Goal: Task Accomplishment & Management: Complete application form

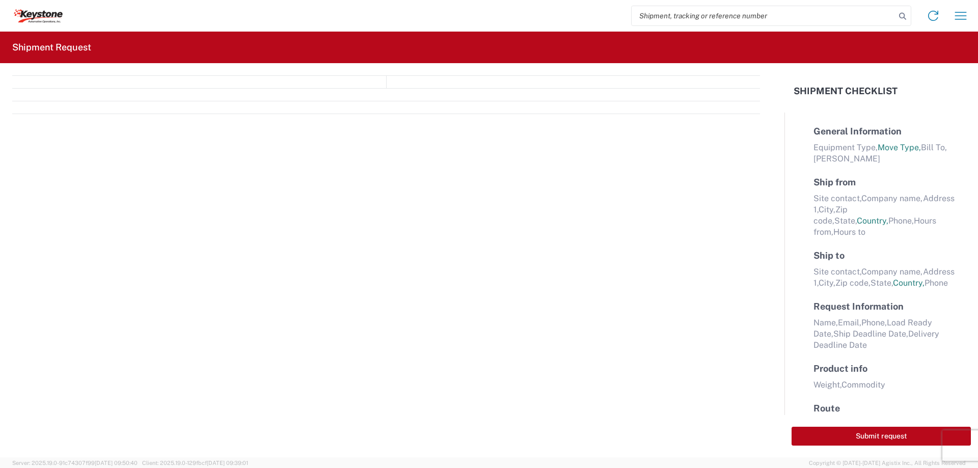
select select "FULL"
select select "LBS"
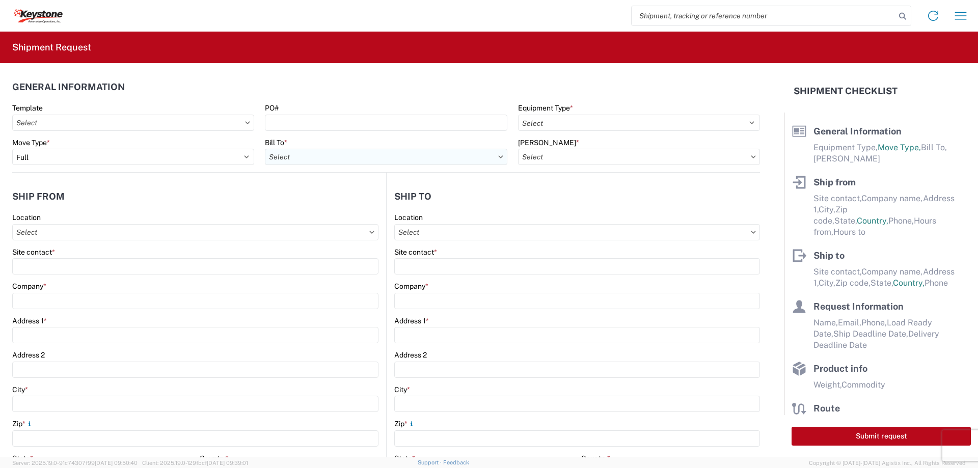
click at [325, 155] on input "text" at bounding box center [386, 157] width 242 height 16
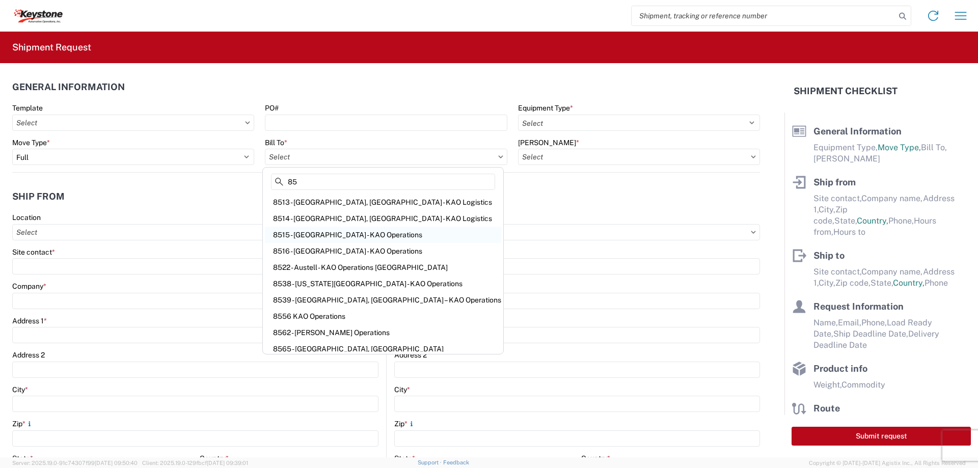
type input "85"
click at [301, 230] on div "8515 - [GEOGRAPHIC_DATA] - KAO Operations" at bounding box center [383, 235] width 236 height 16
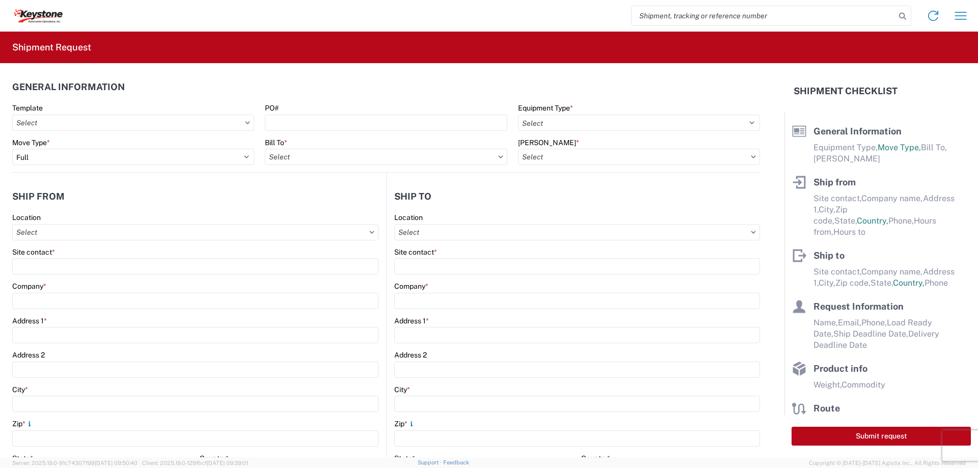
type input "8515 - [GEOGRAPHIC_DATA] - KAO Operations"
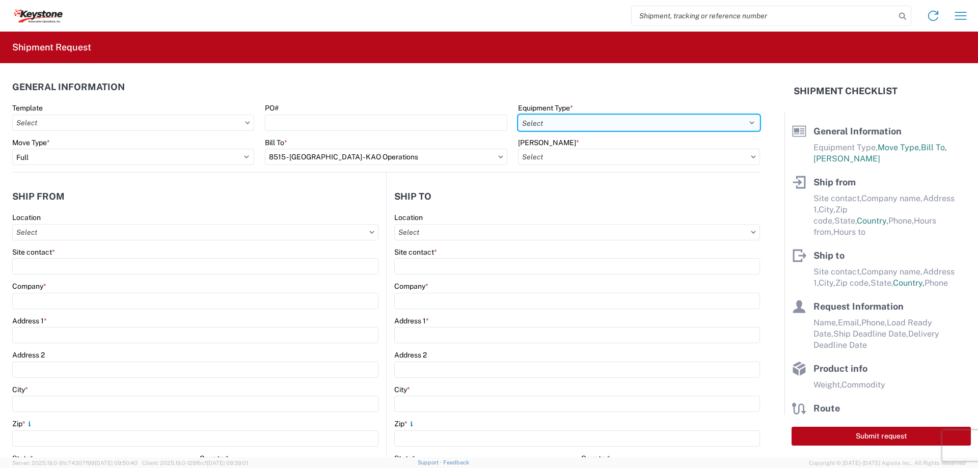
click at [563, 120] on select "Select 53’ Dry Van Flatbed Dropdeck (van) Lowboy (flatbed) Rail" at bounding box center [639, 123] width 242 height 16
select select "STDV"
click at [518, 115] on select "Select 53’ Dry Van Flatbed Dropdeck (van) Lowboy (flatbed) Rail" at bounding box center [639, 123] width 242 height 16
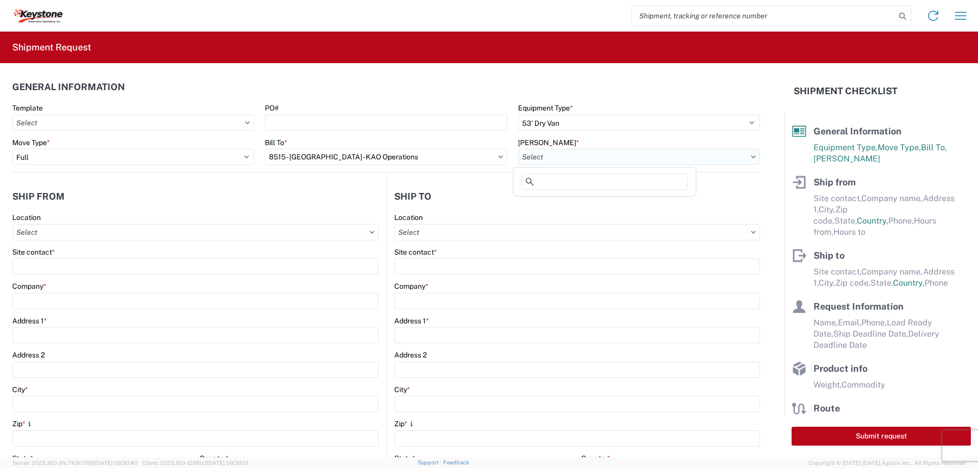
click at [544, 152] on input "text" at bounding box center [639, 157] width 242 height 16
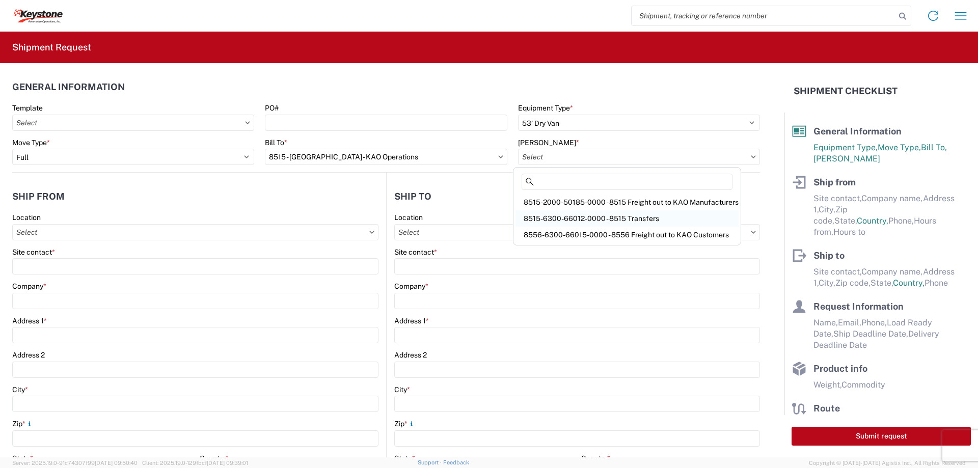
click at [556, 214] on div "8515-6300-66012-0000 - 8515 Transfers" at bounding box center [626, 218] width 223 height 16
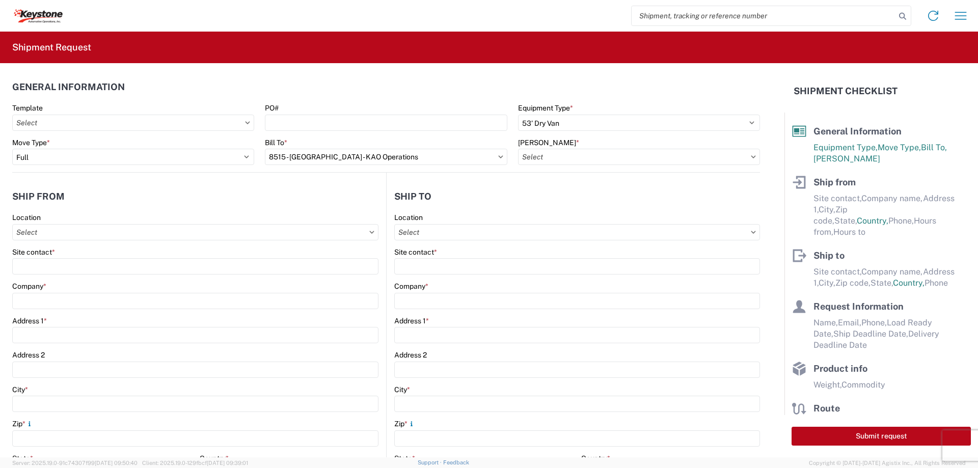
type input "8515-6300-66012-0000 - 8515 Transfers, 8515-6300-66012-0000 - 8515 Transfers"
click at [74, 229] on input "text" at bounding box center [195, 232] width 366 height 16
type input "8515"
click at [64, 276] on div "8515 - [GEOGRAPHIC_DATA] - KAO Operations" at bounding box center [104, 277] width 178 height 16
type input "8515 - [GEOGRAPHIC_DATA] - KAO Operations"
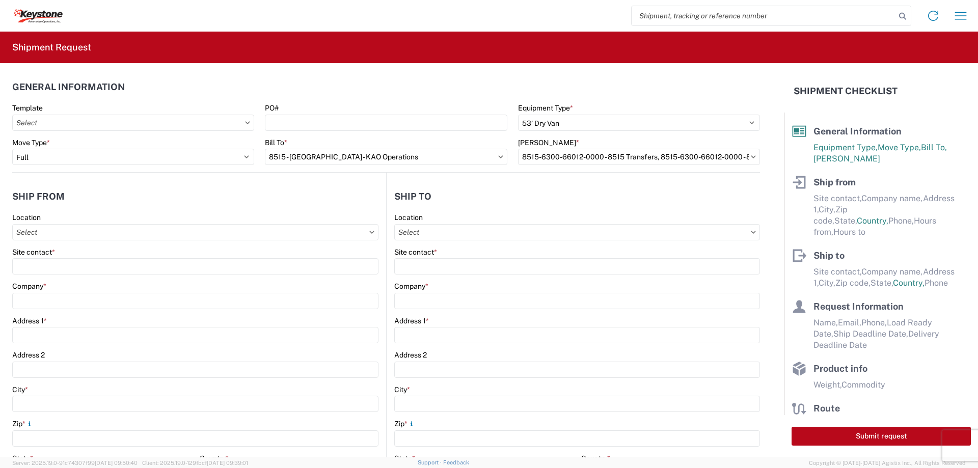
type input "KAO"
type input "[STREET_ADDRESS][PERSON_NAME]"
type input "[GEOGRAPHIC_DATA]"
type input "18643"
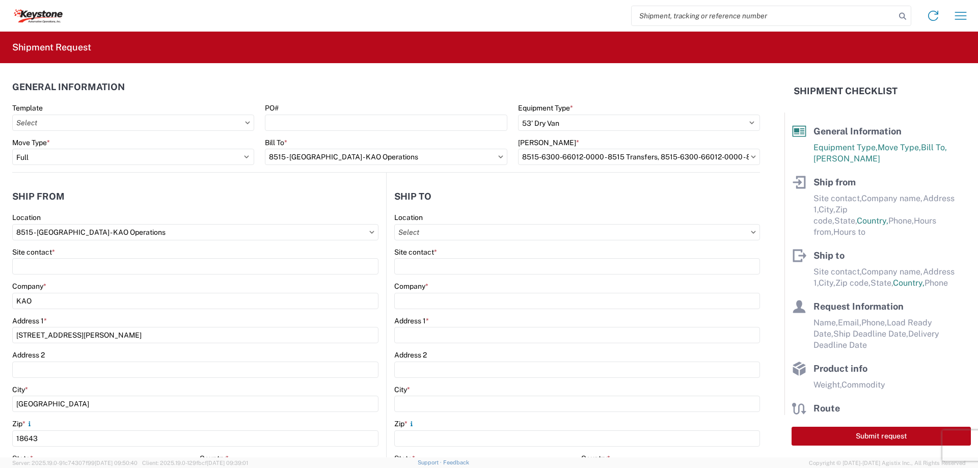
select select "PA"
select select "US"
type input "[PHONE_NUMBER]"
type input "07:00"
type input "17:00"
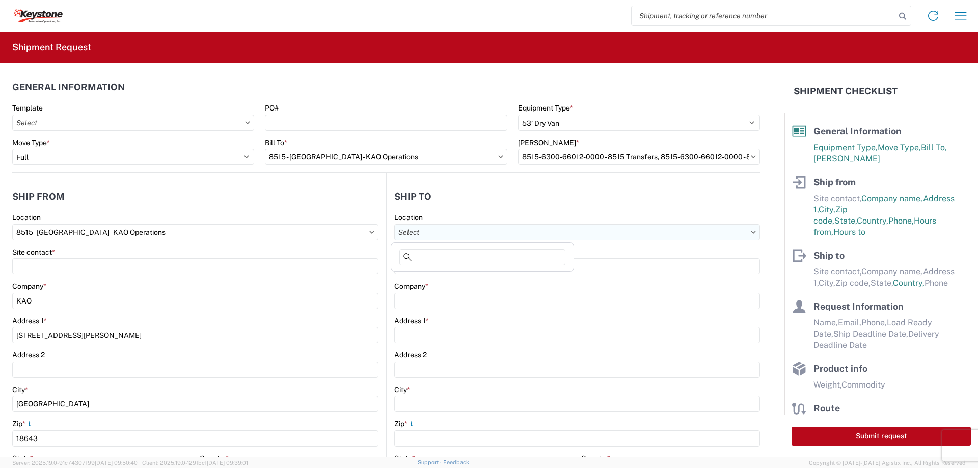
click at [423, 228] on input "text" at bounding box center [577, 232] width 366 height 16
type input "8413"
click at [437, 272] on div "8413 - [PERSON_NAME] Logistics Auburn" at bounding box center [482, 277] width 178 height 16
type input "8413 - [PERSON_NAME] Logistics Auburn"
type input "KAO"
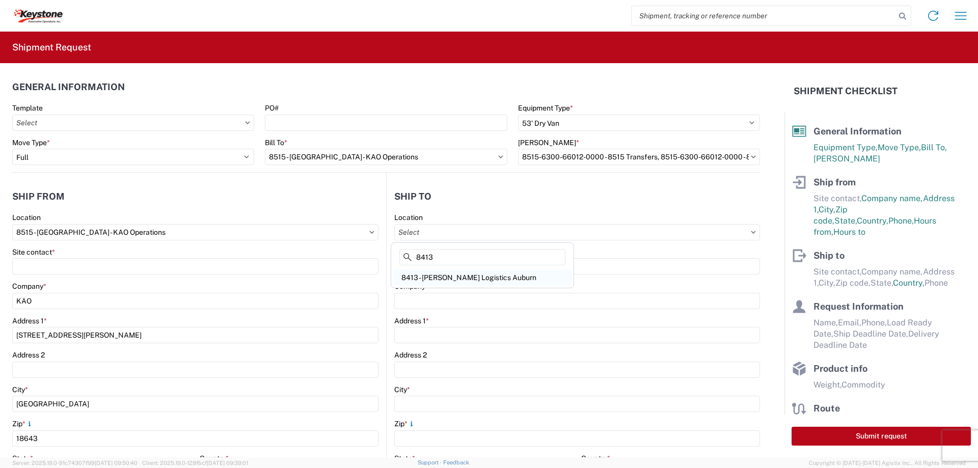
type input "[STREET_ADDRESS]"
type input "Sterling"
type input "01564"
select select "US"
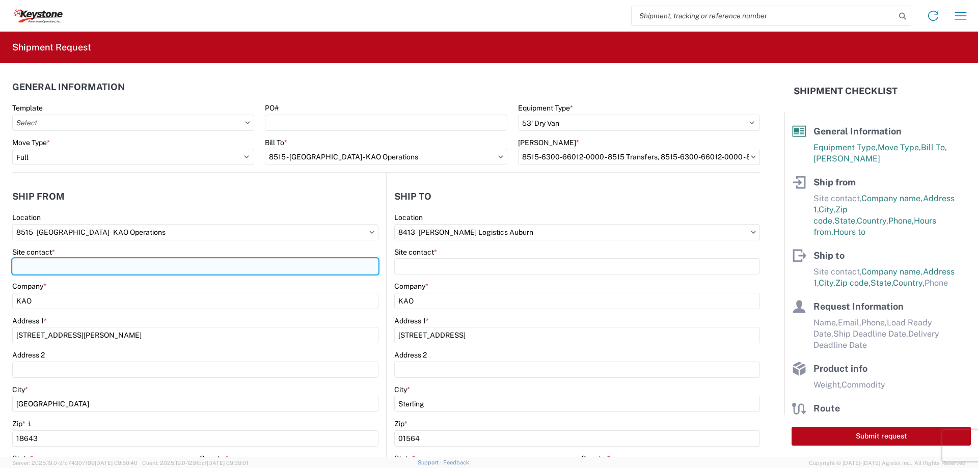
click at [31, 270] on input "Site contact *" at bounding box center [195, 266] width 366 height 16
type input "[PERSON_NAME]"
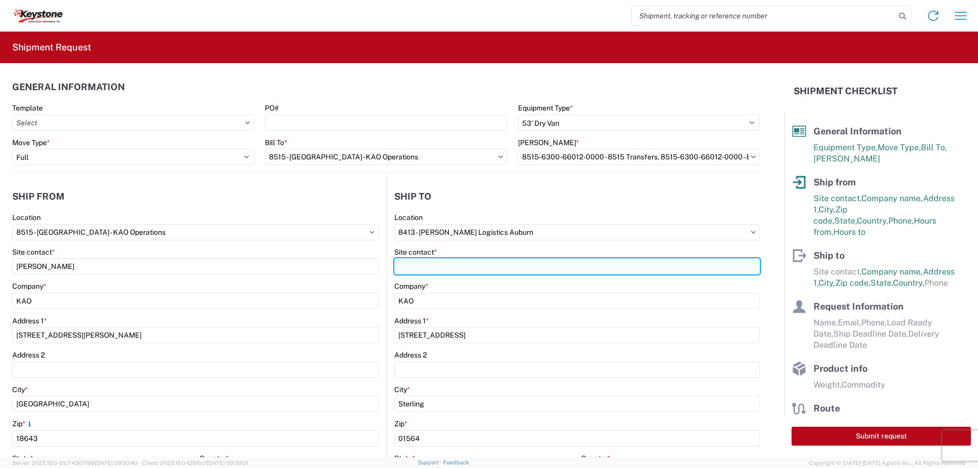
click at [411, 271] on input "Site contact *" at bounding box center [577, 266] width 366 height 16
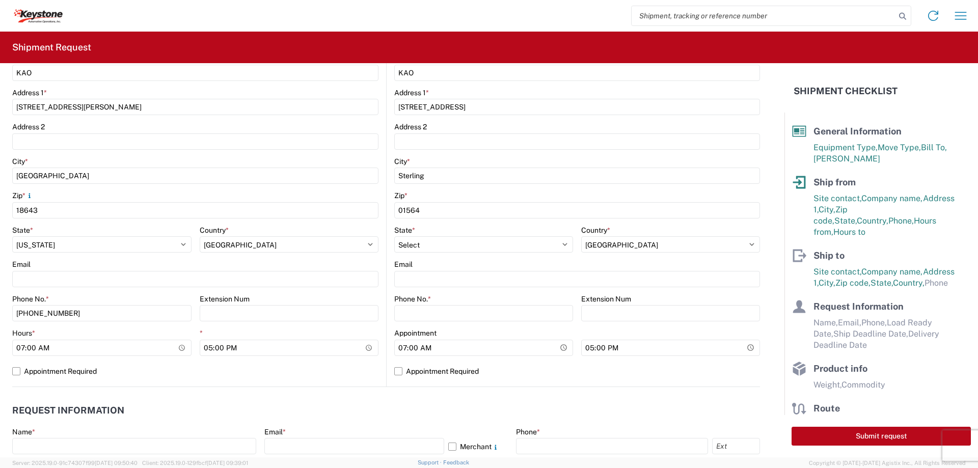
scroll to position [255, 0]
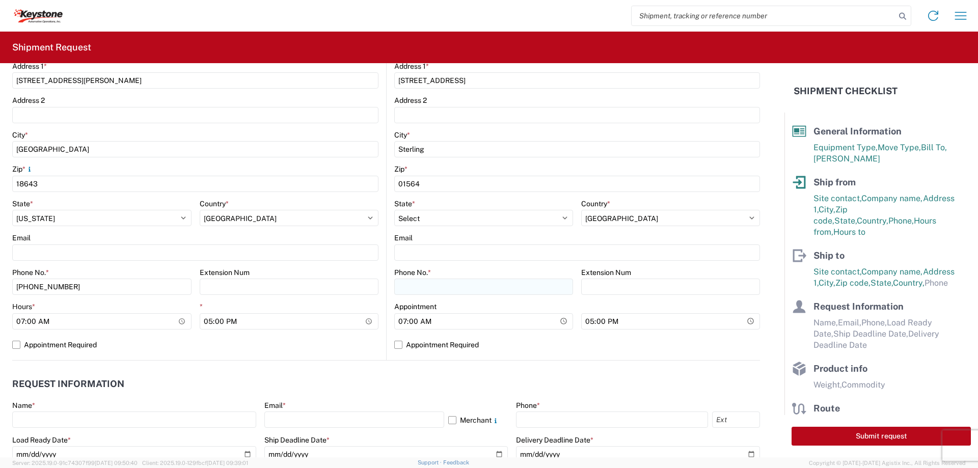
type input "[PERSON_NAME]"
click at [406, 280] on input "Phone No. *" at bounding box center [483, 287] width 179 height 16
type input "[PHONE_NUMBER]"
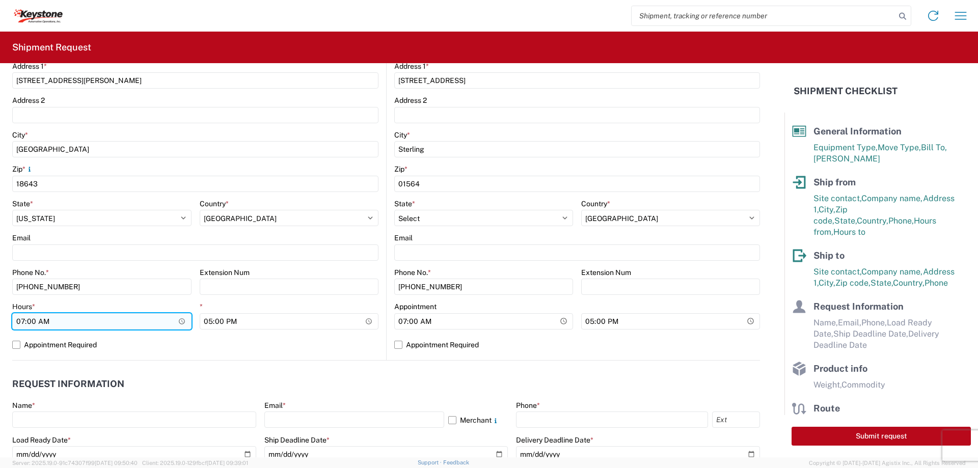
click at [22, 322] on input "07:00" at bounding box center [101, 321] width 179 height 16
type input "20:00"
click at [14, 344] on label "Appointment Required" at bounding box center [195, 345] width 366 height 16
click at [0, 0] on input "Appointment Required" at bounding box center [0, 0] width 0 height 0
select select "PA"
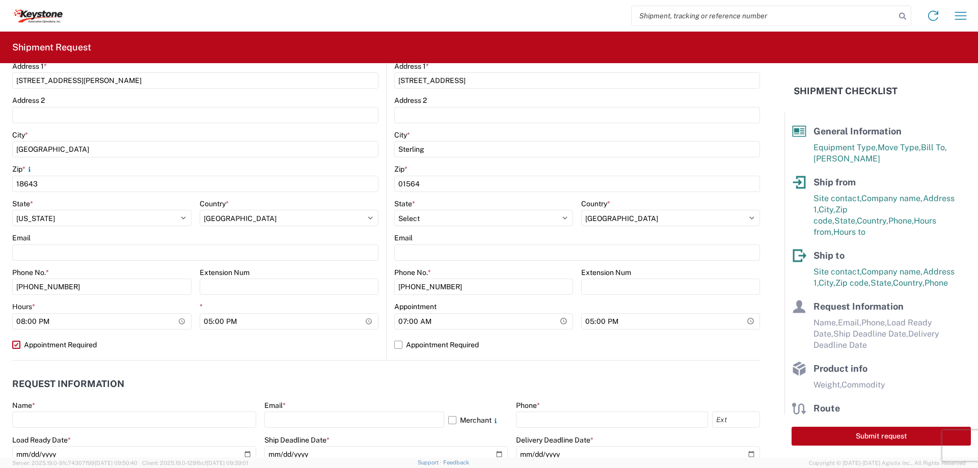
select select "US"
click at [402, 321] on input "07:00" at bounding box center [483, 321] width 179 height 16
type input "03:00"
click at [394, 345] on label "Appointment Required" at bounding box center [577, 345] width 366 height 16
click at [0, 0] on input "Appointment Required" at bounding box center [0, 0] width 0 height 0
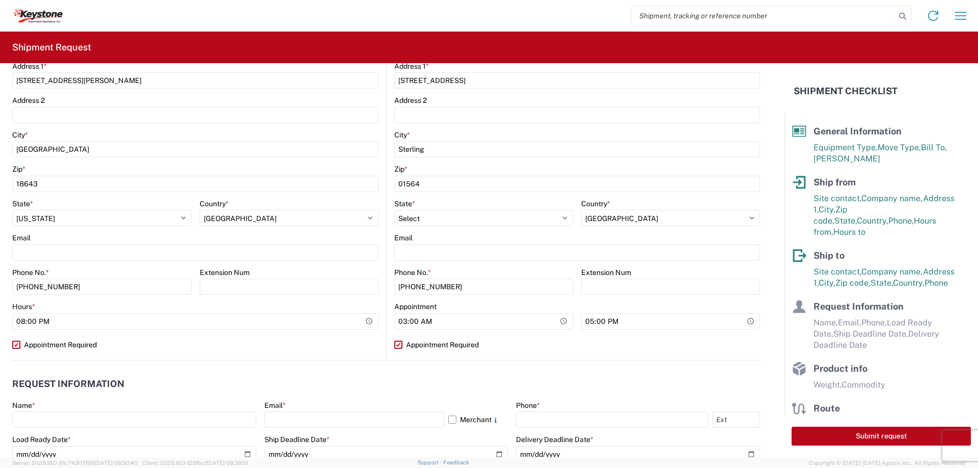
select select "MA"
select select "US"
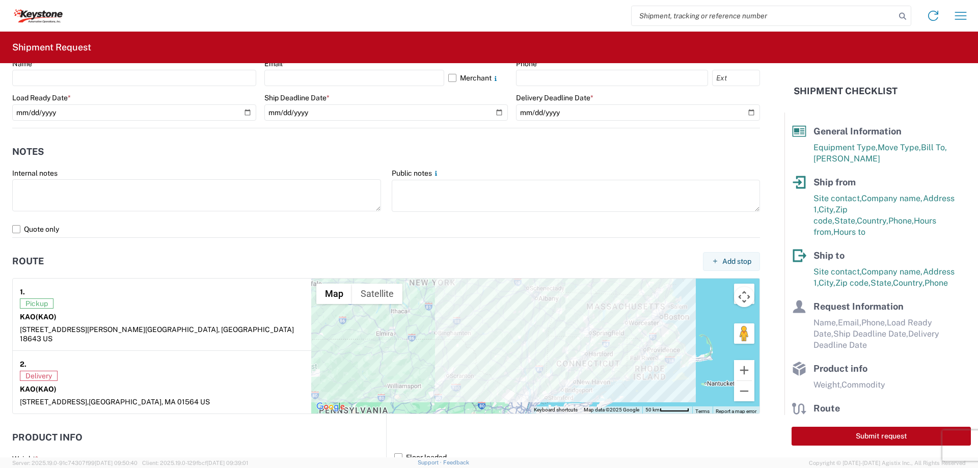
scroll to position [591, 0]
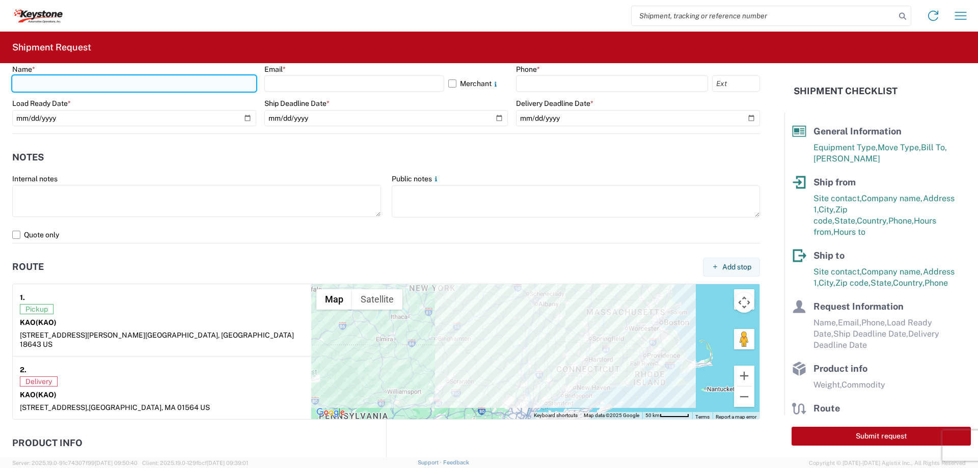
click at [46, 82] on input "text" at bounding box center [134, 83] width 244 height 16
type input "[PERSON_NAME]"
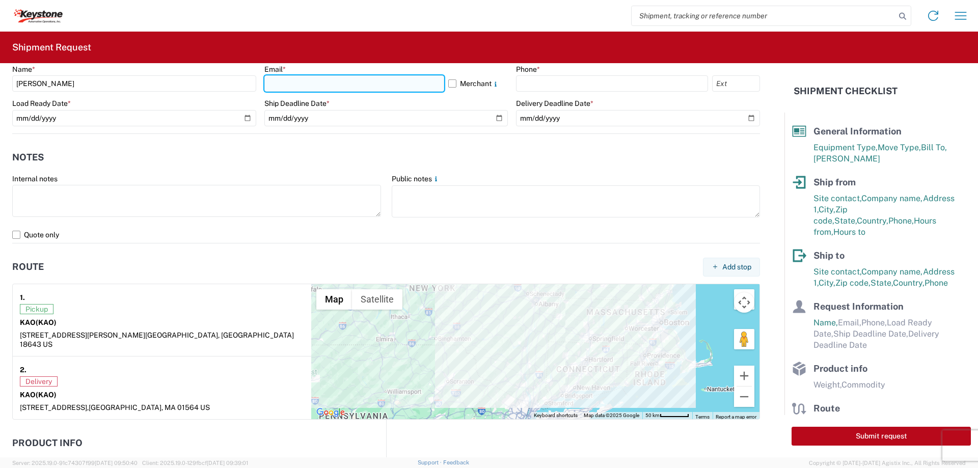
click at [287, 80] on input "text" at bounding box center [354, 83] width 180 height 16
type input "[EMAIL_ADDRESS][DOMAIN_NAME]"
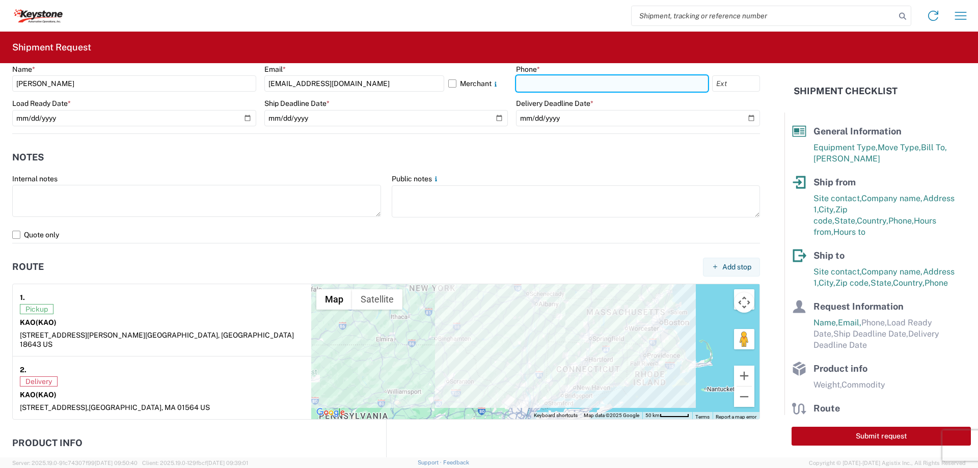
click at [522, 84] on input "text" at bounding box center [612, 83] width 192 height 16
type input "[PHONE_NUMBER]"
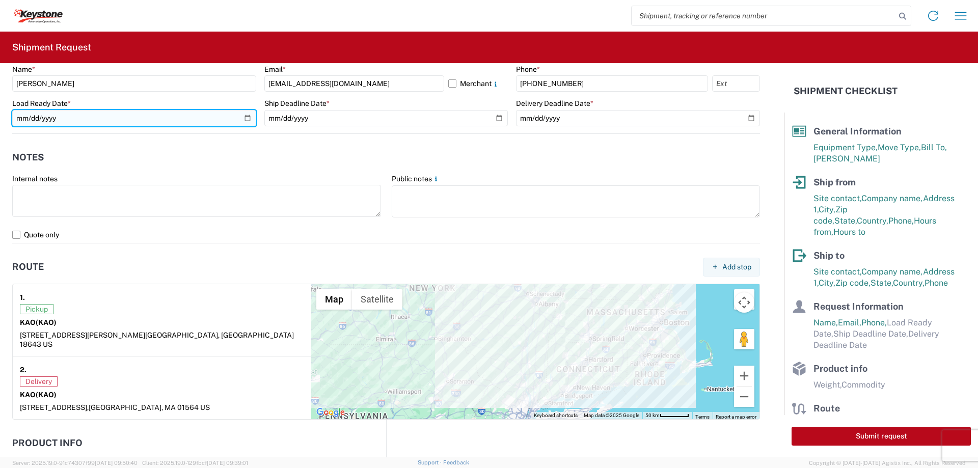
click at [248, 119] on input "date" at bounding box center [134, 118] width 244 height 16
type input "[DATE]"
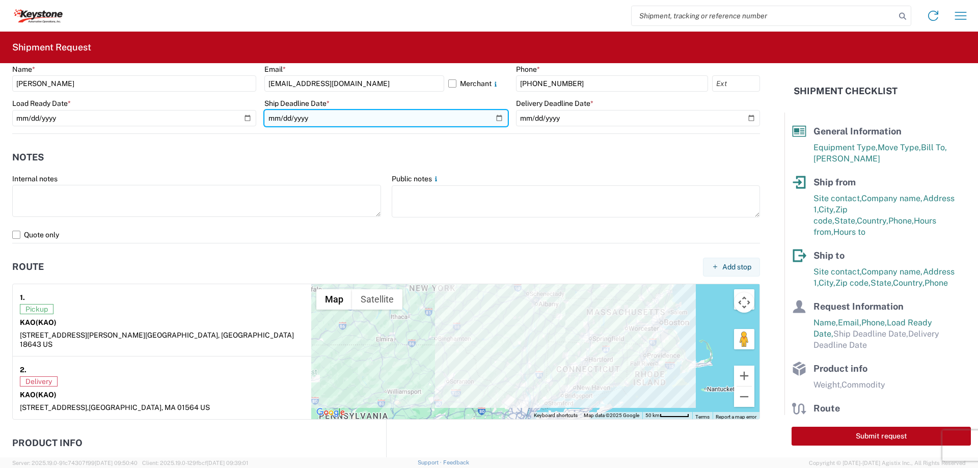
click at [497, 119] on input "date" at bounding box center [386, 118] width 244 height 16
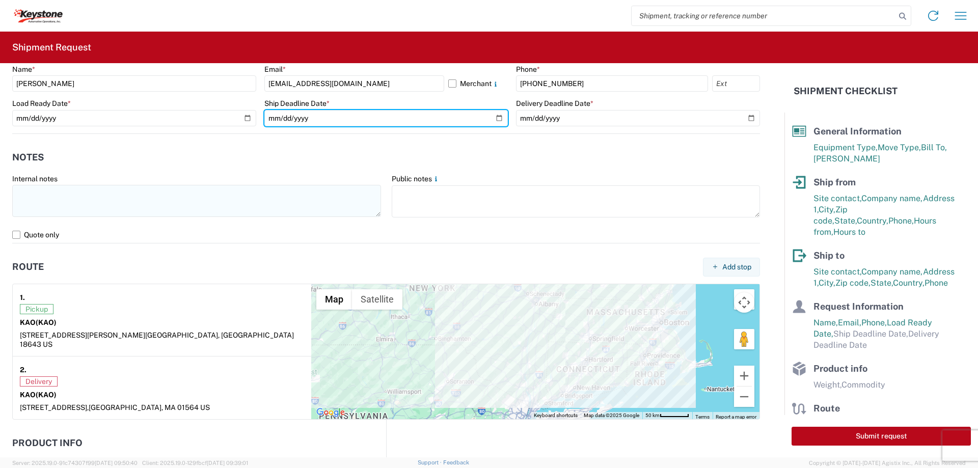
type input "[DATE]"
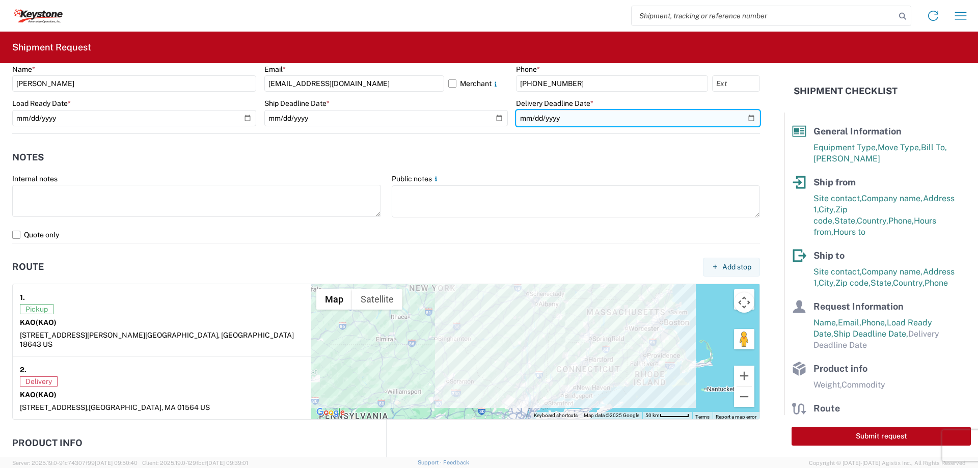
click at [745, 119] on input "date" at bounding box center [638, 118] width 244 height 16
type input "[DATE]"
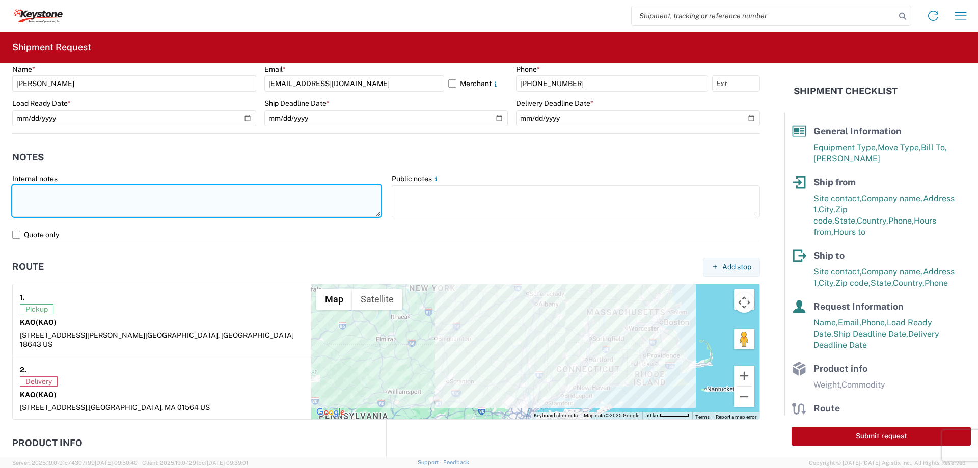
click at [48, 190] on textarea at bounding box center [196, 201] width 369 height 32
paste textarea "load #2090649"
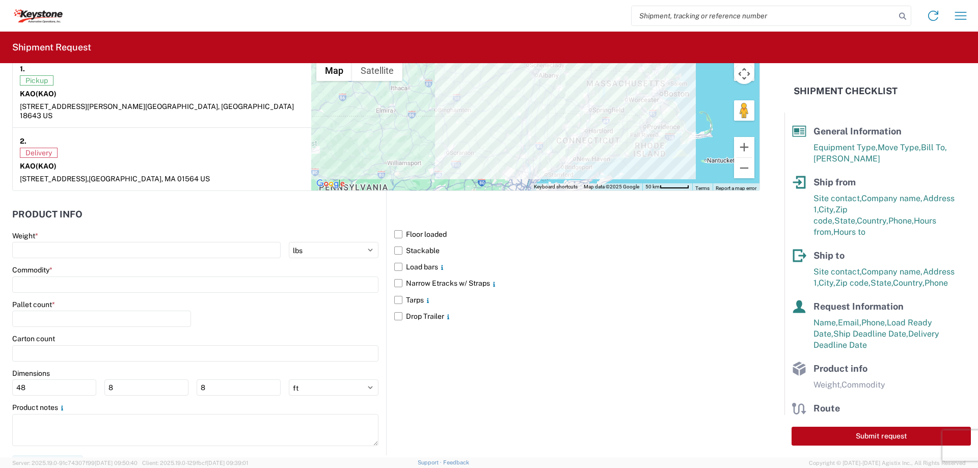
scroll to position [827, 0]
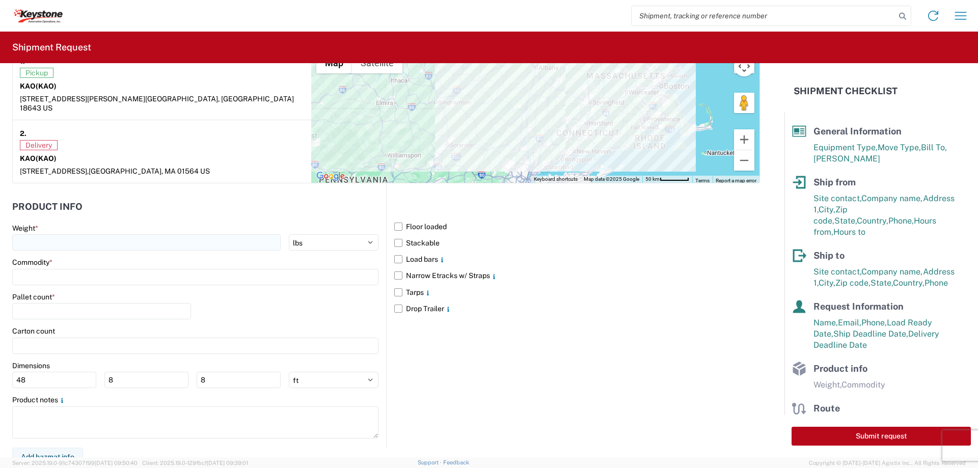
type textarea "Preplanned w/ R+L load #2090649"
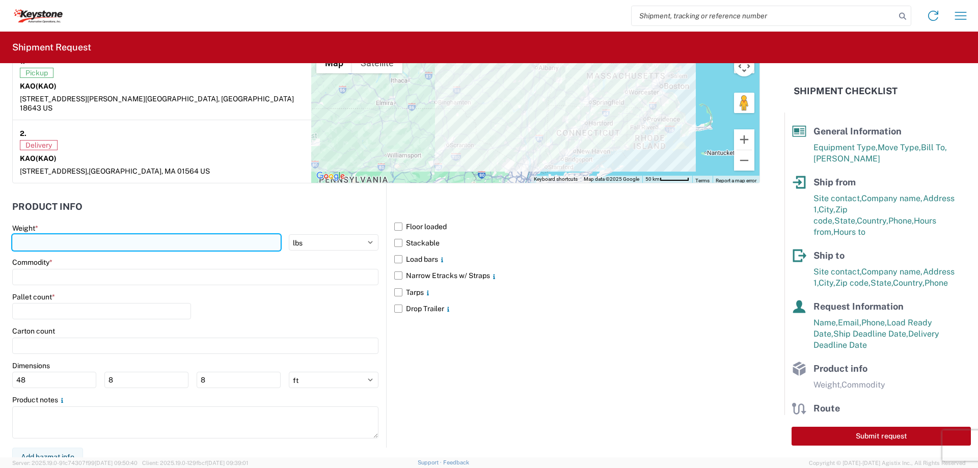
click at [59, 234] on input "number" at bounding box center [146, 242] width 268 height 16
type input "20000"
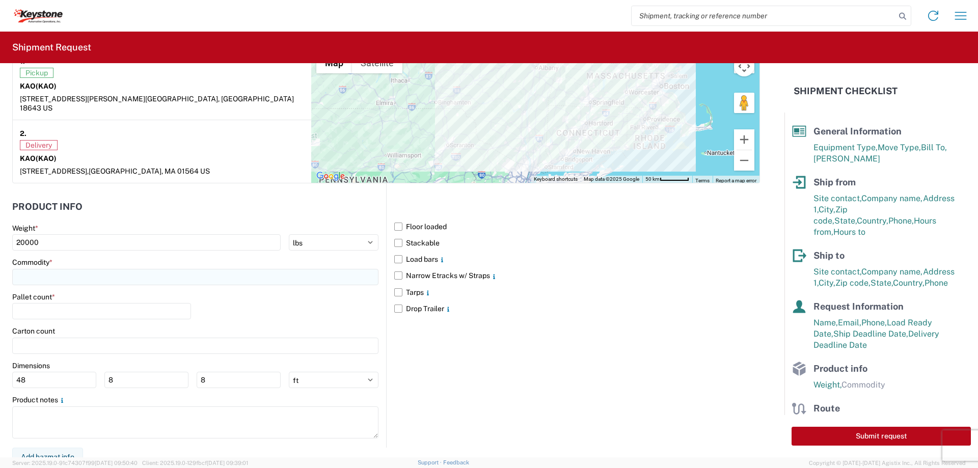
click at [45, 269] on input at bounding box center [195, 277] width 366 height 16
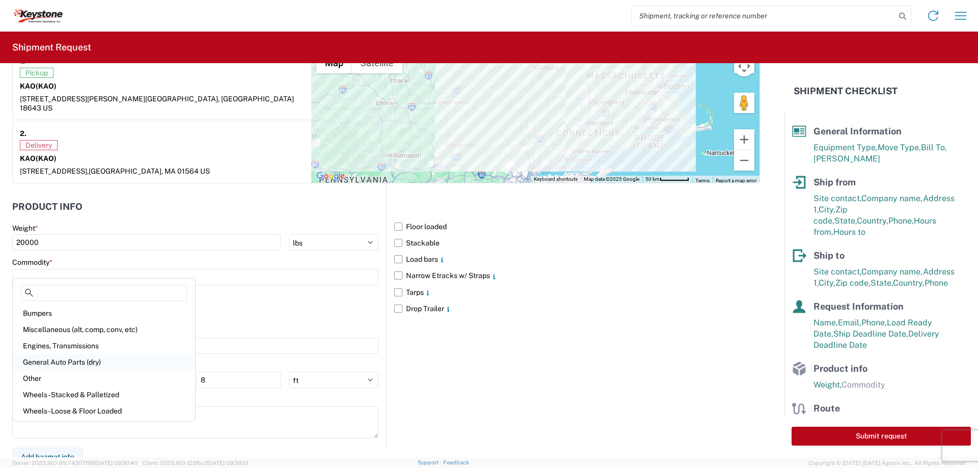
click at [43, 358] on div "General Auto Parts (dry)" at bounding box center [104, 362] width 178 height 16
type input "General Auto Parts (dry)"
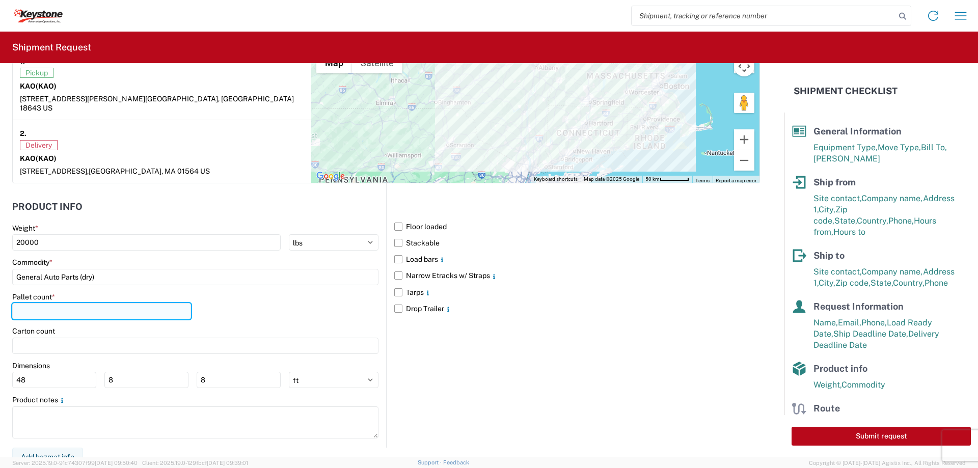
click at [39, 303] on input "number" at bounding box center [101, 311] width 179 height 16
type input "20"
click at [394, 267] on label "Narrow Etracks w/ Straps" at bounding box center [577, 275] width 366 height 16
click at [0, 0] on input "Narrow Etracks w/ Straps" at bounding box center [0, 0] width 0 height 0
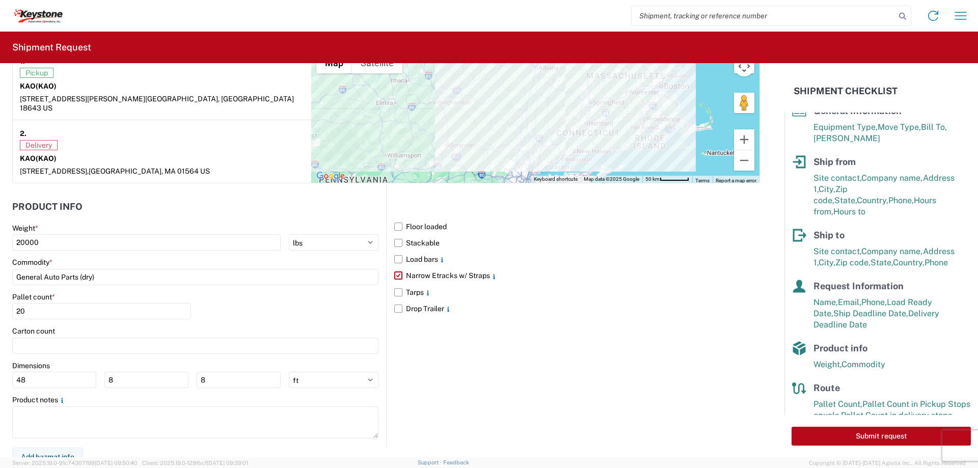
scroll to position [37, 0]
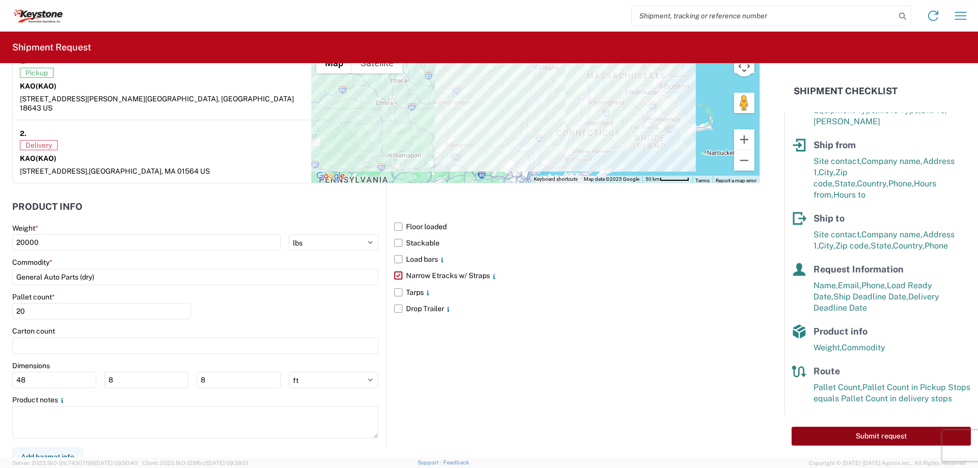
click at [862, 433] on button "Submit request" at bounding box center [880, 436] width 179 height 19
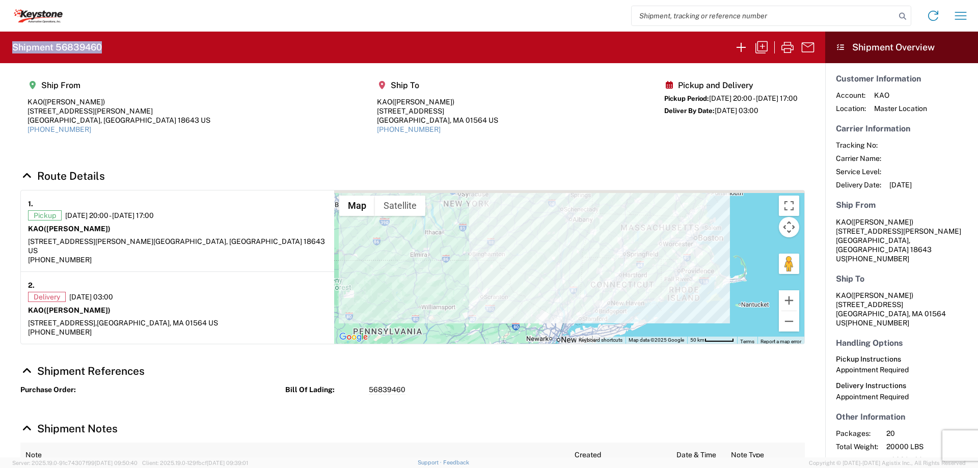
drag, startPoint x: 101, startPoint y: 48, endPoint x: 9, endPoint y: 45, distance: 91.7
click at [9, 45] on agx-form-header "Shipment 56839460" at bounding box center [412, 48] width 825 height 32
copy h2 "Shipment 56839460"
click at [204, 94] on agx-shipment-main-routing-info "Ship From KAO ([PERSON_NAME]) [STREET_ADDRESS][PERSON_NAME] US [PHONE_NUMBER] S…" at bounding box center [412, 111] width 784 height 76
click at [736, 43] on icon "button" at bounding box center [741, 47] width 16 height 16
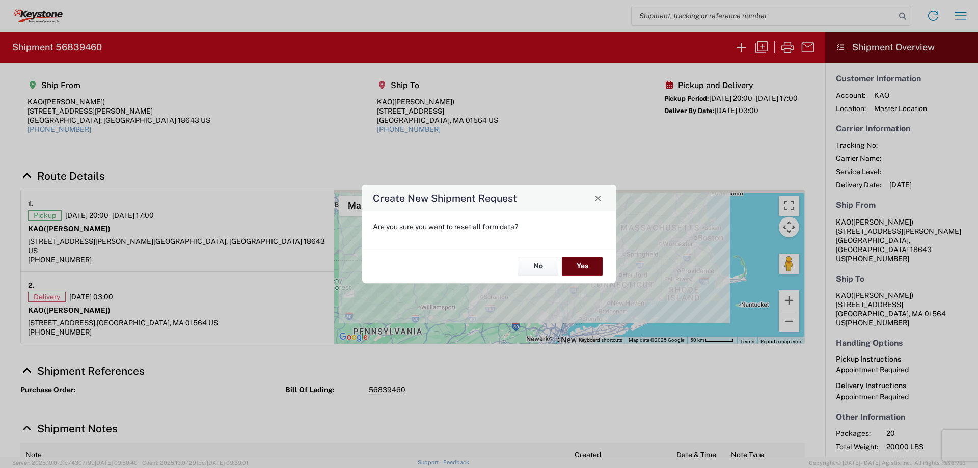
click at [586, 266] on button "Yes" at bounding box center [582, 266] width 41 height 19
select select "FULL"
select select "US"
select select "LBS"
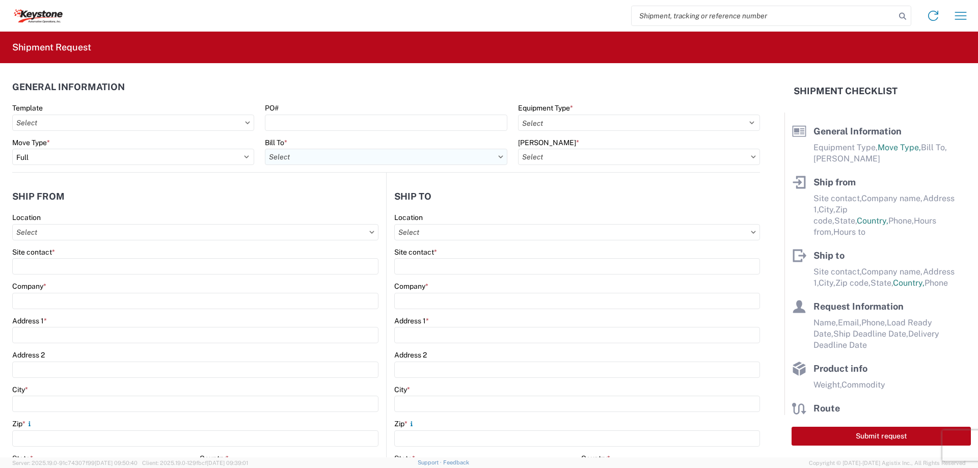
click at [309, 158] on input "text" at bounding box center [386, 157] width 242 height 16
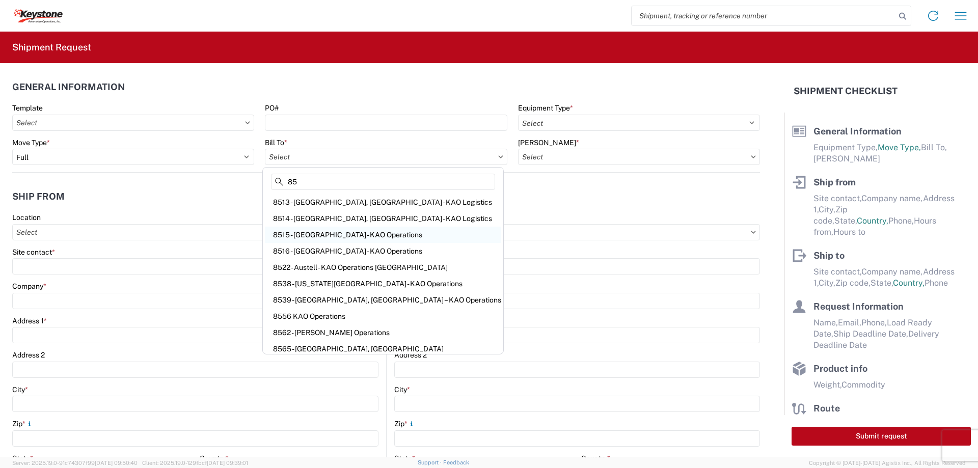
type input "85"
click at [304, 231] on div "8515 - [GEOGRAPHIC_DATA] - KAO Operations" at bounding box center [383, 235] width 236 height 16
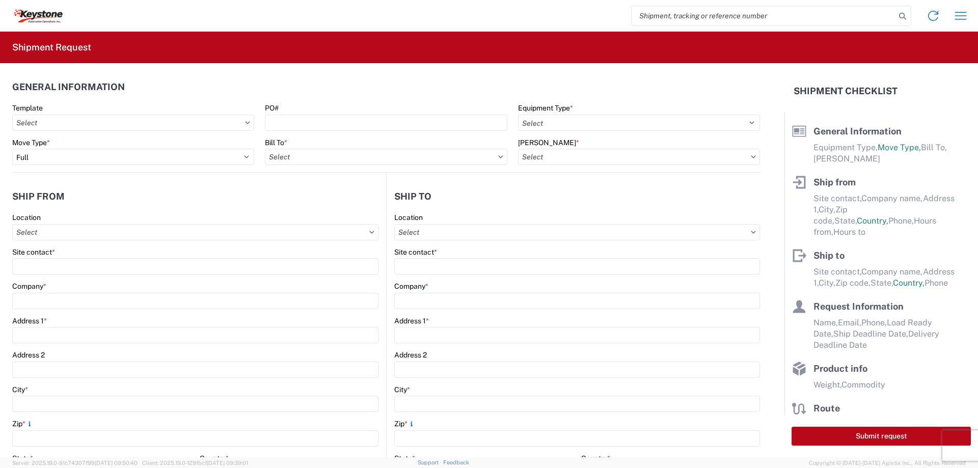
type input "8515 - [GEOGRAPHIC_DATA] - KAO Operations"
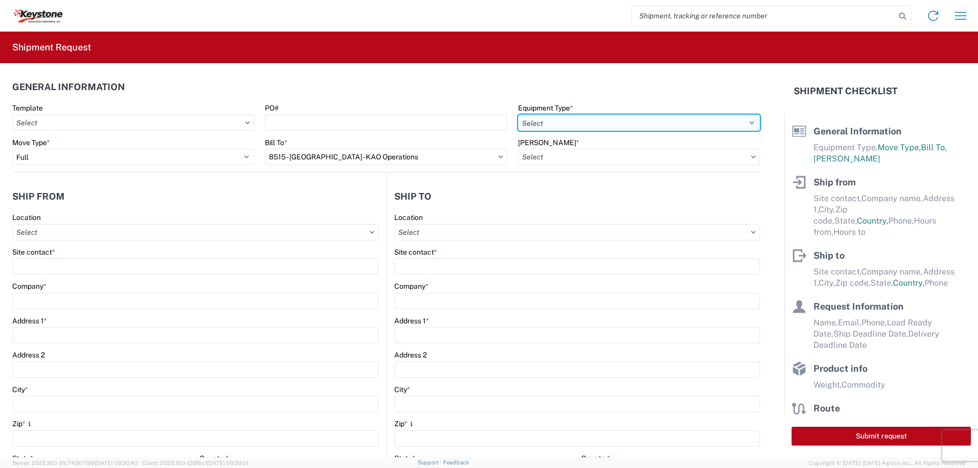
click at [541, 120] on select "Select 53’ Dry Van Flatbed Dropdeck (van) Lowboy (flatbed) Rail" at bounding box center [639, 123] width 242 height 16
select select "STDV"
click at [518, 115] on select "Select 53’ Dry Van Flatbed Dropdeck (van) Lowboy (flatbed) Rail" at bounding box center [639, 123] width 242 height 16
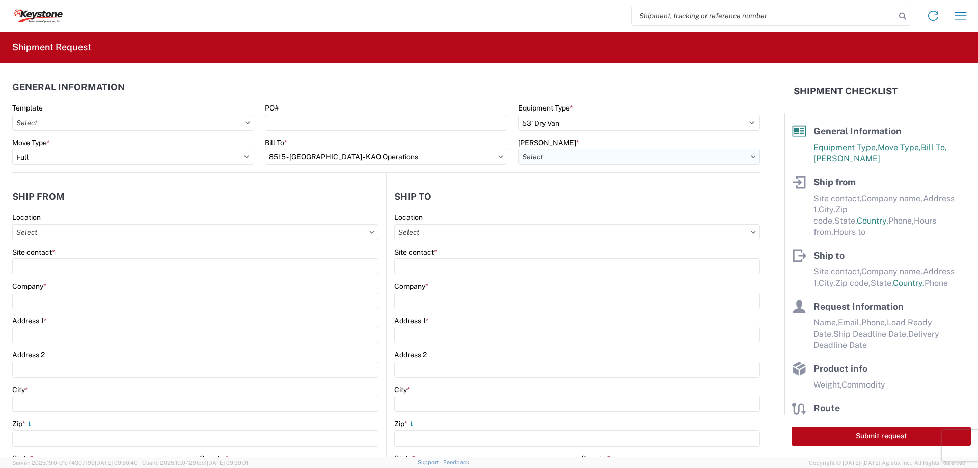
click at [537, 149] on input "text" at bounding box center [639, 157] width 242 height 16
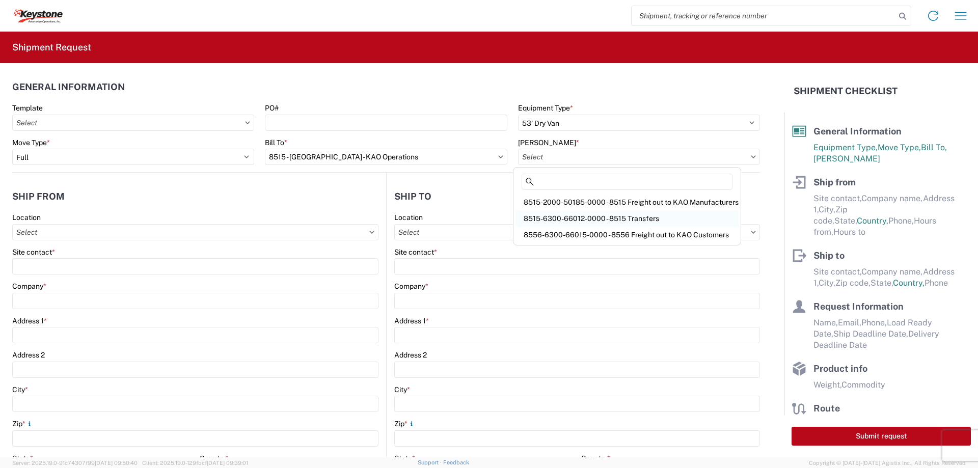
click at [548, 214] on div "8515-6300-66012-0000 - 8515 Transfers" at bounding box center [626, 218] width 223 height 16
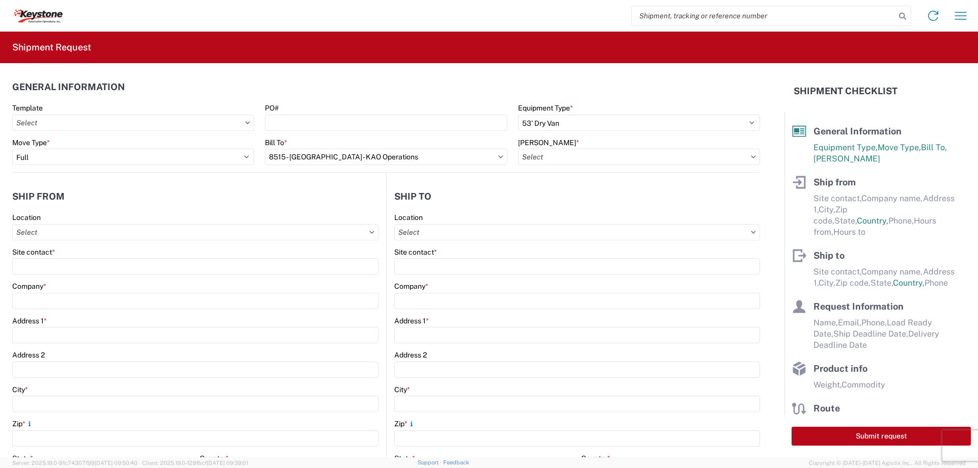
type input "8515-6300-66012-0000 - 8515 Transfers, 8515-6300-66012-0000 - 8515 Transfers"
click at [60, 230] on input "text" at bounding box center [195, 232] width 366 height 16
type input "8515"
click at [42, 277] on div "8515 - [GEOGRAPHIC_DATA] - KAO Operations" at bounding box center [104, 277] width 178 height 16
type input "8515 - [GEOGRAPHIC_DATA] - KAO Operations"
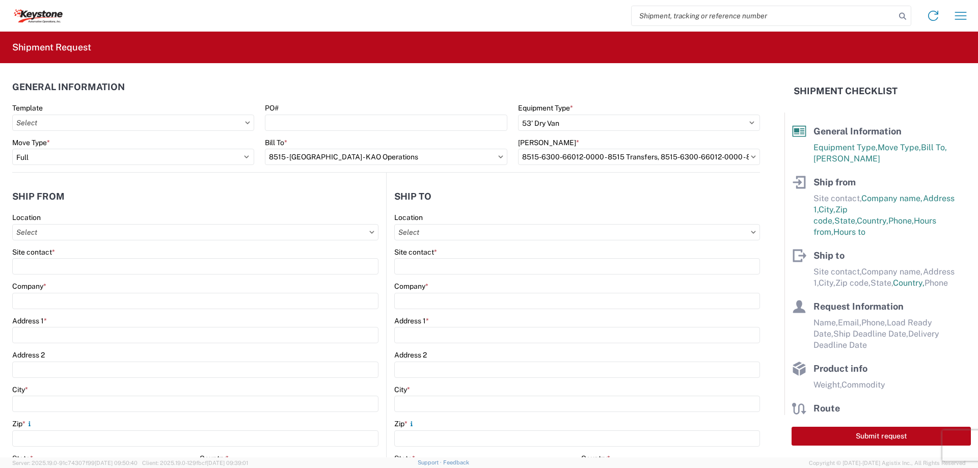
type input "KAO"
type input "[STREET_ADDRESS][PERSON_NAME]"
type input "[GEOGRAPHIC_DATA]"
type input "18643"
select select "PA"
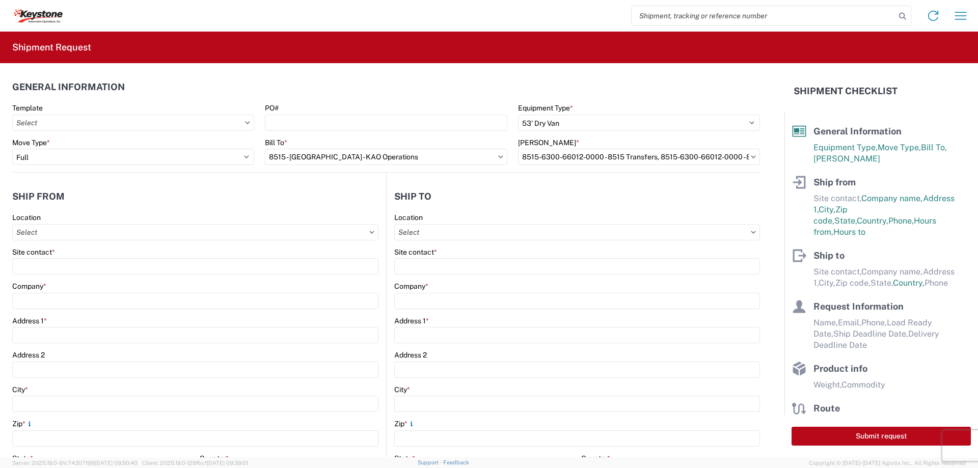
type input "[PHONE_NUMBER]"
type input "07:00"
type input "17:00"
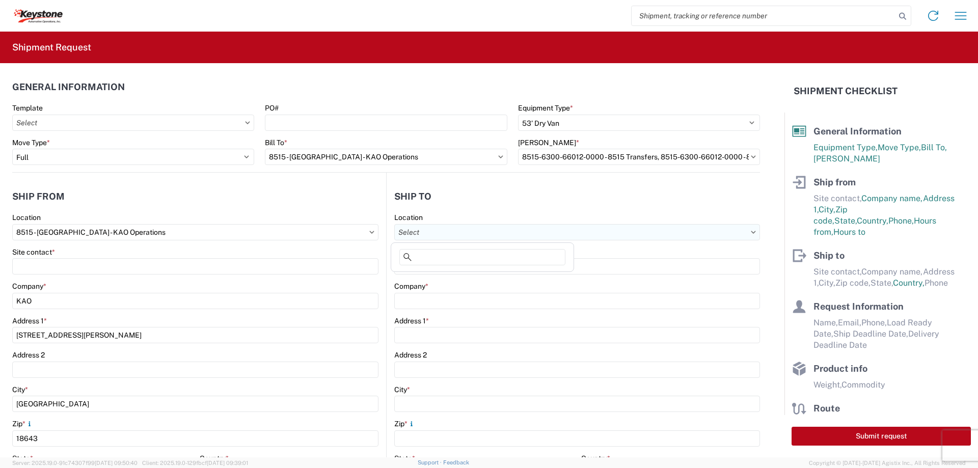
click at [429, 227] on input "text" at bounding box center [577, 232] width 366 height 16
type input "8470"
click at [446, 271] on div "8470 - [GEOGRAPHIC_DATA], [GEOGRAPHIC_DATA] - KAO Logistics" at bounding box center [507, 277] width 228 height 16
type input "8470 - [GEOGRAPHIC_DATA], [GEOGRAPHIC_DATA] - KAO Logistics"
type input "KAO"
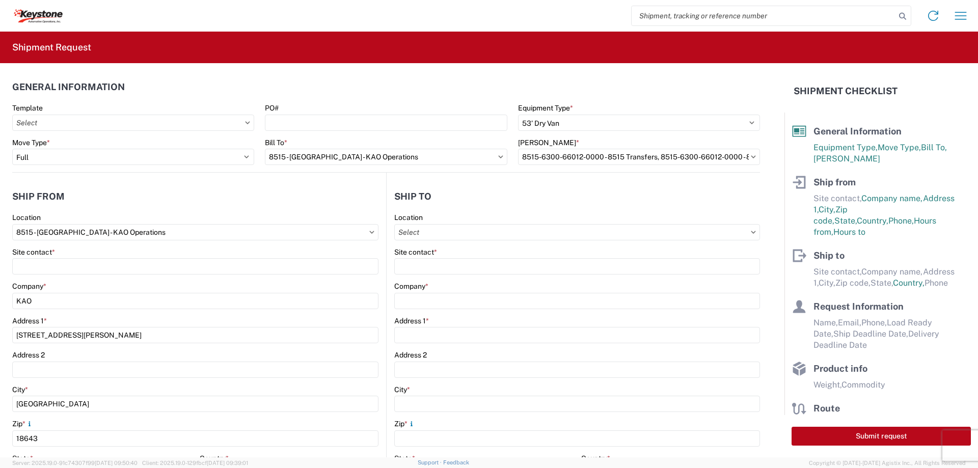
type input "[STREET_ADDRESS]"
type input "West Deptford"
type input "08086"
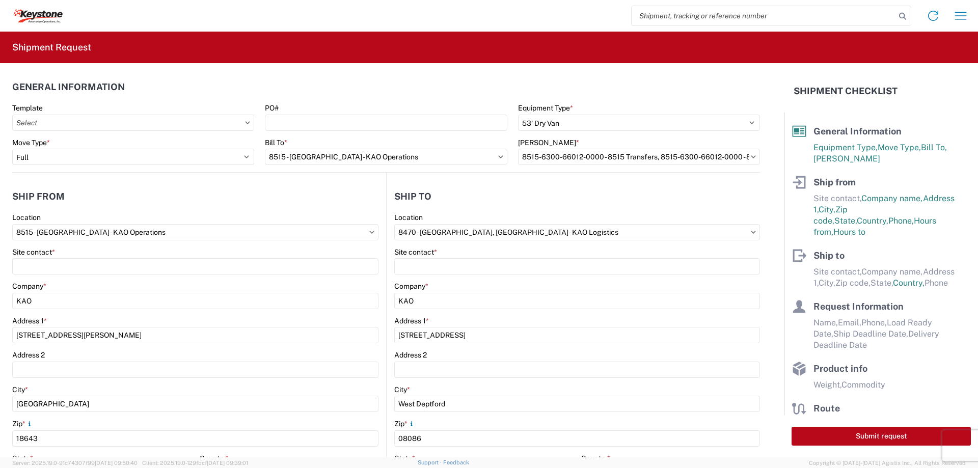
select select "US"
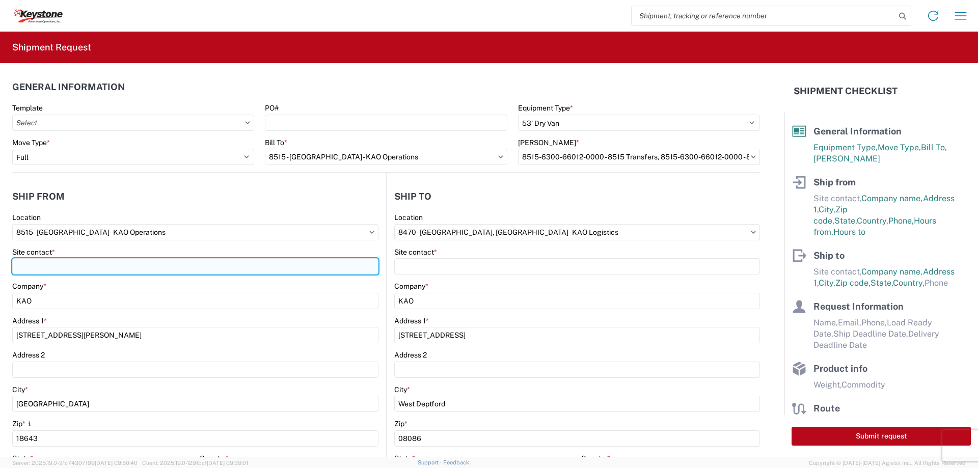
click at [53, 269] on input "Site contact *" at bounding box center [195, 266] width 366 height 16
type input "[PERSON_NAME]"
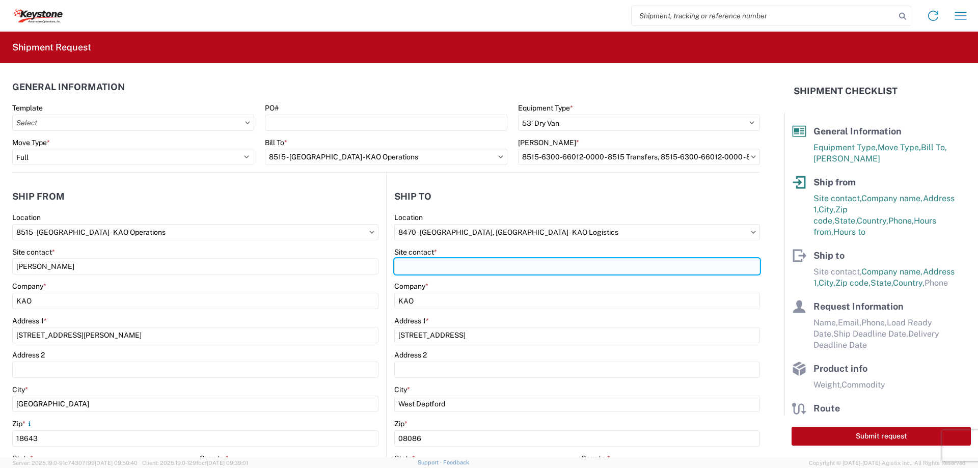
click at [403, 264] on input "Site contact *" at bounding box center [577, 266] width 366 height 16
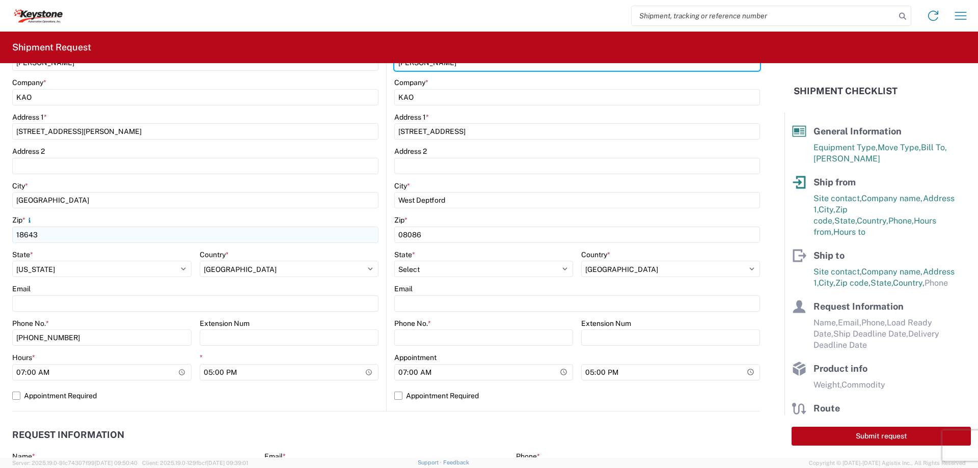
scroll to position [255, 0]
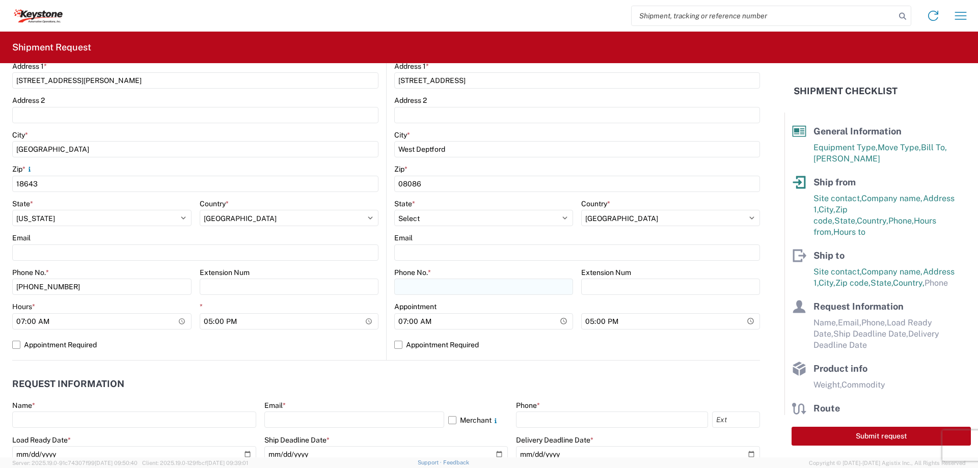
type input "[PERSON_NAME]"
click at [402, 282] on input "Phone No. *" at bounding box center [483, 287] width 179 height 16
type input "[PHONE_NUMBER]"
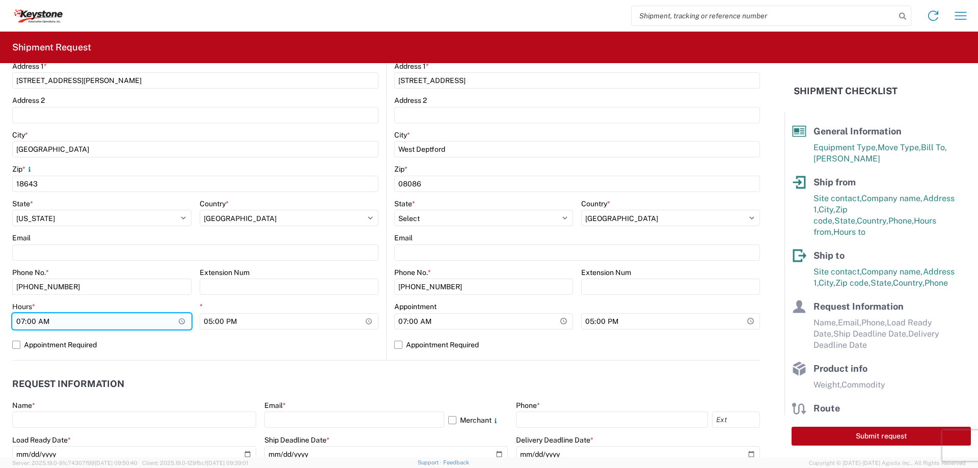
click at [20, 321] on input "07:00" at bounding box center [101, 321] width 179 height 16
type input "23:00"
click at [17, 345] on label "Appointment Required" at bounding box center [195, 345] width 366 height 16
click at [0, 0] on input "Appointment Required" at bounding box center [0, 0] width 0 height 0
select select "US"
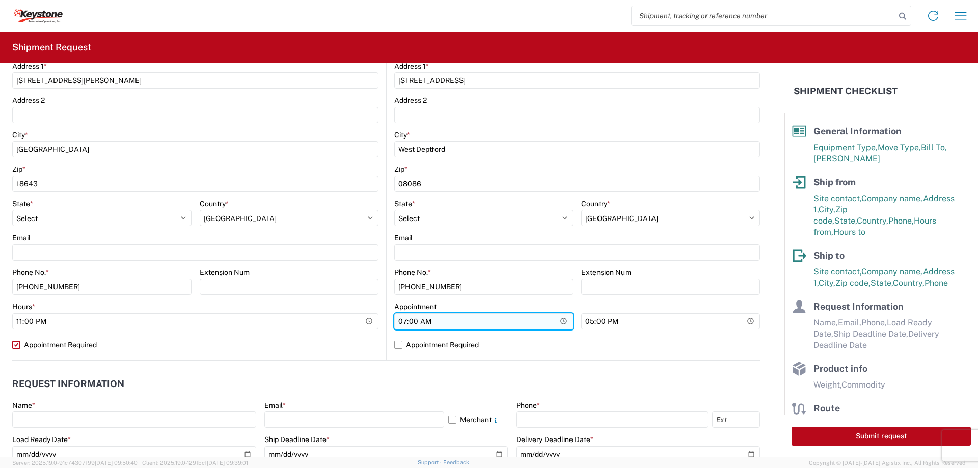
click at [402, 321] on input "07:00" at bounding box center [483, 321] width 179 height 16
type input "04:00"
click at [397, 345] on label "Appointment Required" at bounding box center [577, 345] width 366 height 16
click at [0, 0] on input "Appointment Required" at bounding box center [0, 0] width 0 height 0
select select "US"
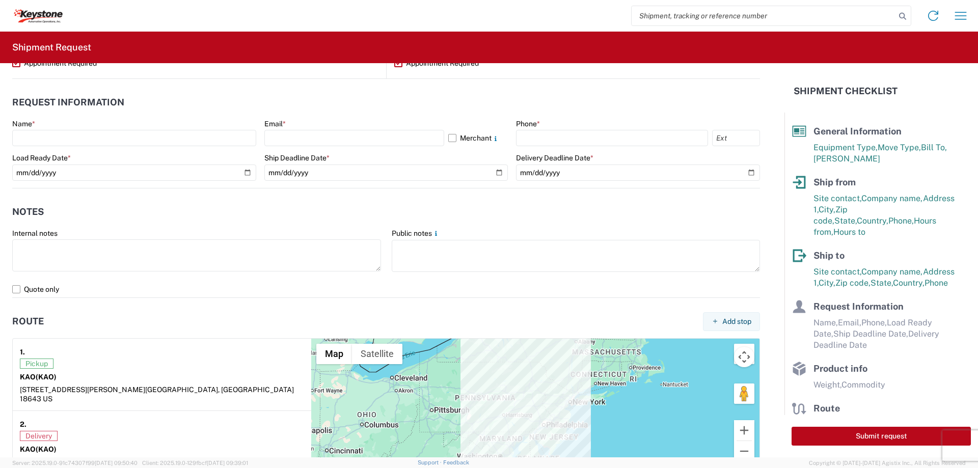
scroll to position [560, 0]
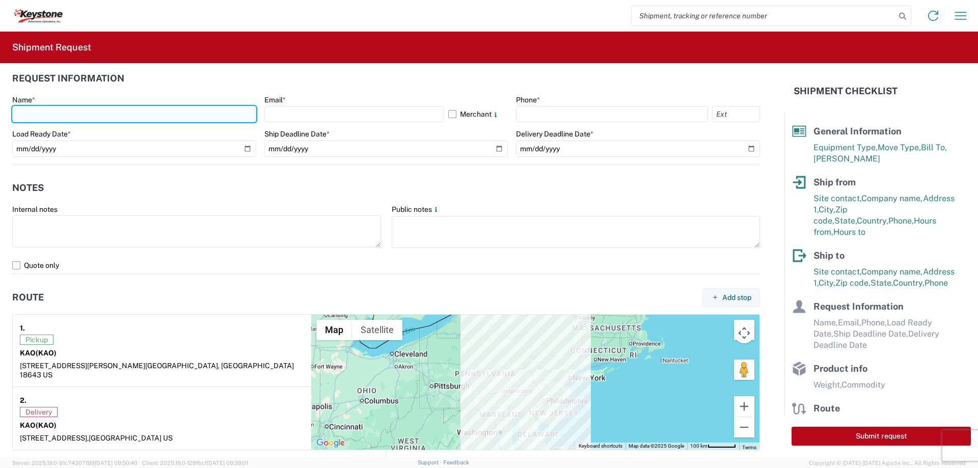
click at [58, 116] on input "text" at bounding box center [134, 114] width 244 height 16
type input "[PERSON_NAME]"
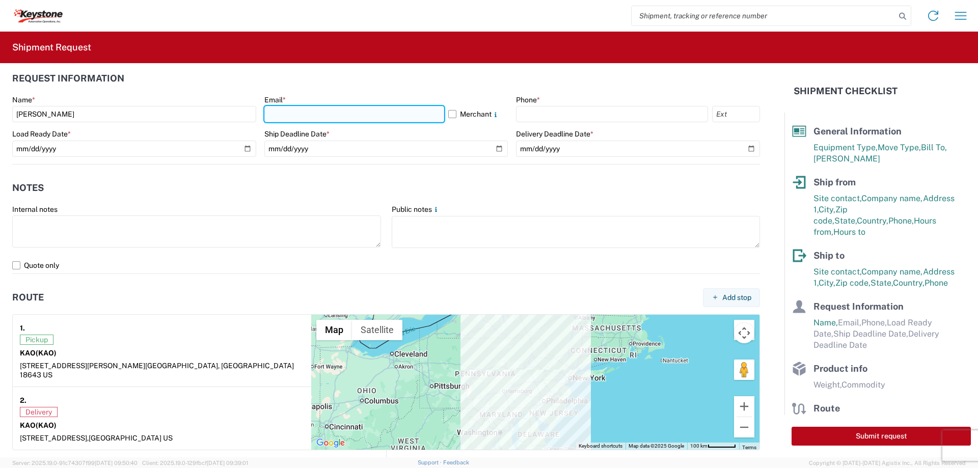
click at [272, 113] on input "text" at bounding box center [354, 114] width 180 height 16
type input "[EMAIL_ADDRESS][DOMAIN_NAME]"
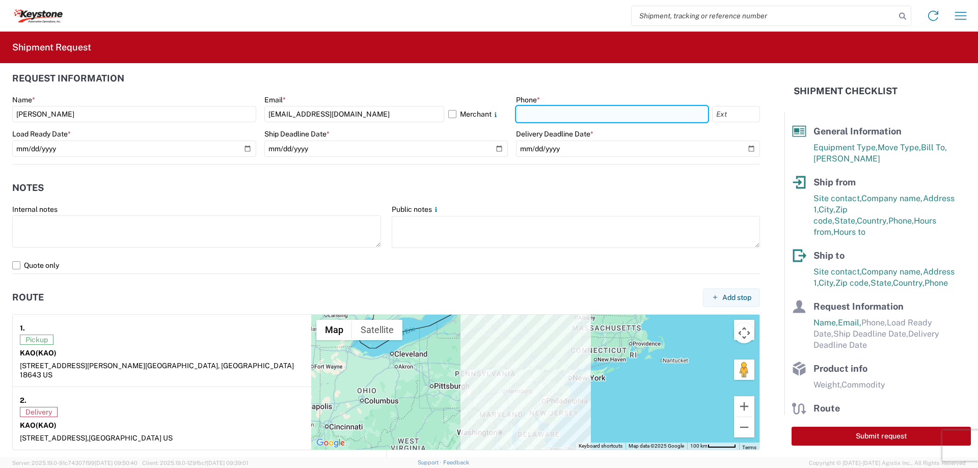
click at [529, 118] on input "text" at bounding box center [612, 114] width 192 height 16
type input "[PHONE_NUMBER]"
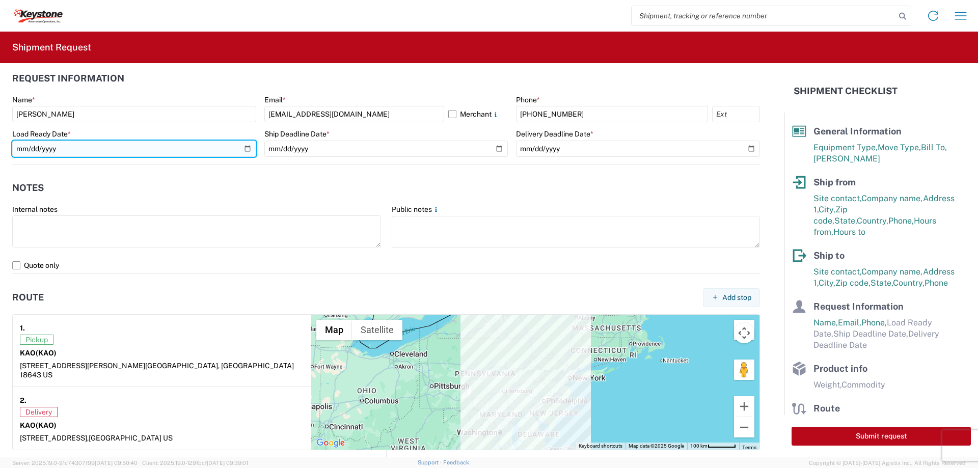
click at [246, 147] on input "date" at bounding box center [134, 149] width 244 height 16
type input "[DATE]"
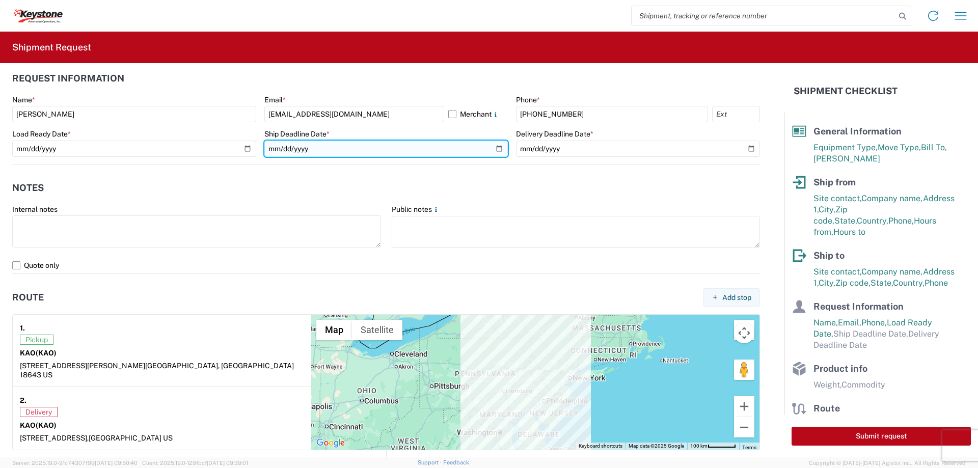
click at [491, 150] on input "date" at bounding box center [386, 149] width 244 height 16
type input "[DATE]"
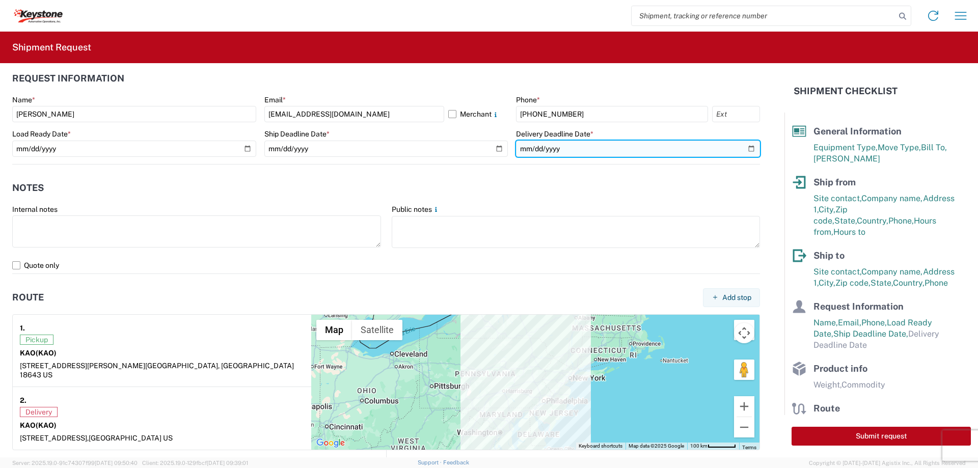
click at [743, 147] on input "date" at bounding box center [638, 149] width 244 height 16
type input "[DATE]"
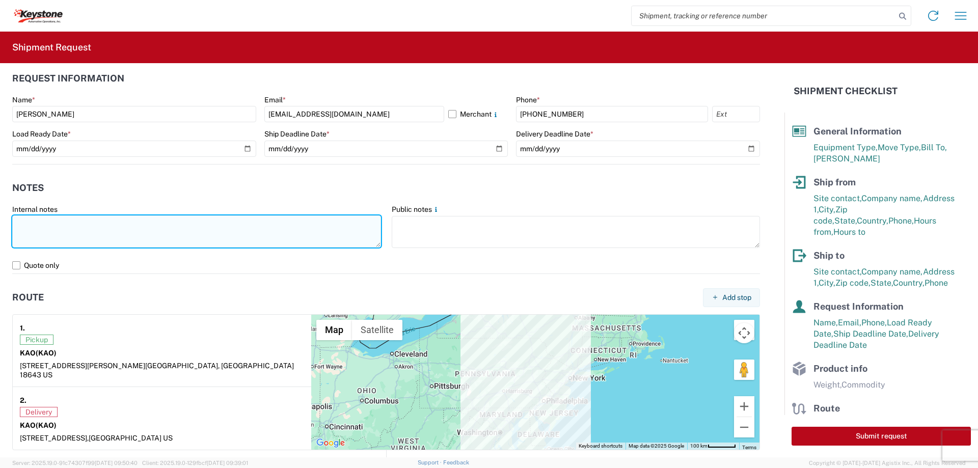
click at [119, 226] on textarea at bounding box center [196, 231] width 369 height 32
paste textarea "Load # 2090651"
type textarea "Preplanned w/ R+L Load # 2090651"
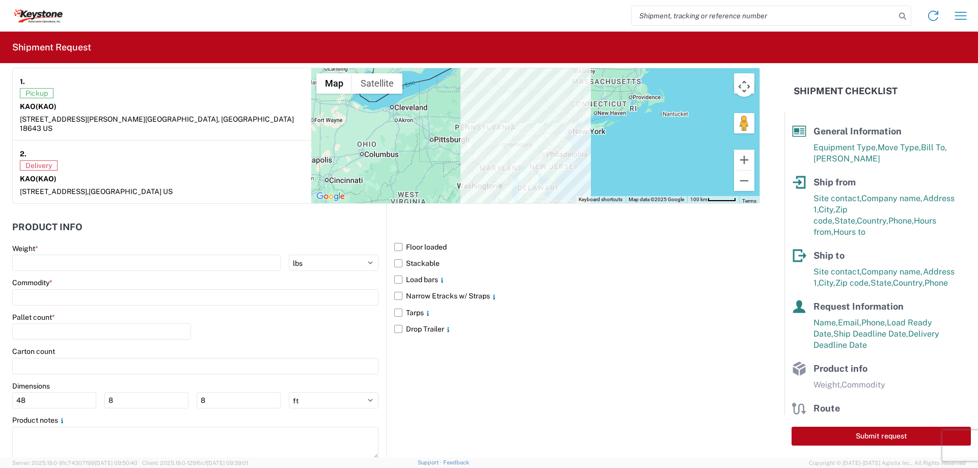
scroll to position [815, 0]
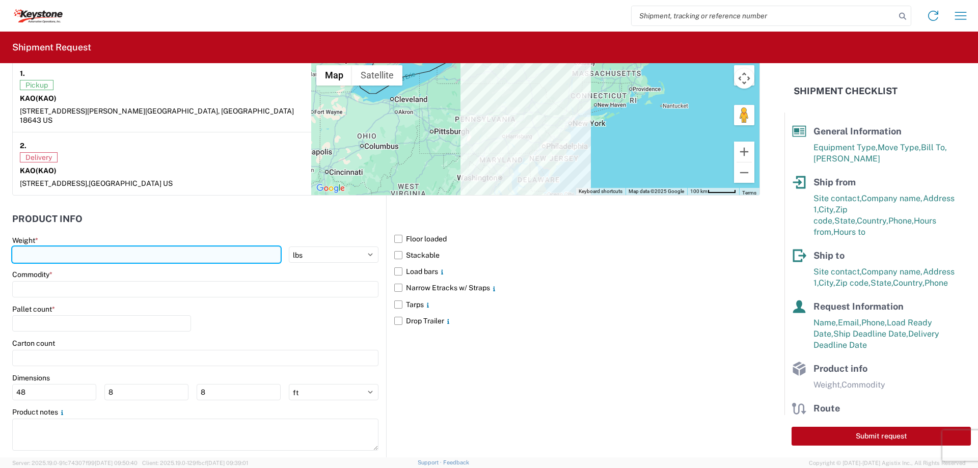
click at [41, 246] on input "number" at bounding box center [146, 254] width 268 height 16
type input "20000"
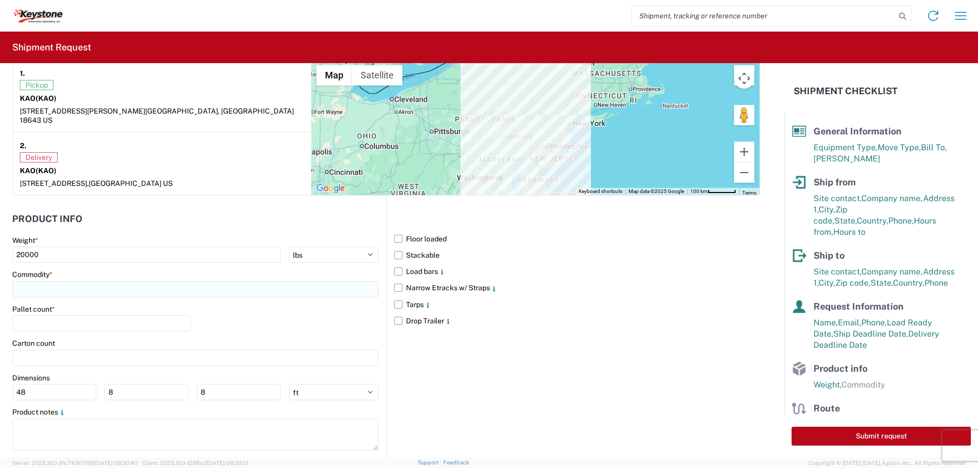
click at [40, 281] on input at bounding box center [195, 289] width 366 height 16
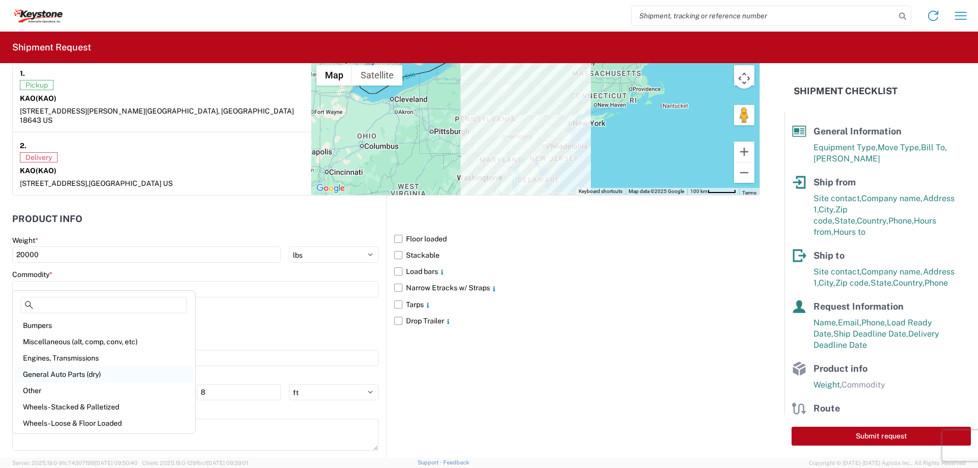
click at [53, 370] on div "General Auto Parts (dry)" at bounding box center [104, 374] width 178 height 16
type input "General Auto Parts (dry)"
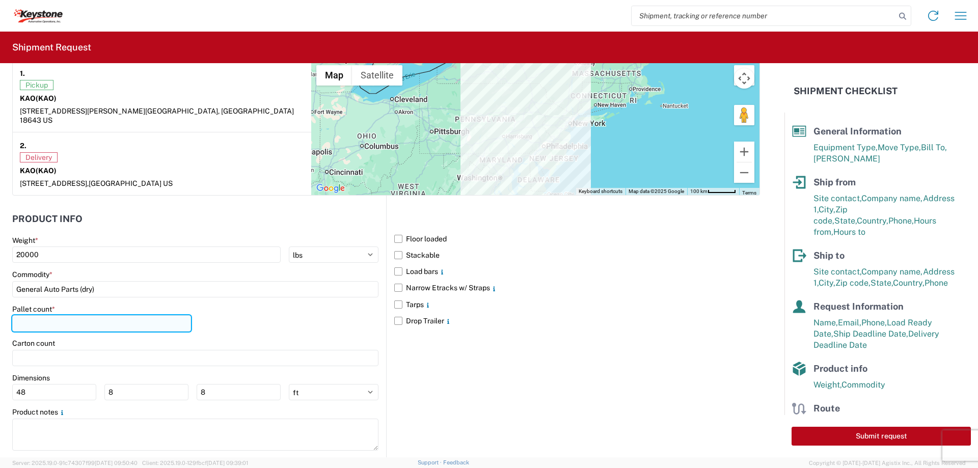
click at [36, 315] on input "number" at bounding box center [101, 323] width 179 height 16
type input "24"
click at [394, 280] on label "Narrow Etracks w/ Straps" at bounding box center [577, 288] width 366 height 16
click at [0, 0] on input "Narrow Etracks w/ Straps" at bounding box center [0, 0] width 0 height 0
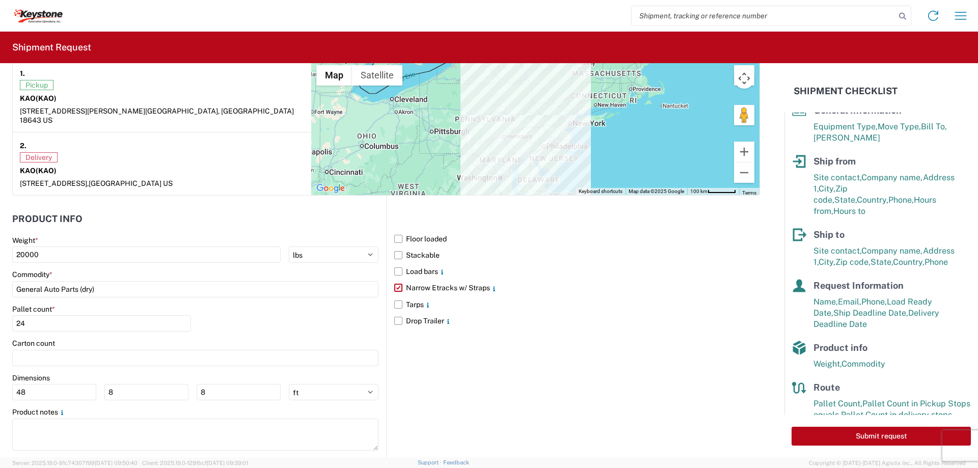
scroll to position [37, 0]
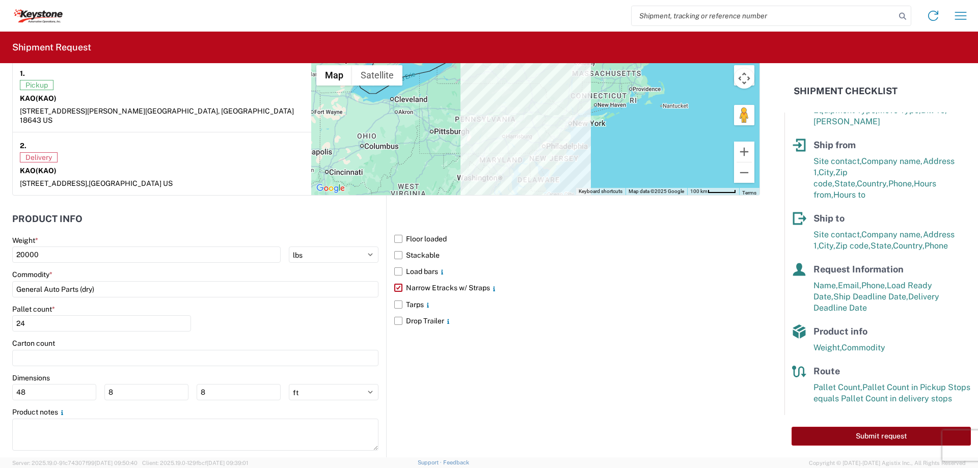
click at [862, 434] on button "Submit request" at bounding box center [880, 436] width 179 height 19
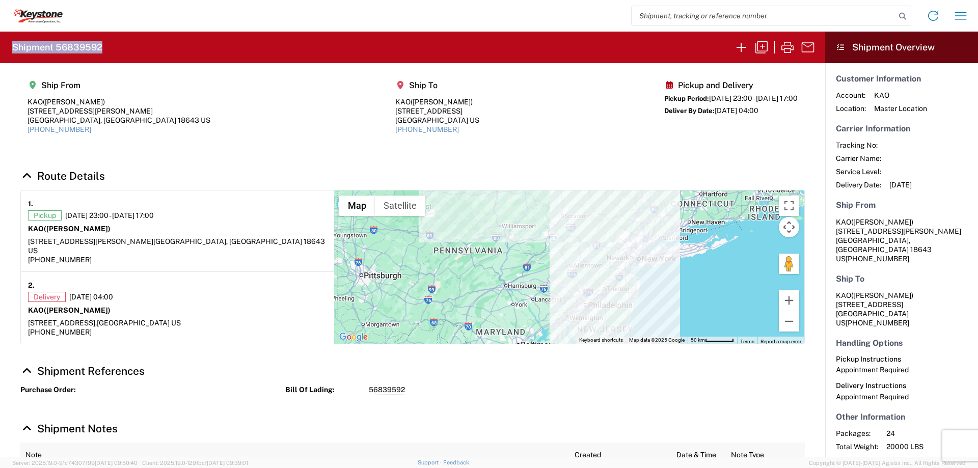
drag, startPoint x: 104, startPoint y: 47, endPoint x: 9, endPoint y: 47, distance: 95.2
click at [9, 47] on agx-form-header "Shipment 56839592" at bounding box center [412, 48] width 825 height 32
copy h2 "Shipment 56839592"
click at [122, 98] on agx-shipment-main-routing-info "Ship From KAO ([PERSON_NAME]) [STREET_ADDRESS][PERSON_NAME] US [PHONE_NUMBER] S…" at bounding box center [412, 111] width 784 height 76
click at [737, 45] on icon "button" at bounding box center [741, 47] width 16 height 16
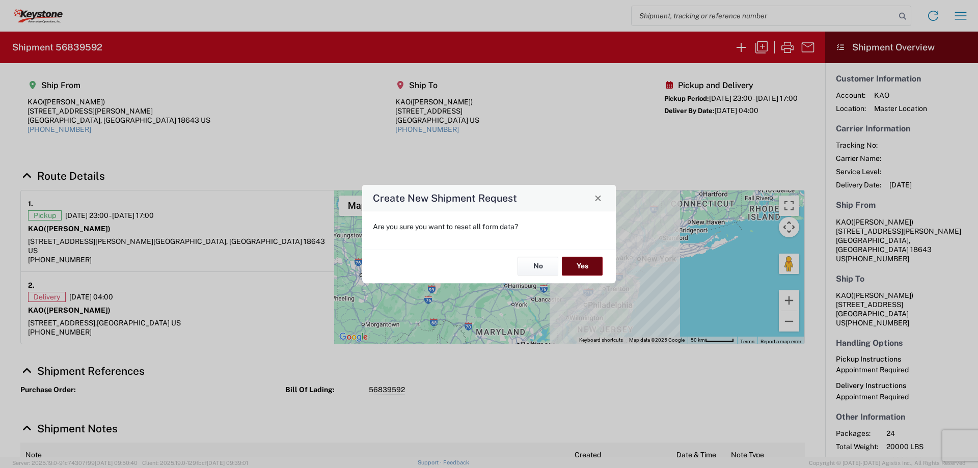
click at [582, 264] on button "Yes" at bounding box center [582, 266] width 41 height 19
select select "FULL"
select select "US"
select select "LBS"
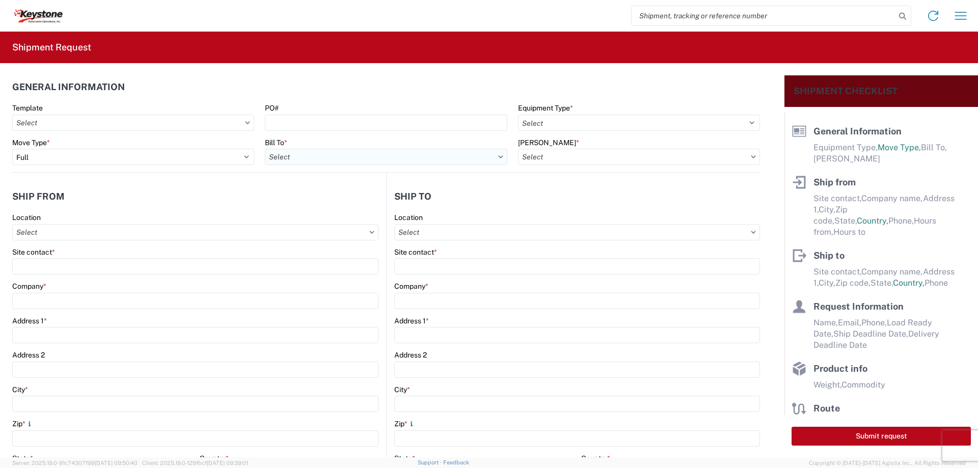
click at [293, 155] on input "text" at bounding box center [386, 157] width 242 height 16
type input "8515"
click at [302, 207] on div "8515 - [GEOGRAPHIC_DATA] - KAO Operations" at bounding box center [354, 202] width 178 height 16
type input "8515 - [GEOGRAPHIC_DATA] - KAO Operations"
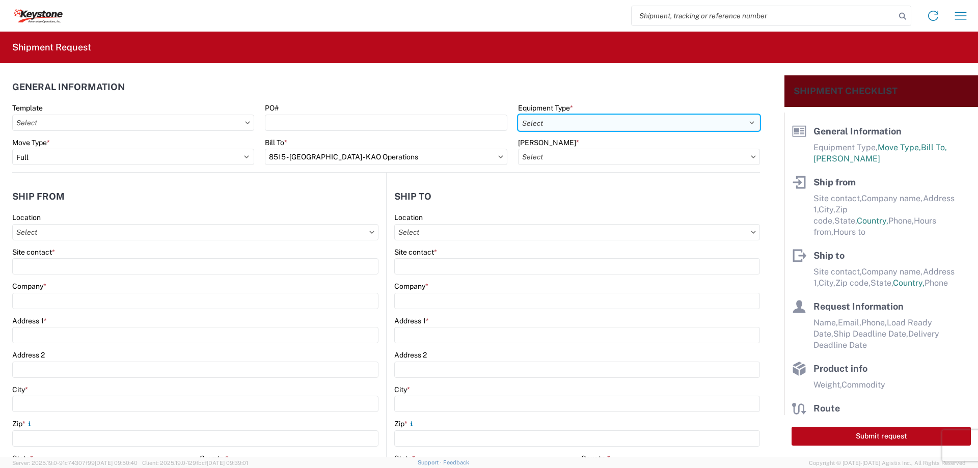
click at [544, 121] on select "Select 53’ Dry Van Flatbed Dropdeck (van) Lowboy (flatbed) Rail" at bounding box center [639, 123] width 242 height 16
select select "STDV"
click at [518, 115] on select "Select 53’ Dry Van Flatbed Dropdeck (van) Lowboy (flatbed) Rail" at bounding box center [639, 123] width 242 height 16
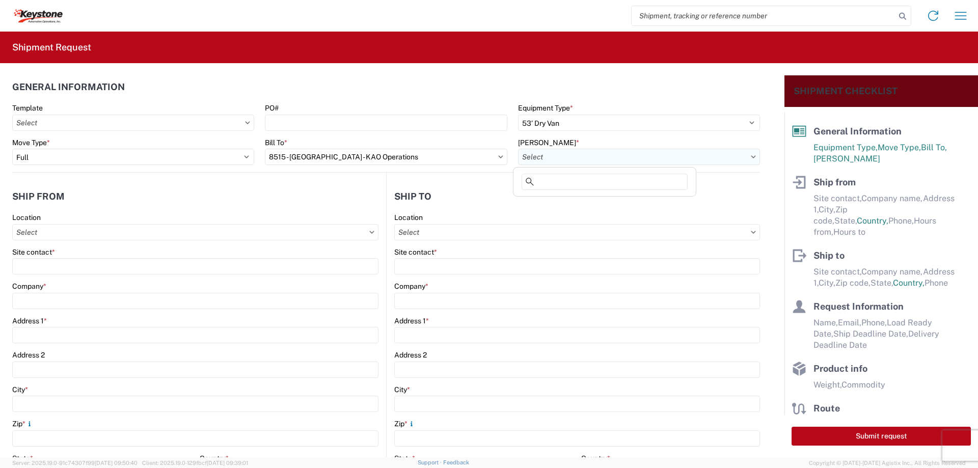
click at [541, 156] on input "text" at bounding box center [639, 157] width 242 height 16
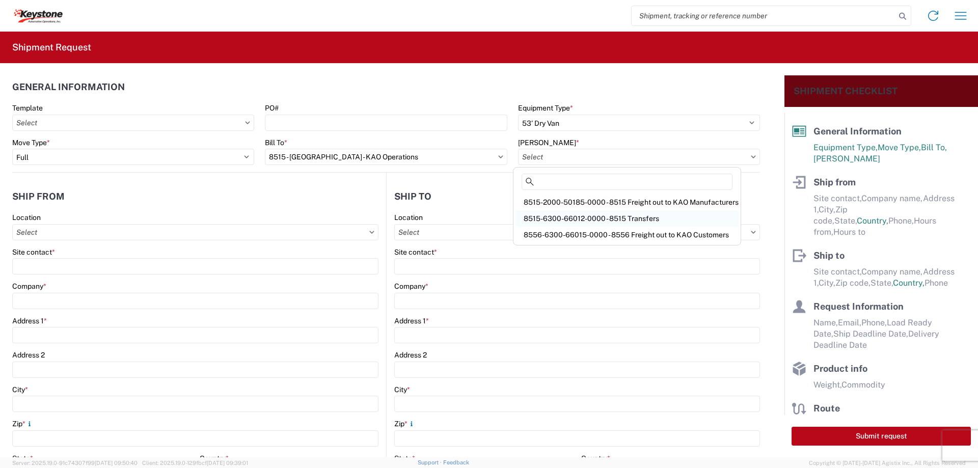
click at [564, 215] on div "8515-6300-66012-0000 - 8515 Transfers" at bounding box center [626, 218] width 223 height 16
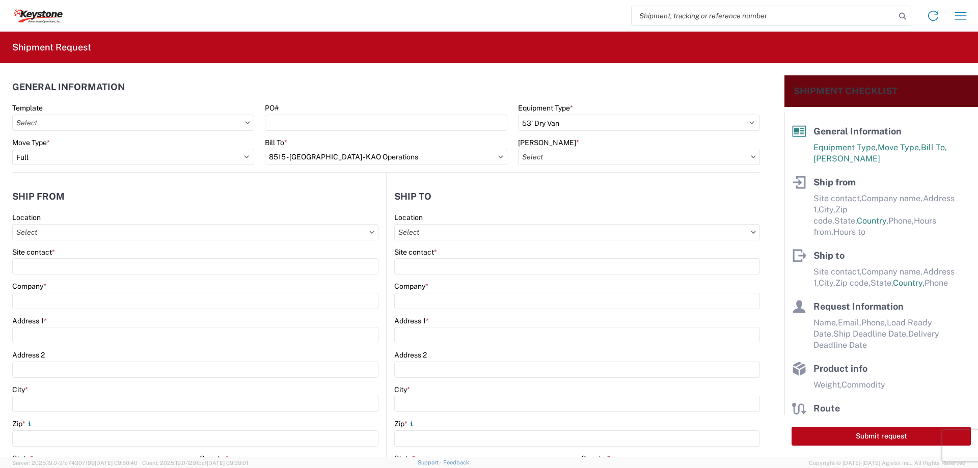
type input "8515-6300-66012-0000 - 8515 Transfers, 8515-6300-66012-0000 - 8515 Transfers"
click at [63, 234] on input "text" at bounding box center [195, 232] width 366 height 16
type input "8515"
click at [51, 277] on div "8515 - [GEOGRAPHIC_DATA] - KAO Operations" at bounding box center [104, 277] width 178 height 16
type input "8515 - [GEOGRAPHIC_DATA] - KAO Operations"
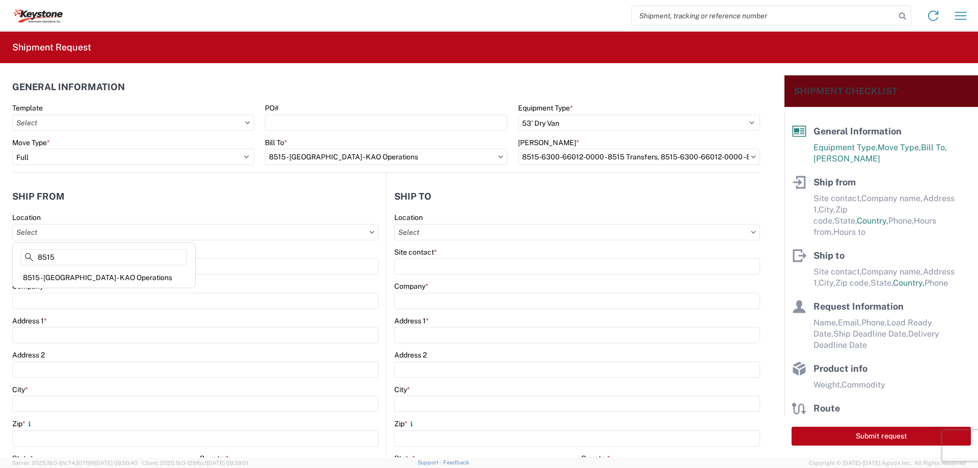
type input "KAO"
type input "[STREET_ADDRESS][PERSON_NAME]"
type input "[GEOGRAPHIC_DATA]"
type input "18643"
select select "PA"
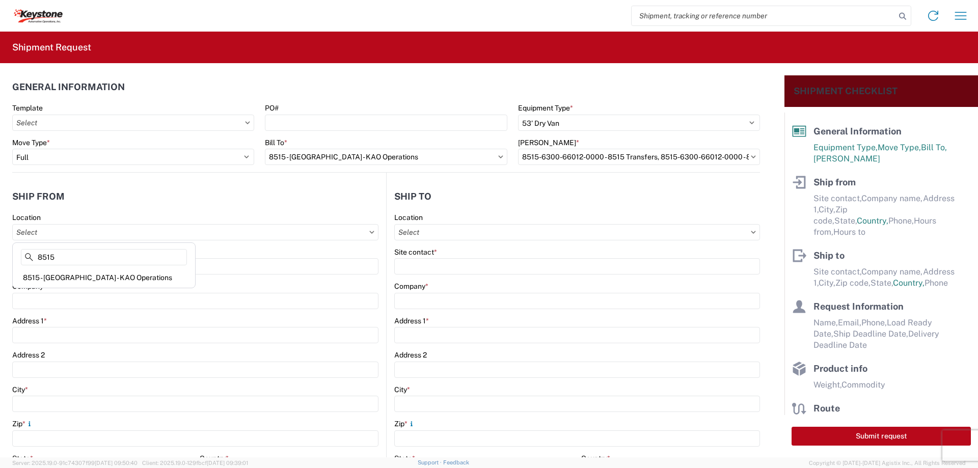
type input "[PHONE_NUMBER]"
type input "07:00"
type input "17:00"
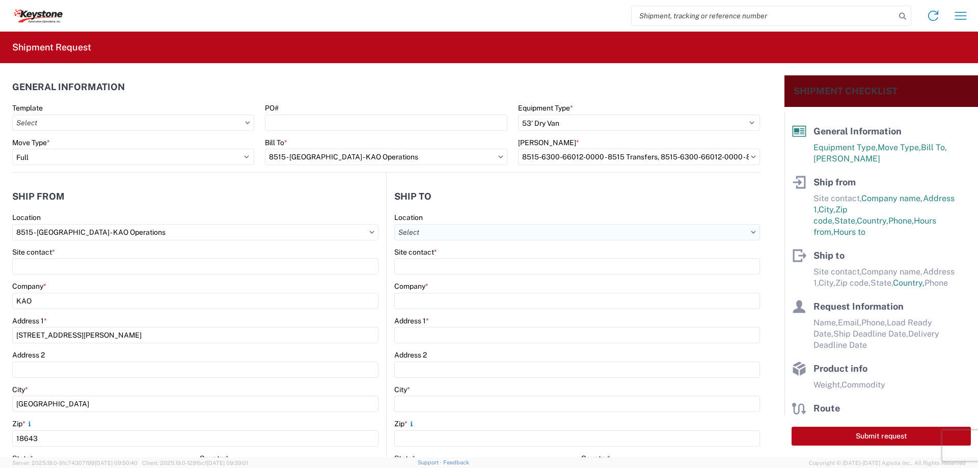
click at [427, 233] on input "text" at bounding box center [577, 232] width 366 height 16
type input "8476"
click at [434, 276] on div "8476 - [GEOGRAPHIC_DATA] - [GEOGRAPHIC_DATA]" at bounding box center [482, 277] width 179 height 16
type input "8476 - [GEOGRAPHIC_DATA] - [GEOGRAPHIC_DATA]"
type input "KAO"
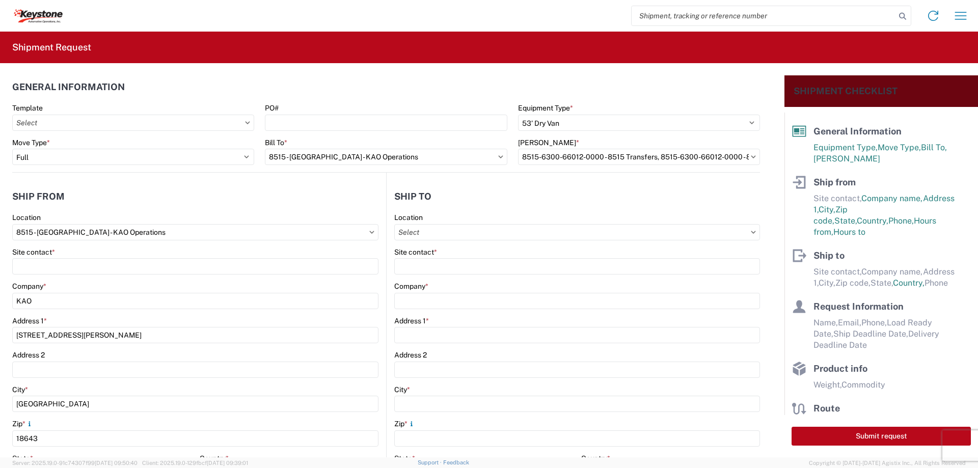
type input "[STREET_ADDRESS]"
type input "[GEOGRAPHIC_DATA]"
type input "KK6J3E5"
select select "CA"
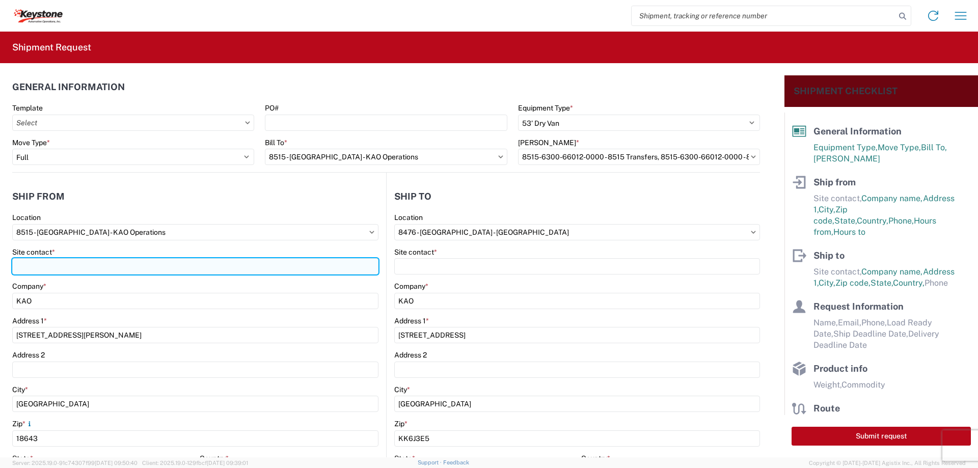
click at [71, 266] on input "Site contact *" at bounding box center [195, 266] width 366 height 16
type input "[PERSON_NAME]"
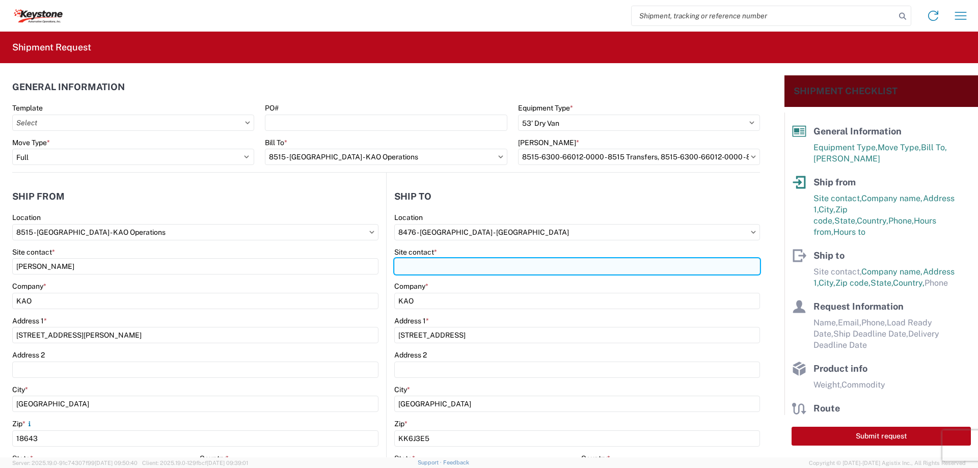
click at [414, 267] on input "Site contact *" at bounding box center [577, 266] width 366 height 16
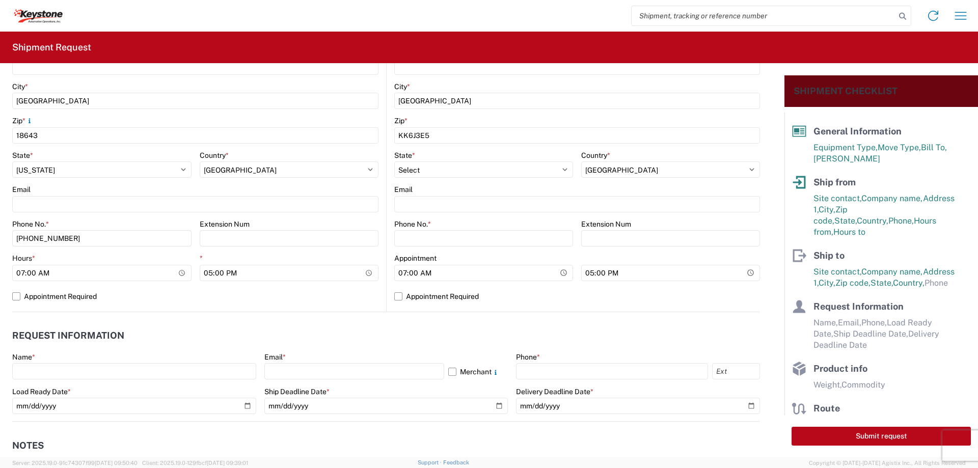
scroll to position [306, 0]
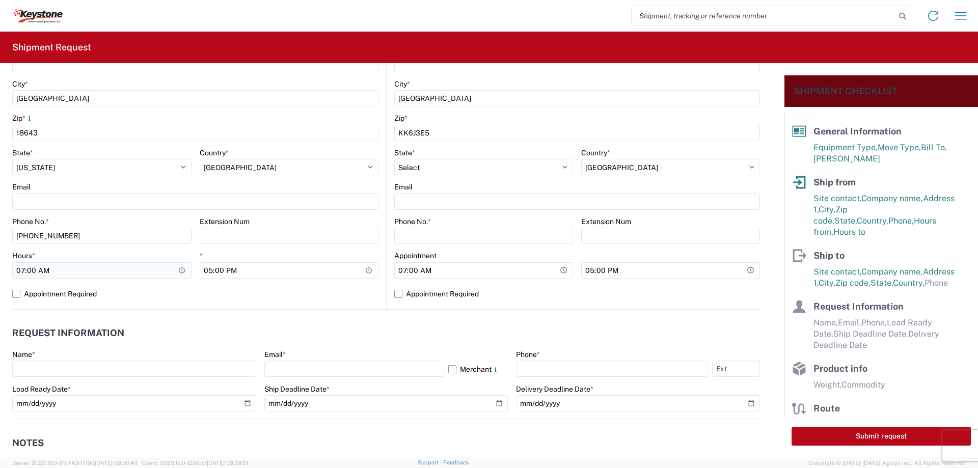
type input "[PERSON_NAME]"
click at [20, 270] on input "07:00" at bounding box center [101, 270] width 179 height 16
type input "21:00"
click at [14, 298] on label "Appointment Required" at bounding box center [195, 294] width 366 height 16
click at [0, 0] on input "Appointment Required" at bounding box center [0, 0] width 0 height 0
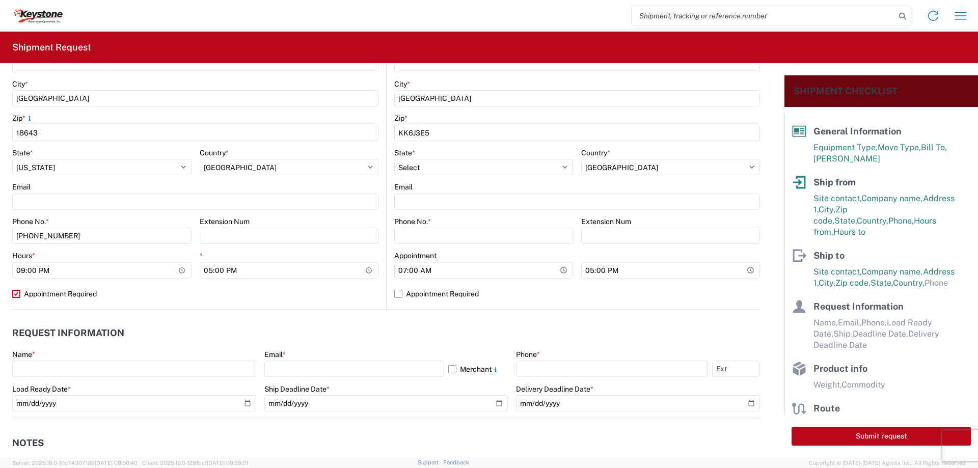
select select "US"
click at [418, 239] on input "Phone No. *" at bounding box center [483, 236] width 179 height 16
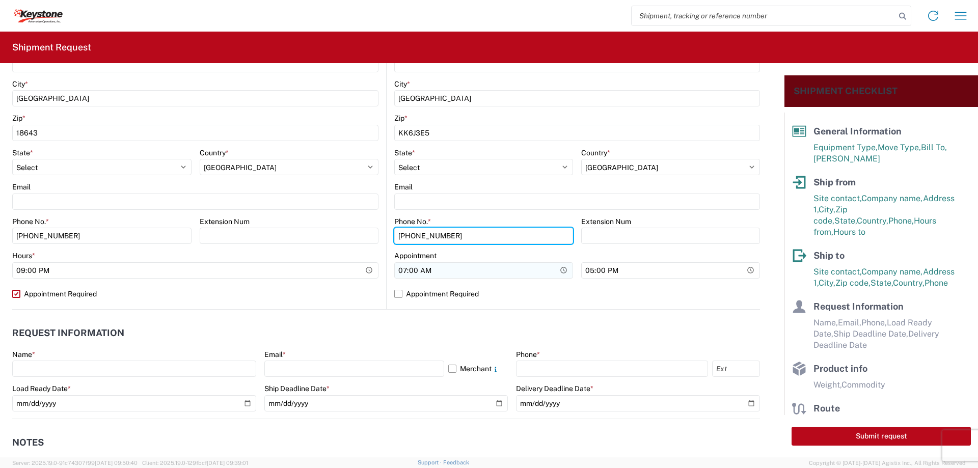
type input "[PHONE_NUMBER]"
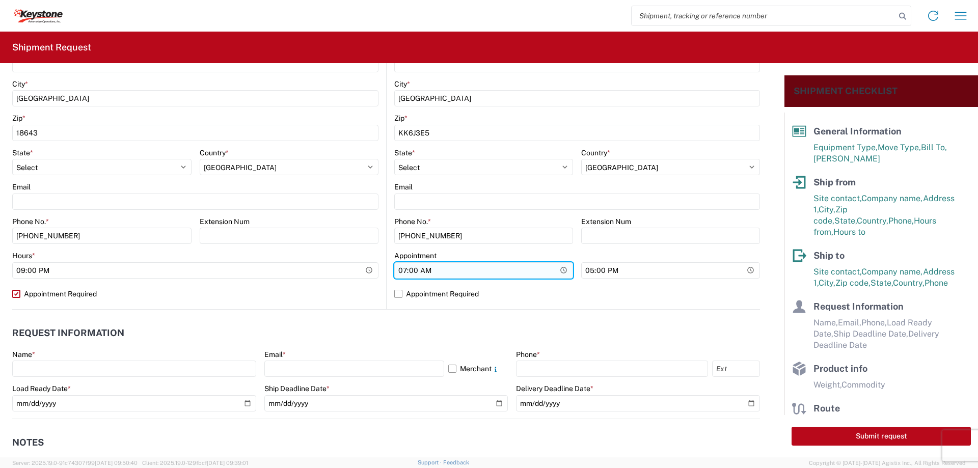
click at [398, 269] on input "07:00" at bounding box center [483, 270] width 179 height 16
type input "05:00"
click at [397, 293] on label "Appointment Required" at bounding box center [577, 294] width 366 height 16
click at [0, 0] on input "Appointment Required" at bounding box center [0, 0] width 0 height 0
select select "CA"
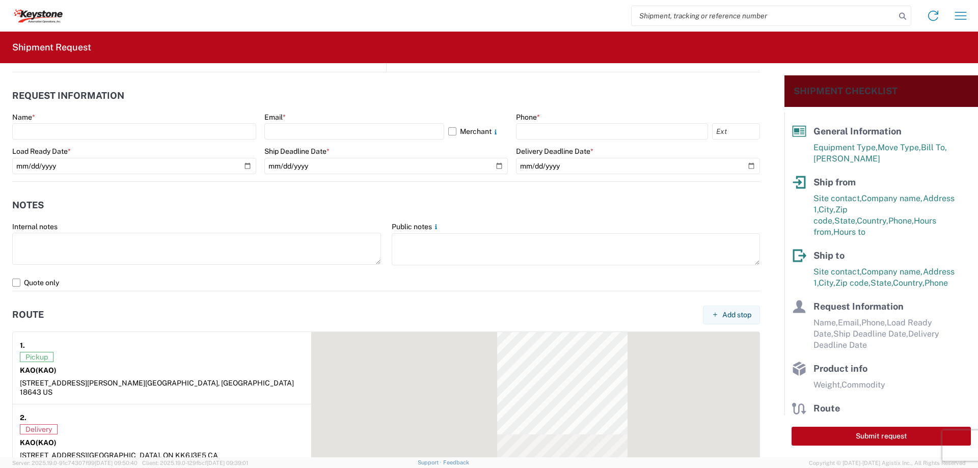
scroll to position [560, 0]
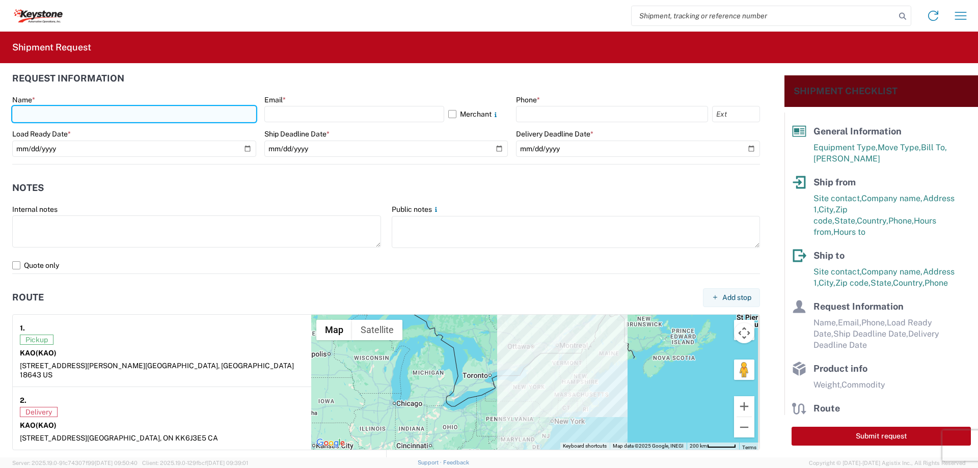
click at [52, 112] on input "text" at bounding box center [134, 114] width 244 height 16
type input "[PERSON_NAME]"
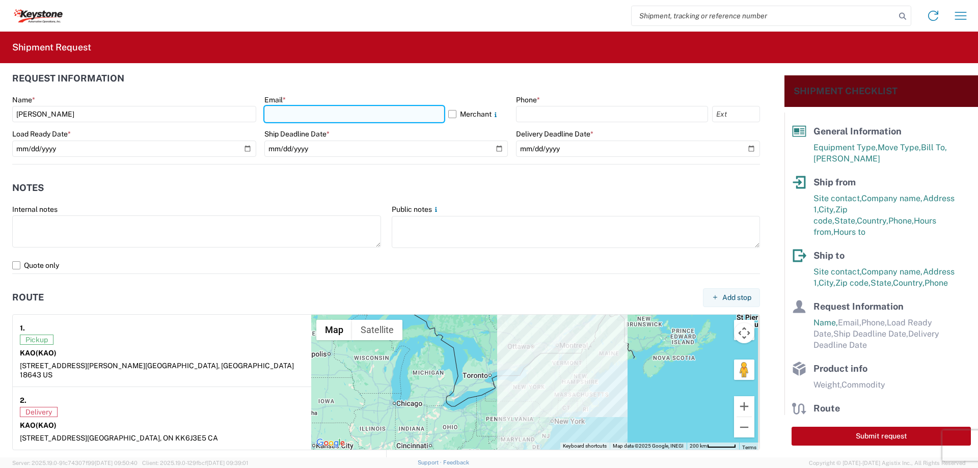
click at [280, 117] on input "text" at bounding box center [354, 114] width 180 height 16
type input "[EMAIL_ADDRESS][DOMAIN_NAME]"
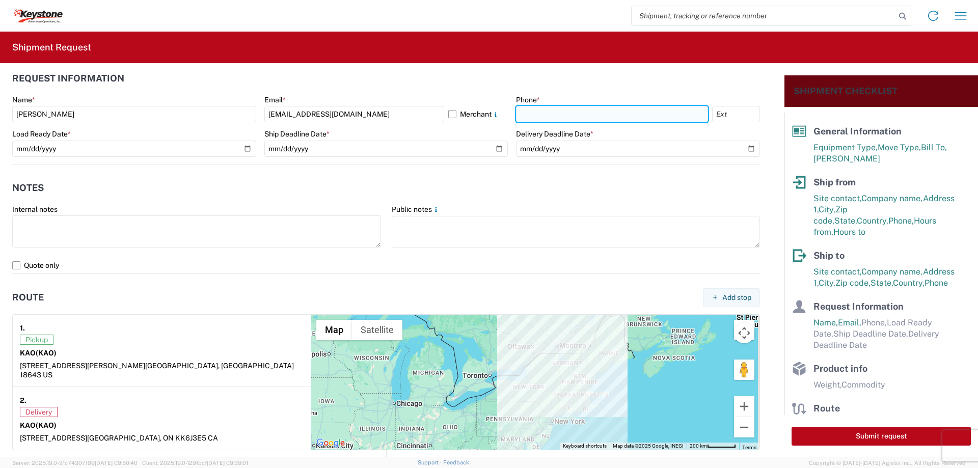
click at [540, 119] on input "text" at bounding box center [612, 114] width 192 height 16
type input "[PHONE_NUMBER]"
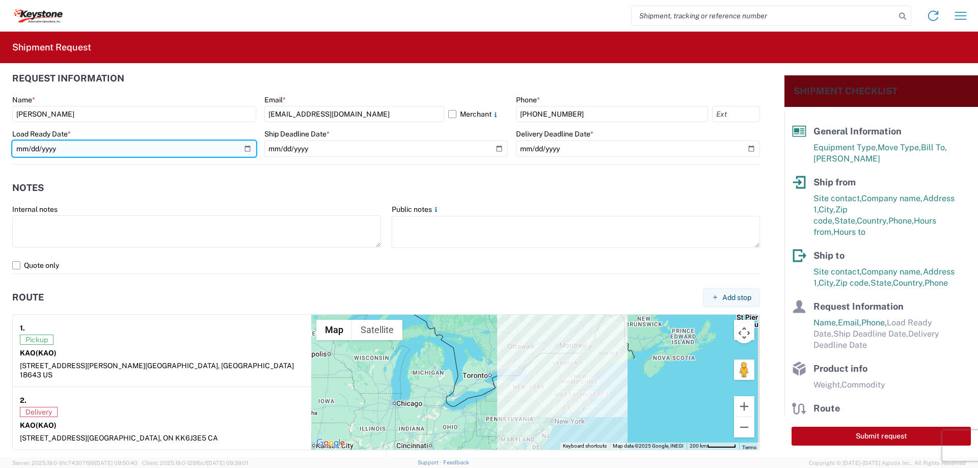
click at [247, 149] on input "date" at bounding box center [134, 149] width 244 height 16
type input "[DATE]"
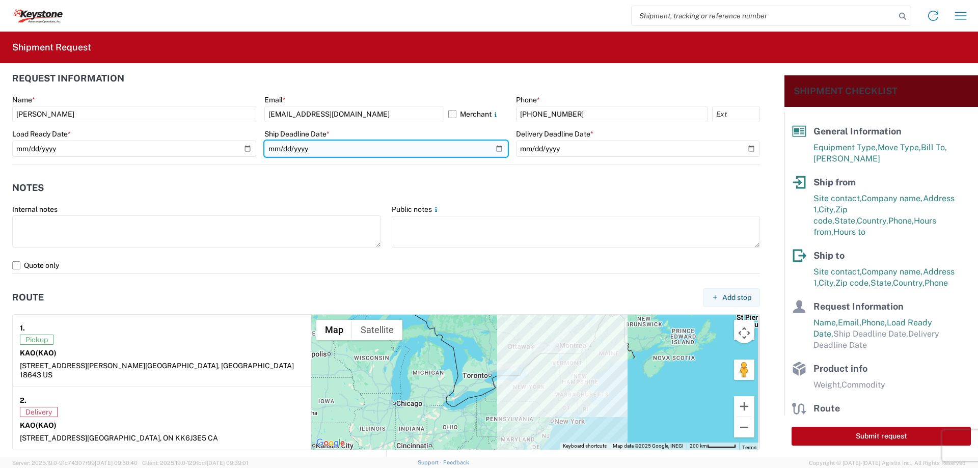
click at [491, 148] on input "date" at bounding box center [386, 149] width 244 height 16
type input "[DATE]"
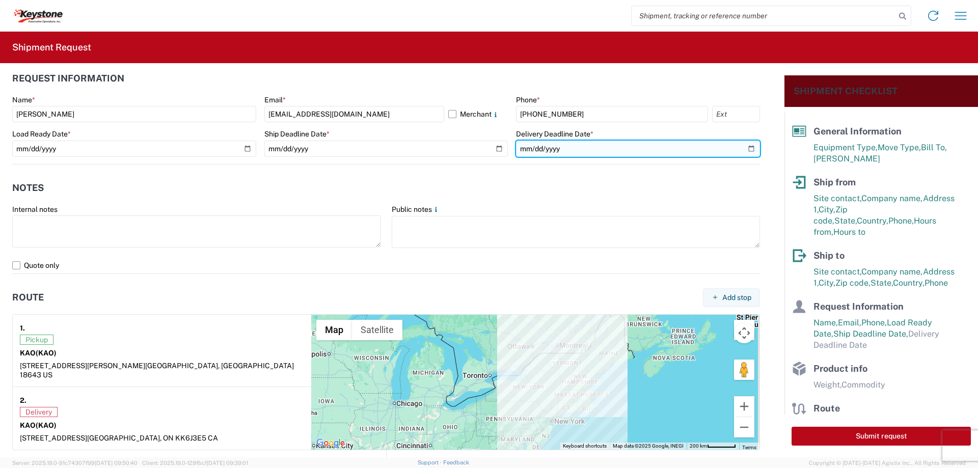
click at [743, 149] on input "date" at bounding box center [638, 149] width 244 height 16
type input "[DATE]"
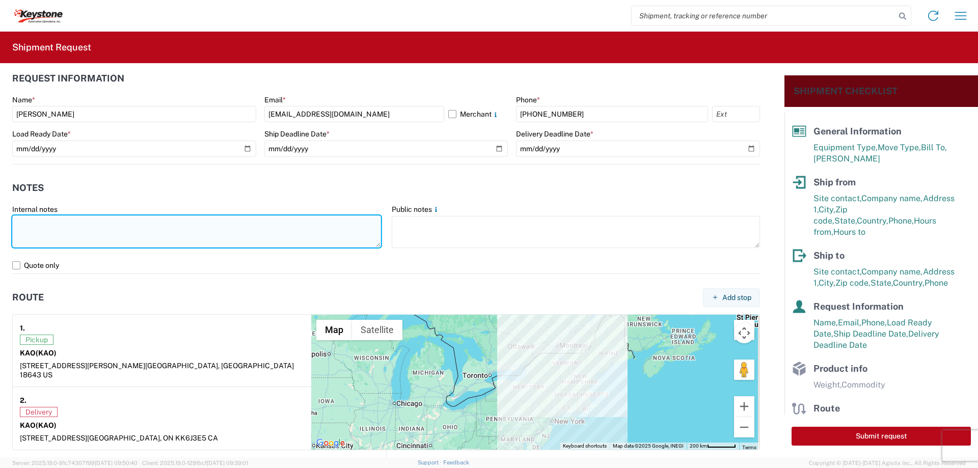
click at [39, 226] on textarea at bounding box center [196, 231] width 369 height 32
paste textarea "Load # 2090704"
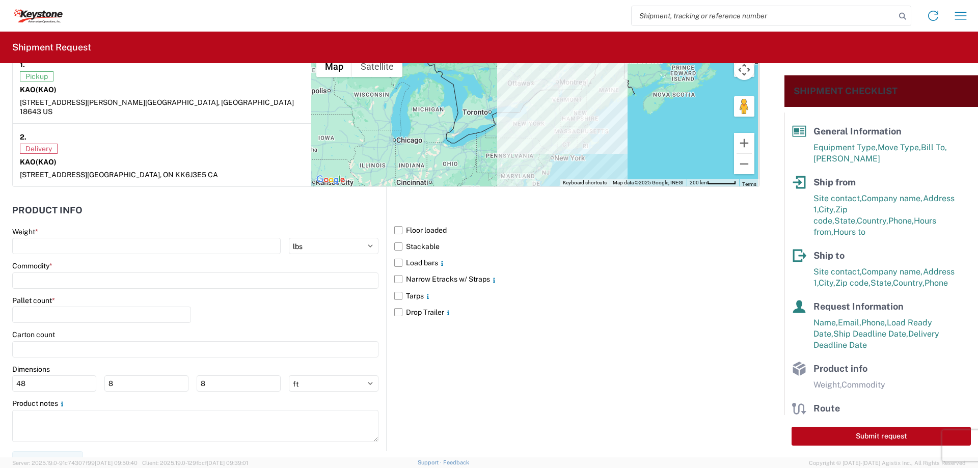
scroll to position [827, 0]
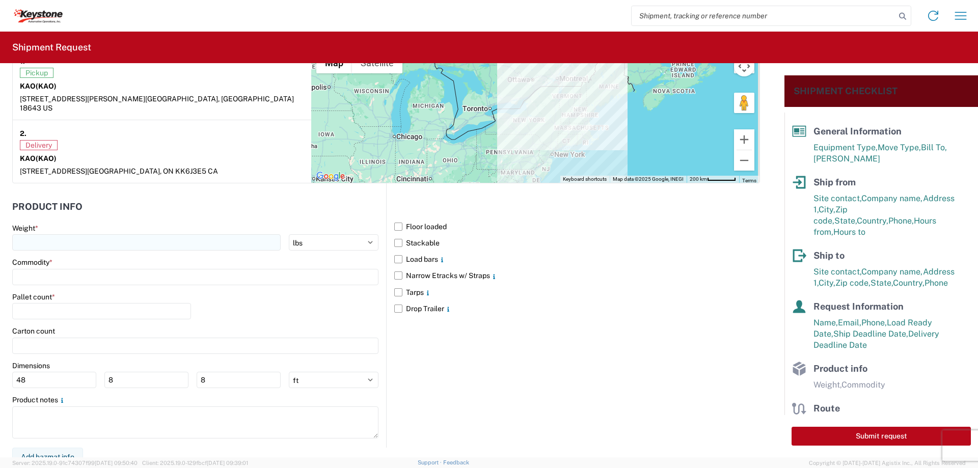
type textarea "Preplanned w/ R+L Load # 2090704"
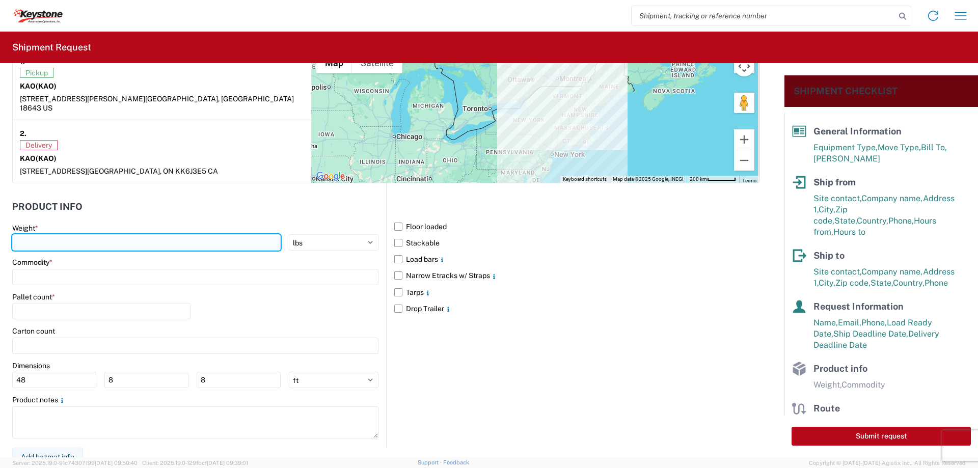
click at [29, 234] on input "number" at bounding box center [146, 242] width 268 height 16
type input "20000"
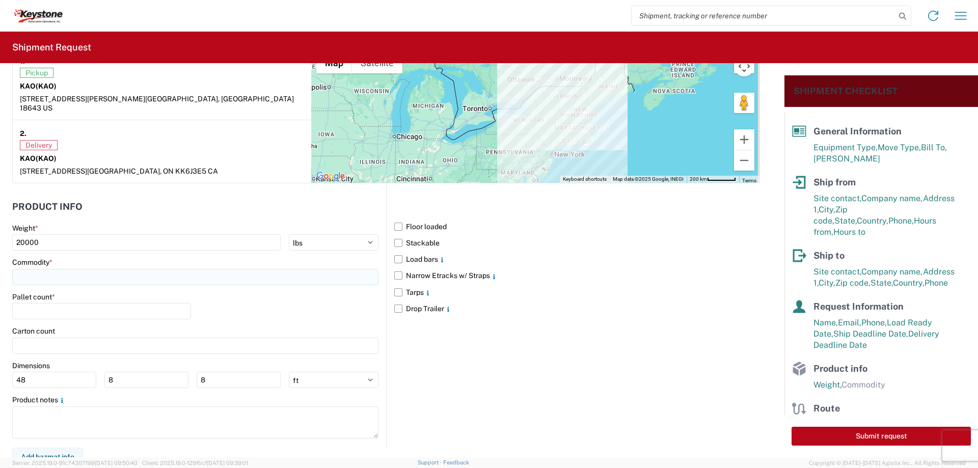
click at [29, 269] on input at bounding box center [195, 277] width 366 height 16
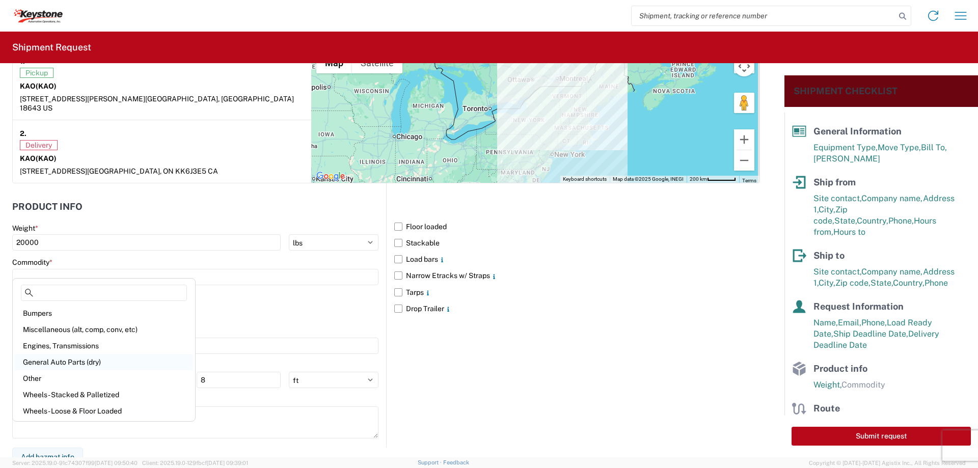
click at [40, 357] on div "General Auto Parts (dry)" at bounding box center [104, 362] width 178 height 16
type input "General Auto Parts (dry)"
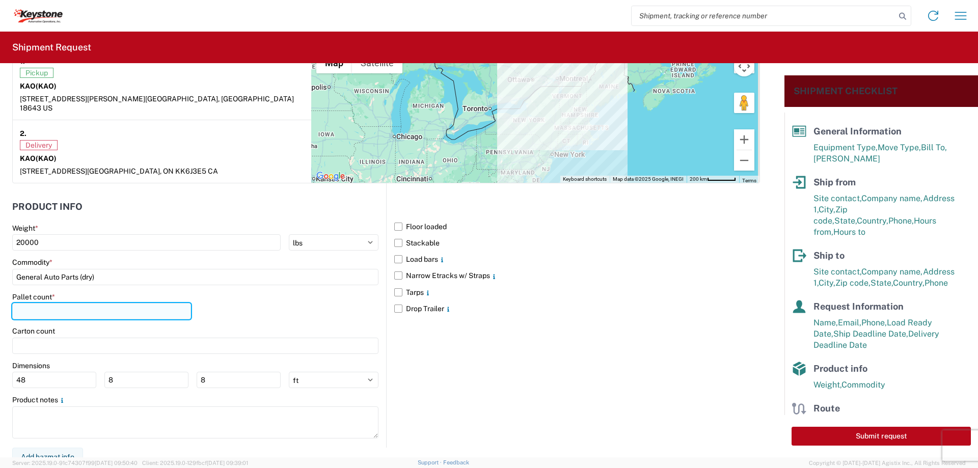
click at [33, 303] on input "number" at bounding box center [101, 311] width 179 height 16
type input "24"
click at [390, 263] on main "Floor loaded Stackable Load bars Narrow Etracks w/ Straps Tarps Drop Trailer" at bounding box center [572, 267] width 373 height 99
click at [394, 267] on label "Narrow Etracks w/ Straps" at bounding box center [577, 275] width 366 height 16
click at [0, 0] on input "Narrow Etracks w/ Straps" at bounding box center [0, 0] width 0 height 0
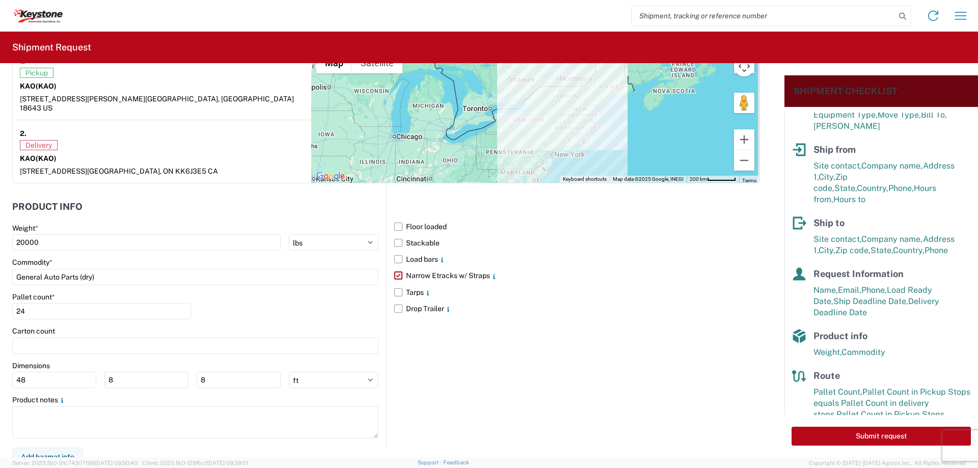
scroll to position [48, 0]
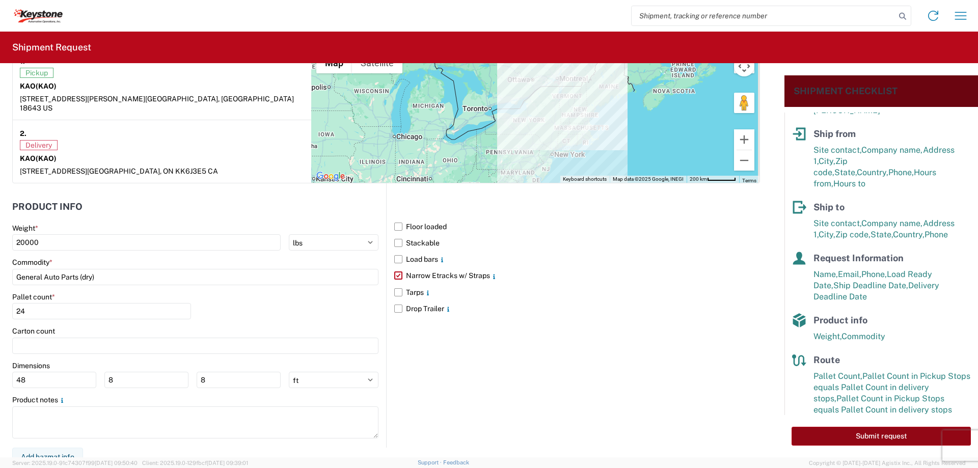
click at [882, 435] on button "Submit request" at bounding box center [880, 436] width 179 height 19
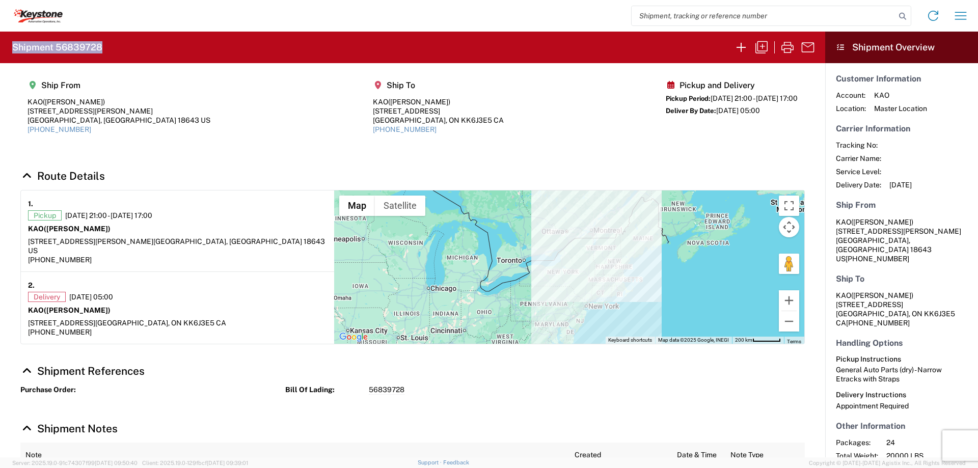
drag, startPoint x: 102, startPoint y: 45, endPoint x: 6, endPoint y: 49, distance: 96.8
click at [6, 49] on agx-form-header "Shipment 56839728" at bounding box center [412, 48] width 825 height 32
copy h2 "Shipment 56839728"
click at [738, 43] on icon "button" at bounding box center [741, 47] width 16 height 16
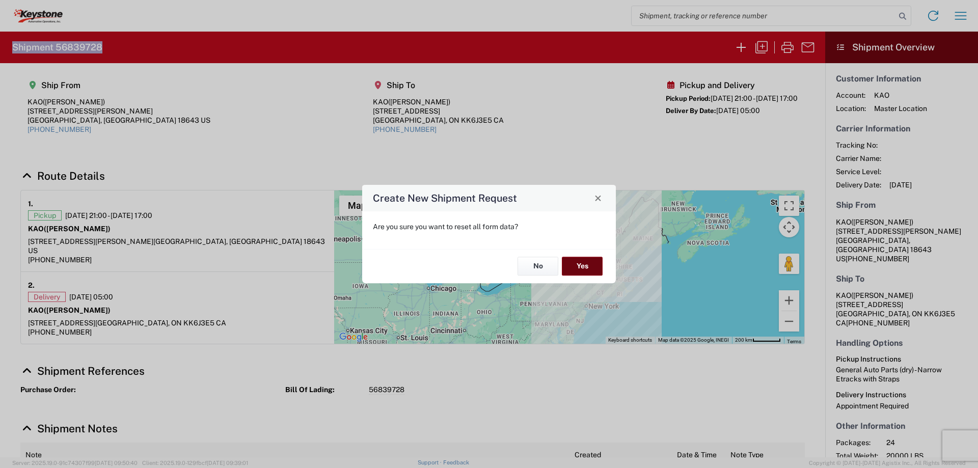
click at [588, 262] on button "Yes" at bounding box center [582, 266] width 41 height 19
select select "FULL"
select select "US"
select select "LBS"
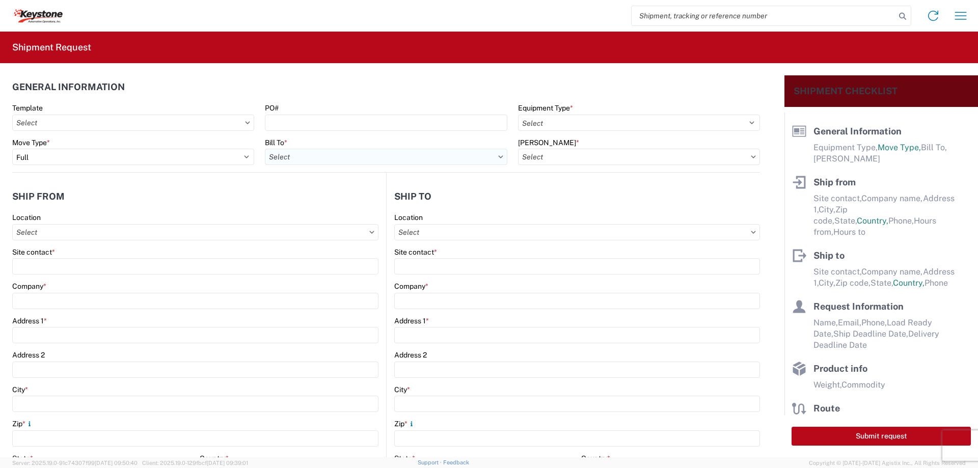
click at [305, 160] on input "text" at bounding box center [386, 157] width 242 height 16
type input "8427"
click at [313, 202] on div "8427 - KAO Logistics - [GEOGRAPHIC_DATA], [GEOGRAPHIC_DATA]" at bounding box center [379, 202] width 228 height 16
type input "8427 - KAO Logistics - [GEOGRAPHIC_DATA], [GEOGRAPHIC_DATA]"
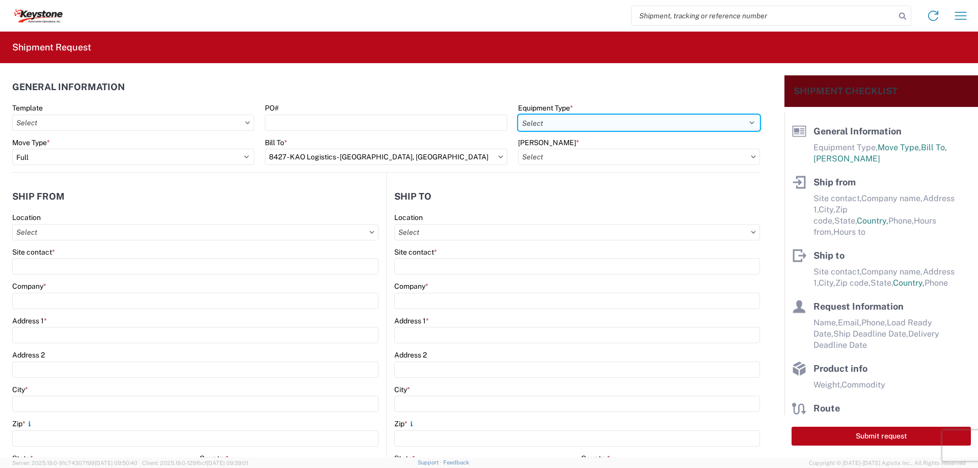
click at [538, 121] on select "Select 53’ Dry Van Flatbed Dropdeck (van) Lowboy (flatbed) Rail" at bounding box center [639, 123] width 242 height 16
select select "STDV"
click at [518, 115] on select "Select 53’ Dry Van Flatbed Dropdeck (van) Lowboy (flatbed) Rail" at bounding box center [639, 123] width 242 height 16
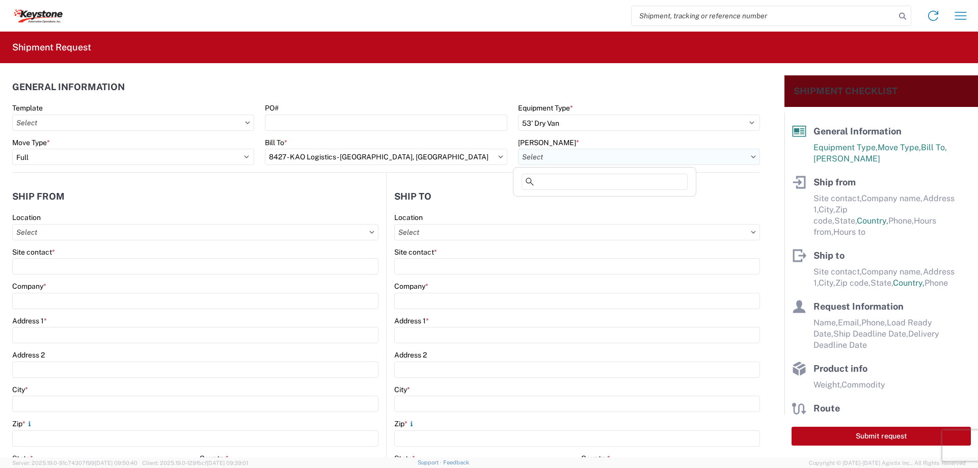
click at [549, 153] on input "text" at bounding box center [639, 157] width 242 height 16
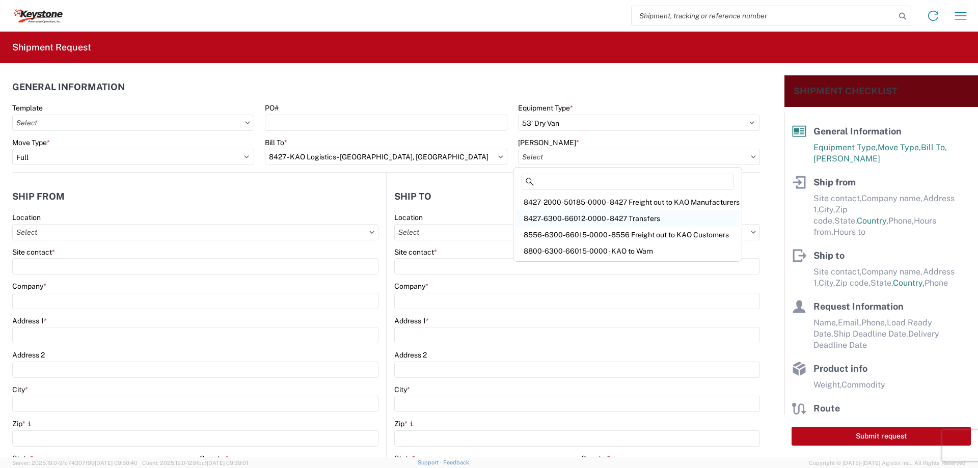
click at [544, 216] on div "8427-6300-66012-0000 - 8427 Transfers" at bounding box center [627, 218] width 224 height 16
type input "8427-6300-66012-0000 - 8427 Transfers, 8427-6300-66012-0000 - 8427 Transfers"
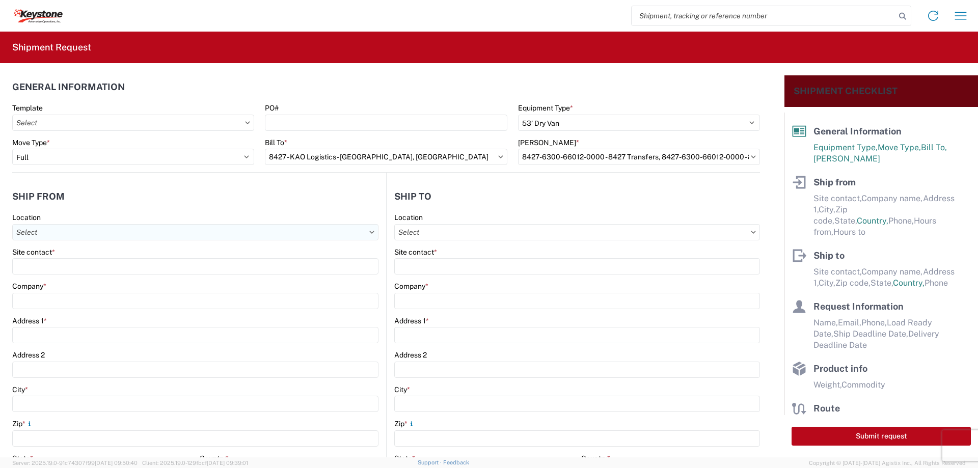
click at [106, 235] on input "text" at bounding box center [195, 232] width 366 height 16
type input "8427"
click at [77, 277] on div "8427 - KAO Logistics - [GEOGRAPHIC_DATA], [GEOGRAPHIC_DATA]" at bounding box center [129, 277] width 228 height 16
type input "8427 - KAO Logistics - [GEOGRAPHIC_DATA], [GEOGRAPHIC_DATA]"
type input "KAO"
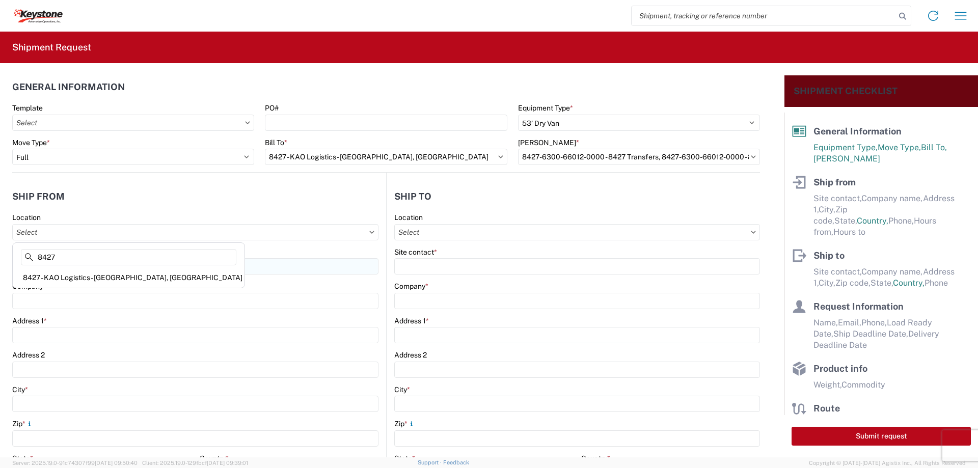
type input "[STREET_ADDRESS][PERSON_NAME]"
type input "[GEOGRAPHIC_DATA]"
type input "48193"
select select "MI"
type input "07:00"
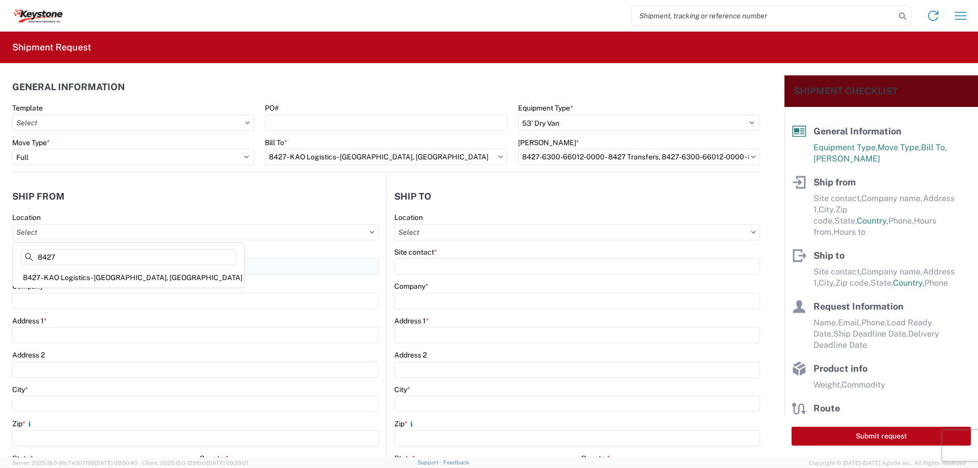
type input "17:00"
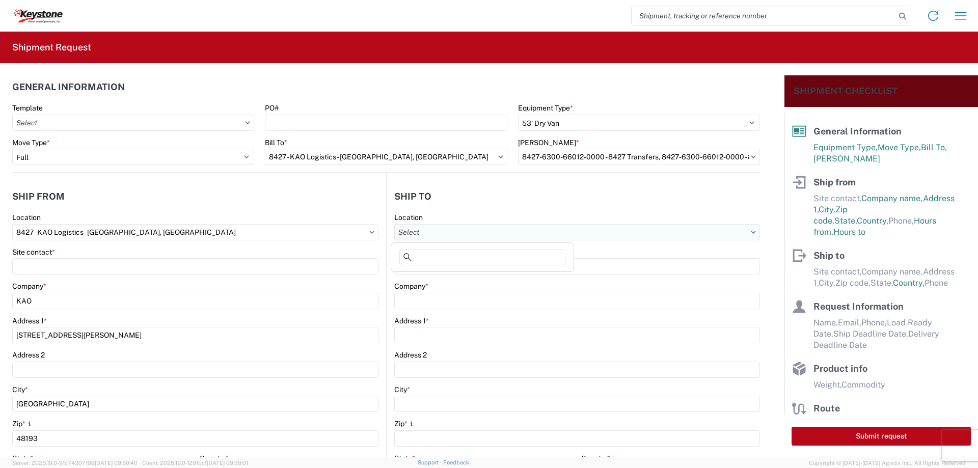
click at [414, 227] on input "text" at bounding box center [577, 232] width 366 height 16
type input "8424"
click at [427, 274] on div "8424 - [GEOGRAPHIC_DATA][PERSON_NAME] Logistics" at bounding box center [488, 277] width 191 height 16
type input "8424 - [GEOGRAPHIC_DATA][PERSON_NAME] Logistics"
type input "KAO"
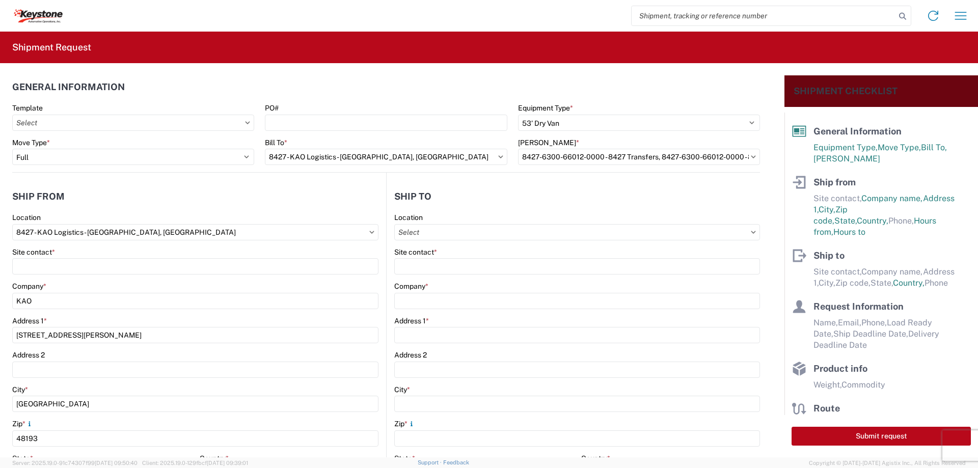
type input "[STREET_ADDRESS]"
type input "[GEOGRAPHIC_DATA]"
type input "47374"
select select "IN"
select select "US"
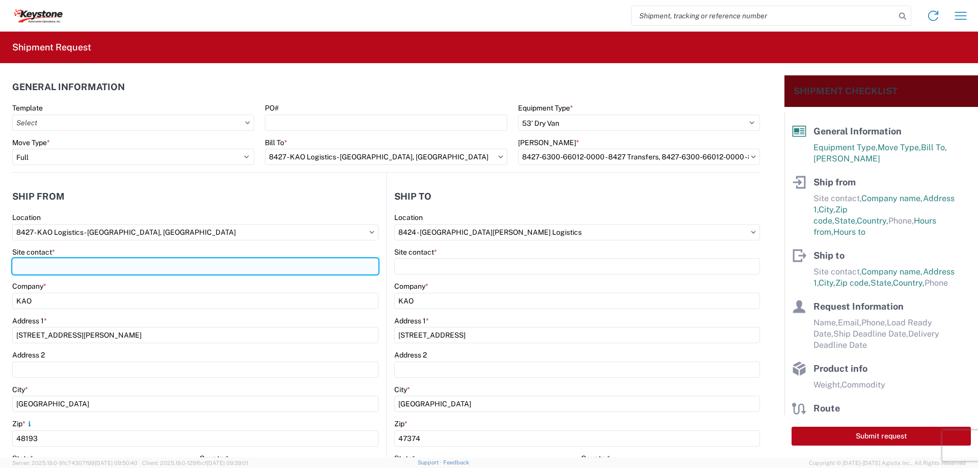
click at [30, 266] on input "Site contact *" at bounding box center [195, 266] width 366 height 16
type input "[PERSON_NAME]"
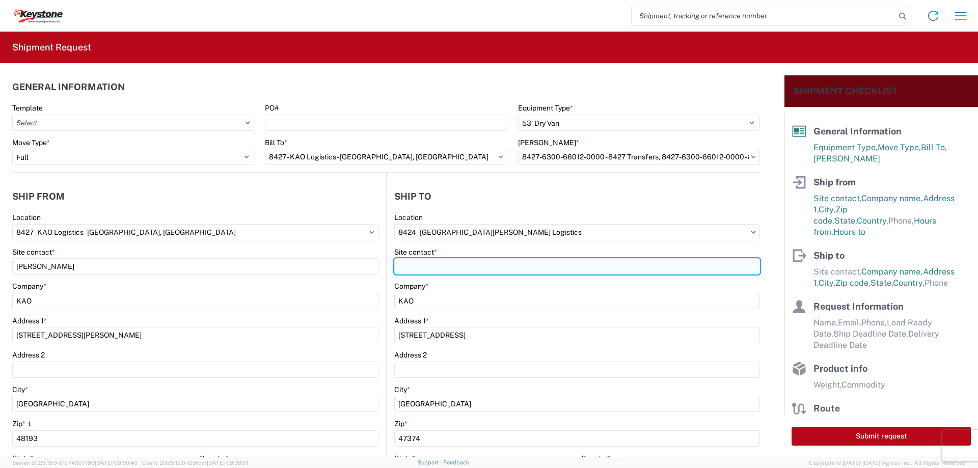
click at [400, 263] on input "Site contact *" at bounding box center [577, 266] width 366 height 16
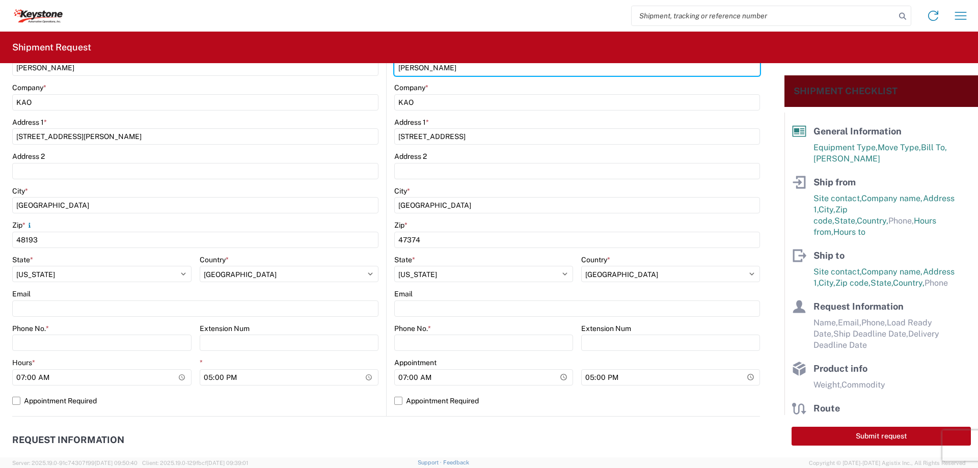
scroll to position [204, 0]
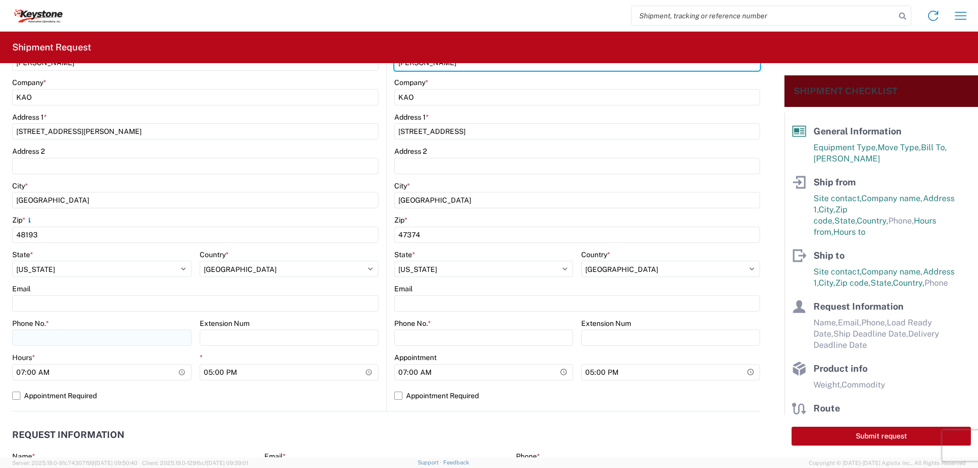
type input "[PERSON_NAME]"
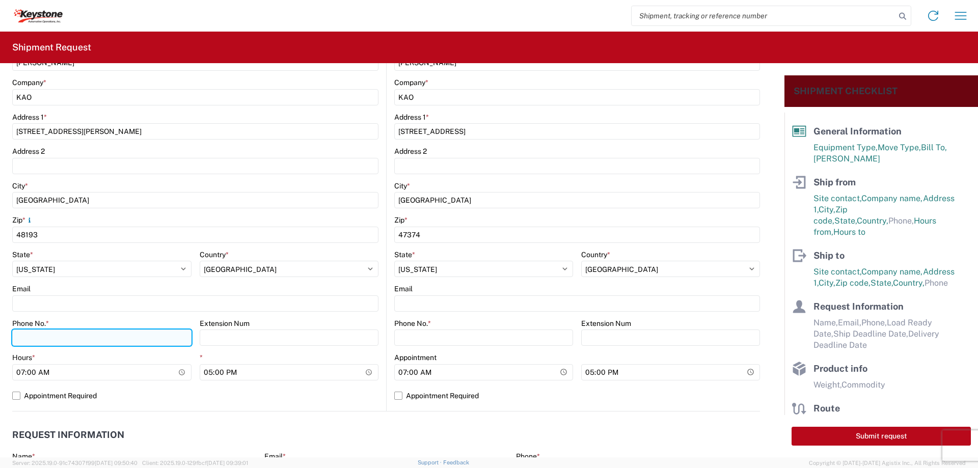
click at [73, 338] on input "Phone No. *" at bounding box center [101, 337] width 179 height 16
type input "[PHONE_NUMBER]"
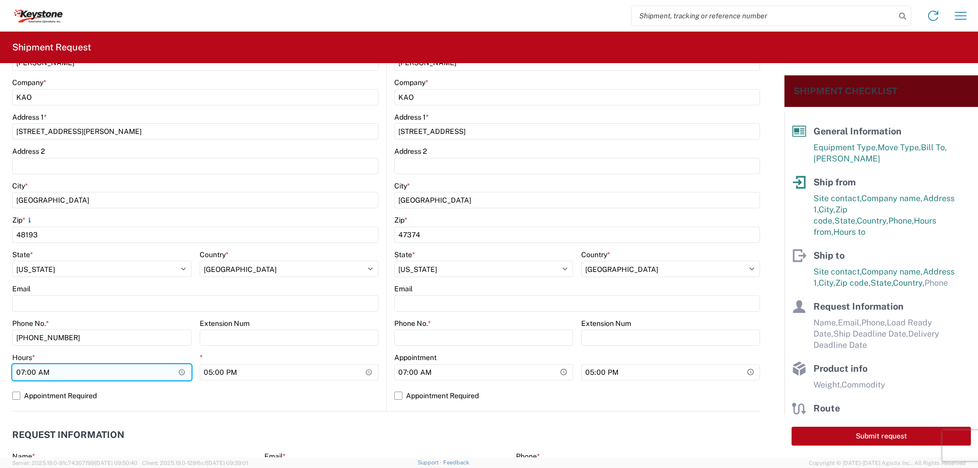
click at [22, 371] on input "07:00" at bounding box center [101, 372] width 179 height 16
type input "23:00"
click at [10, 396] on form "General Information Template PO# Equipment Type * Select 53’ Dry Van Flatbed Dr…" at bounding box center [392, 260] width 784 height 394
click at [19, 396] on label "Appointment Required" at bounding box center [195, 395] width 366 height 16
click at [0, 0] on input "Appointment Required" at bounding box center [0, 0] width 0 height 0
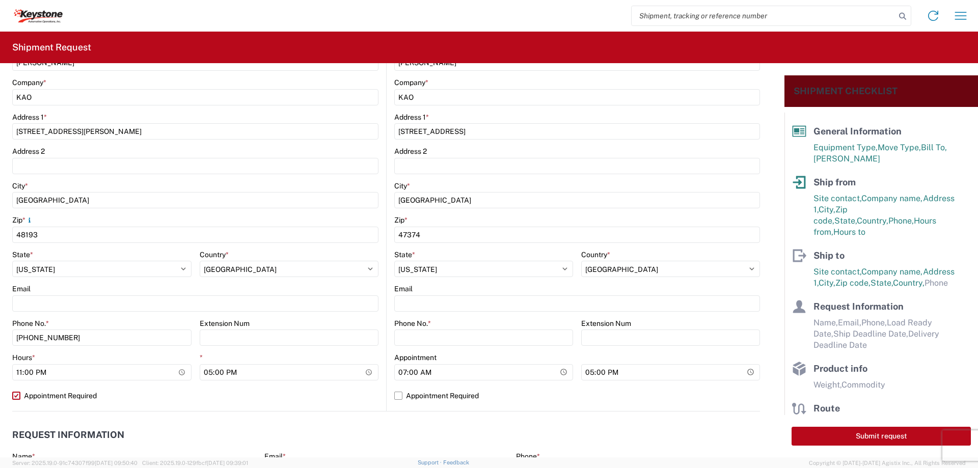
select select "US"
click at [402, 337] on input "Phone No. *" at bounding box center [483, 337] width 179 height 16
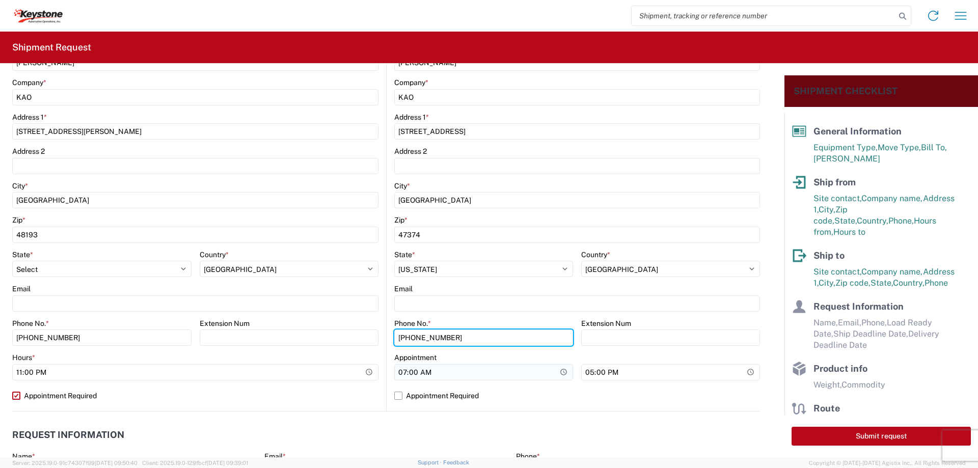
type input "[PHONE_NUMBER]"
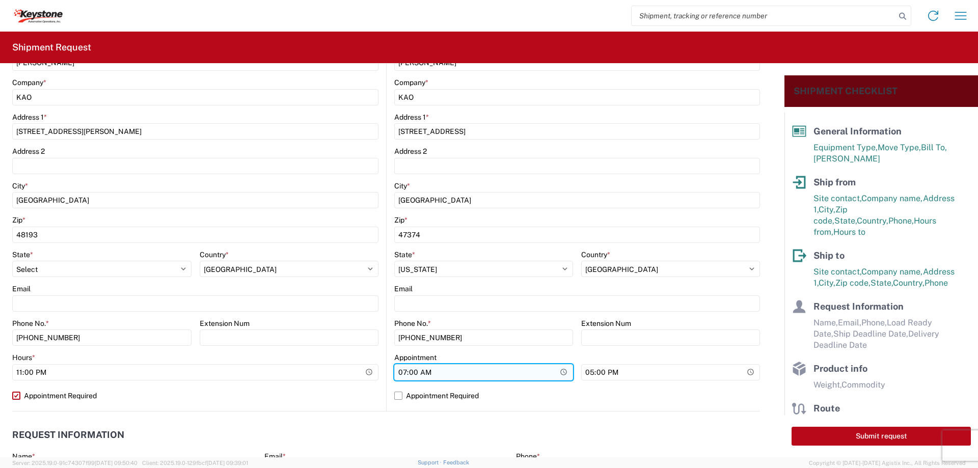
click at [399, 375] on input "07:00" at bounding box center [483, 372] width 179 height 16
type input "04:00"
click at [394, 402] on label "Appointment Required" at bounding box center [577, 395] width 366 height 16
click at [0, 0] on input "Appointment Required" at bounding box center [0, 0] width 0 height 0
select select "US"
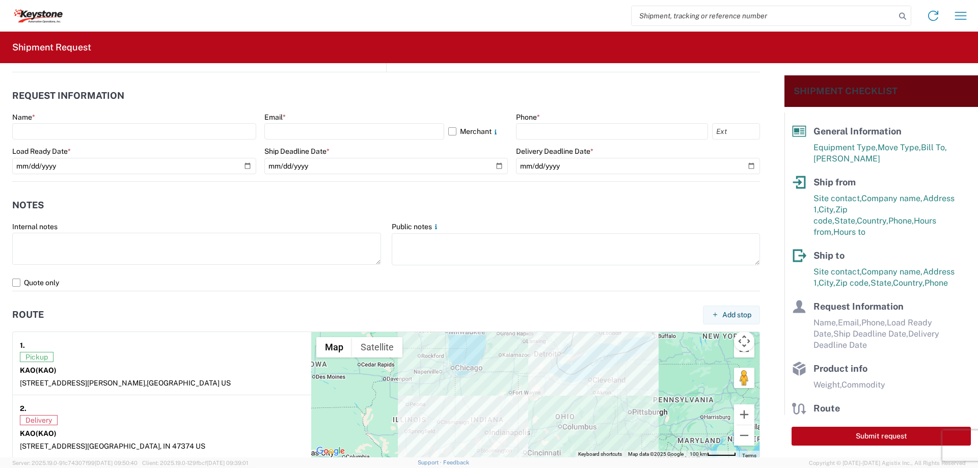
scroll to position [560, 0]
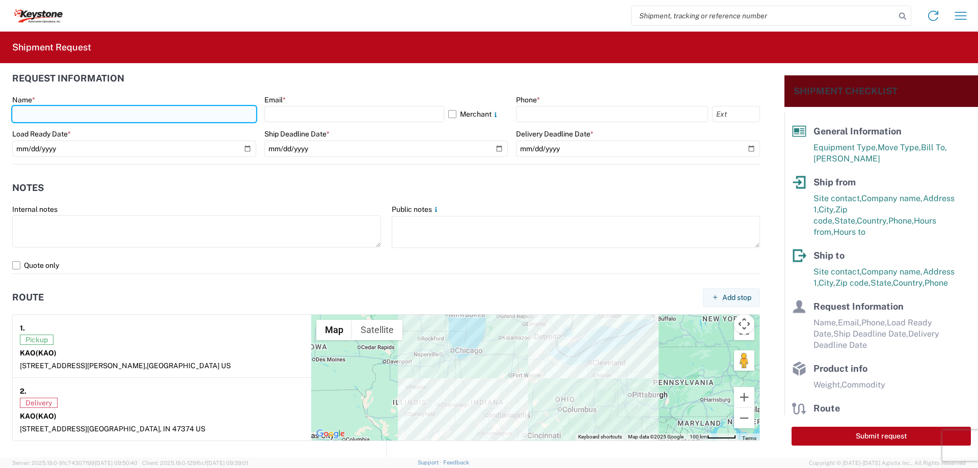
click at [38, 115] on input "text" at bounding box center [134, 114] width 244 height 16
type input "[PERSON_NAME]"
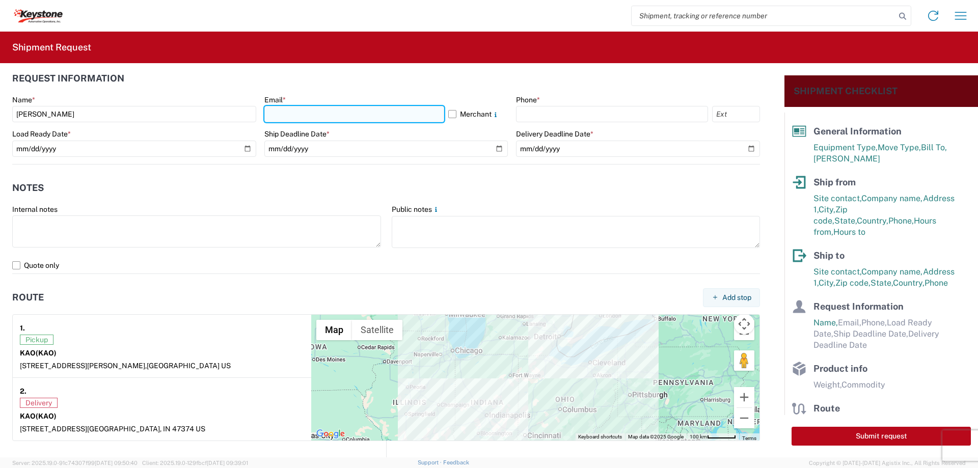
click at [307, 116] on input "text" at bounding box center [354, 114] width 180 height 16
type input "[EMAIL_ADDRESS][DOMAIN_NAME]"
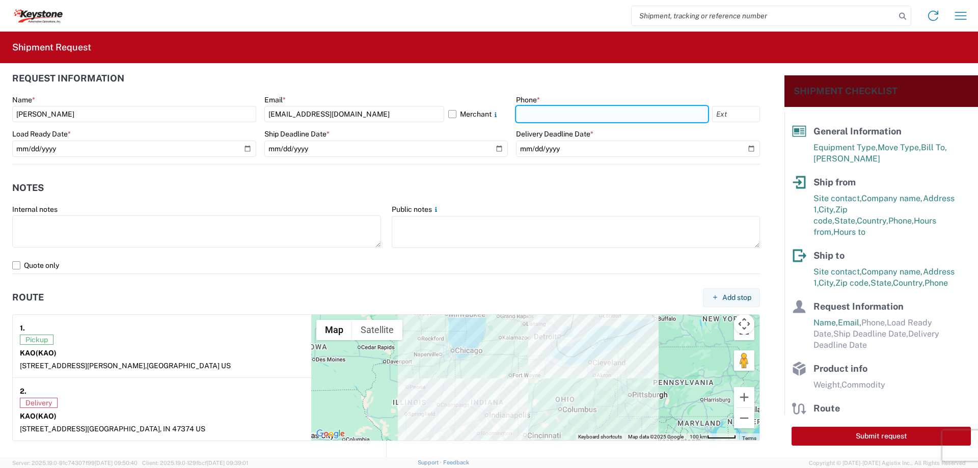
click at [524, 113] on input "text" at bounding box center [612, 114] width 192 height 16
type input "[PHONE_NUMBER]"
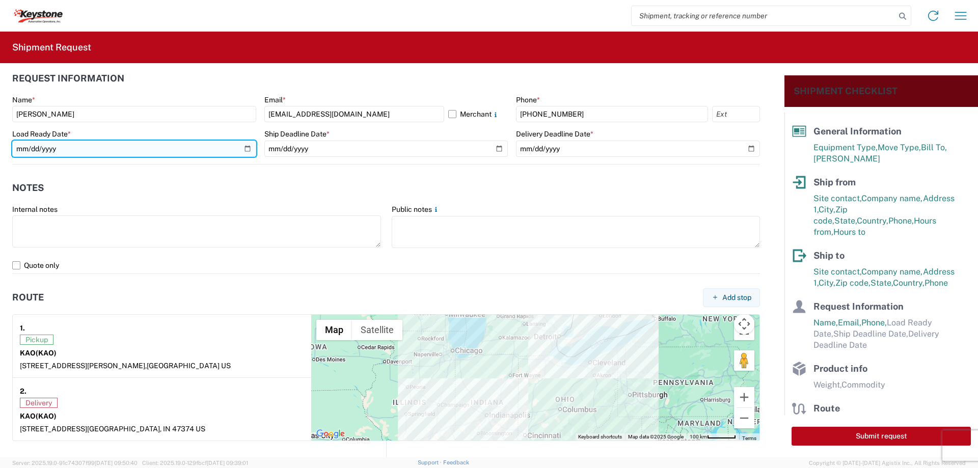
click at [239, 151] on input "date" at bounding box center [134, 149] width 244 height 16
click at [246, 150] on input "date" at bounding box center [134, 149] width 244 height 16
click at [242, 148] on input "[DATE]" at bounding box center [134, 149] width 244 height 16
type input "[DATE]"
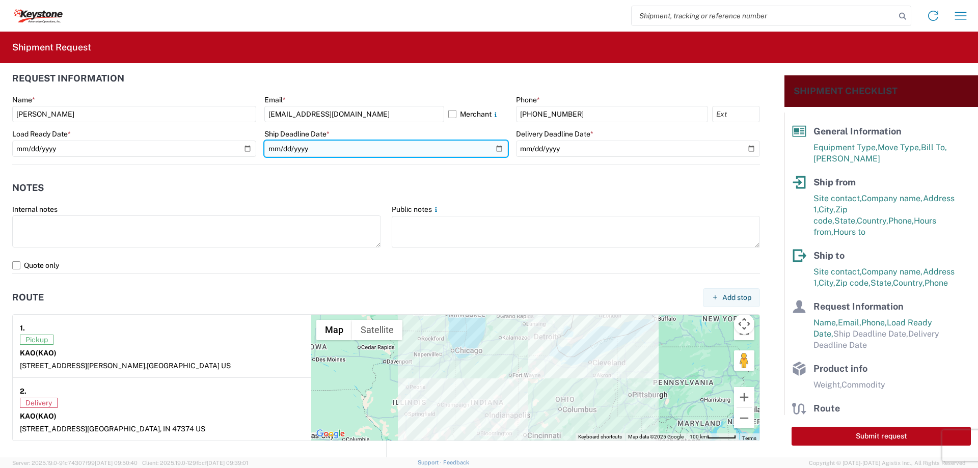
click at [492, 147] on input "date" at bounding box center [386, 149] width 244 height 16
type input "[DATE]"
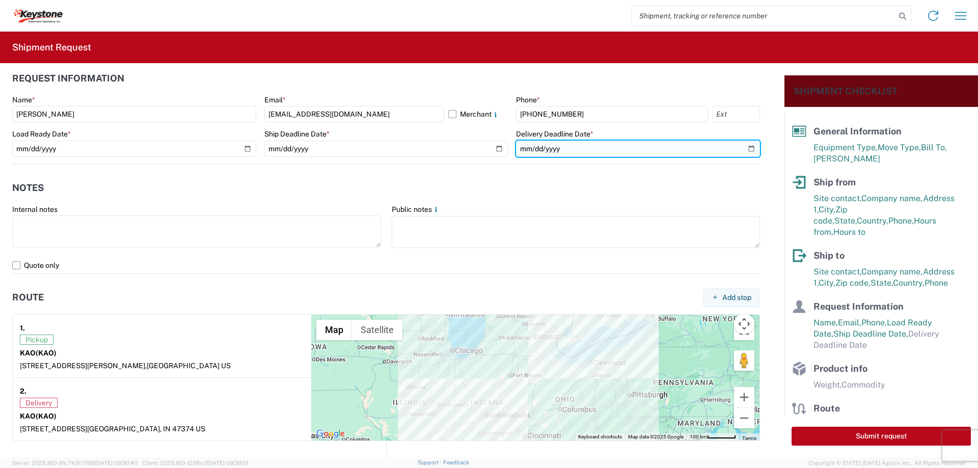
click at [743, 147] on input "date" at bounding box center [638, 149] width 244 height 16
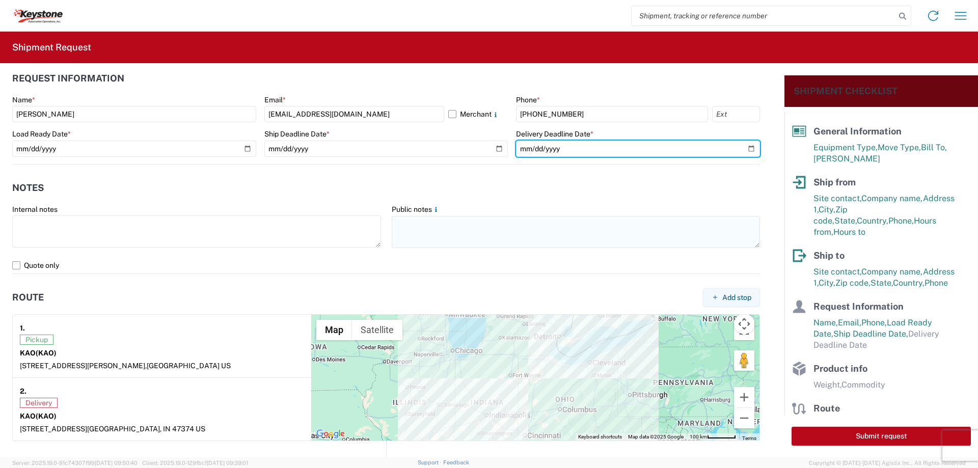
type input "[DATE]"
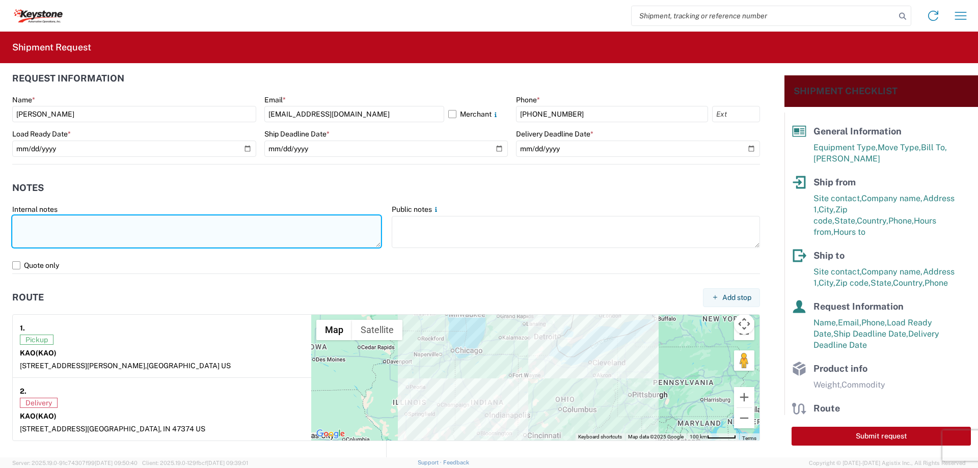
click at [25, 226] on textarea at bounding box center [196, 231] width 369 height 32
paste textarea "Load # 2090909"
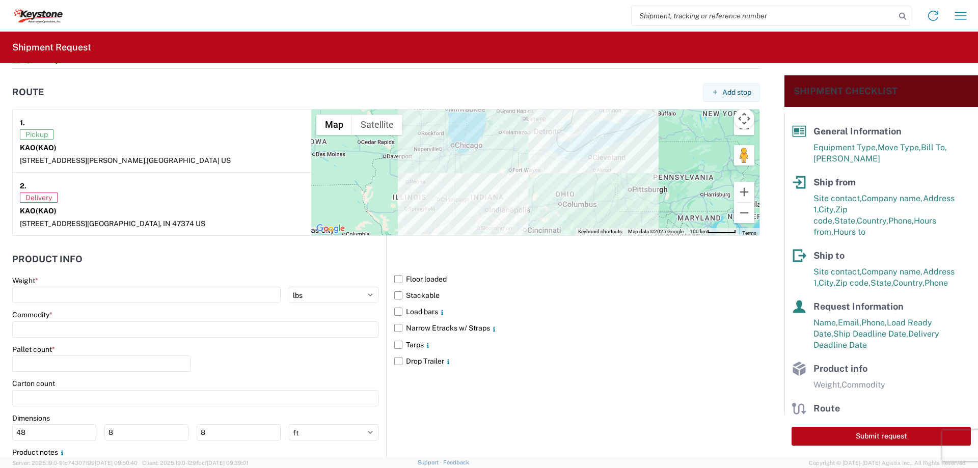
scroll to position [827, 0]
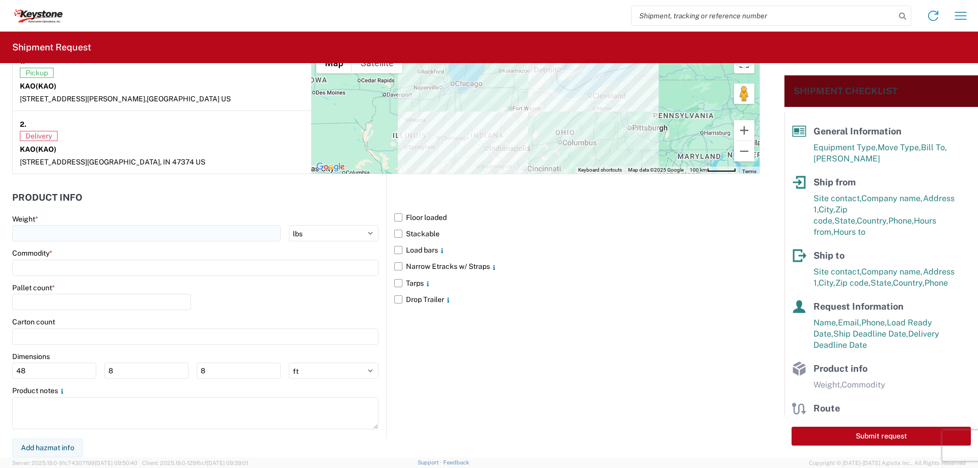
type textarea "Preplanned w/ R+L Load # 2090909"
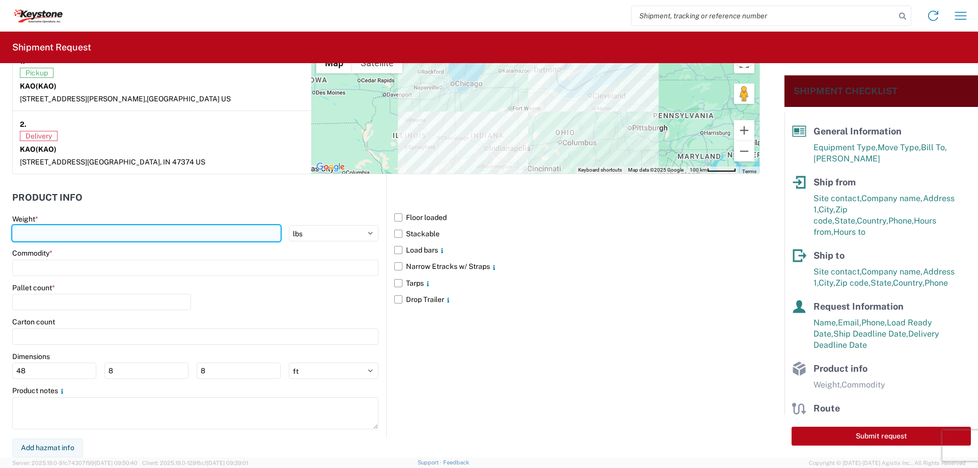
click at [50, 228] on input "number" at bounding box center [146, 233] width 268 height 16
type input "20000"
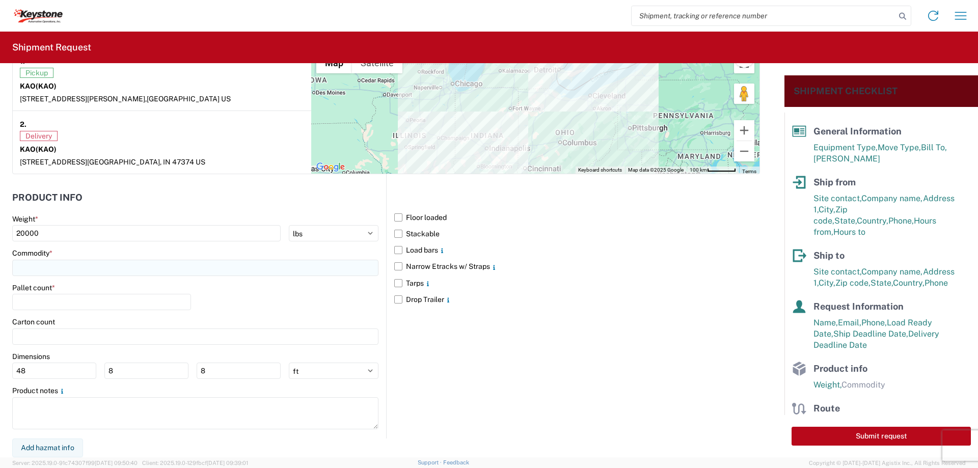
click at [27, 267] on input at bounding box center [195, 268] width 366 height 16
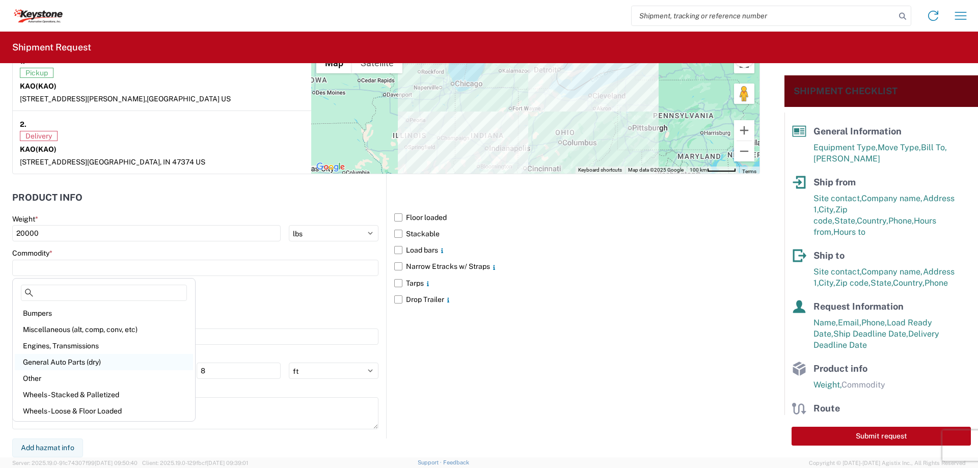
click at [37, 355] on div "General Auto Parts (dry)" at bounding box center [104, 362] width 178 height 16
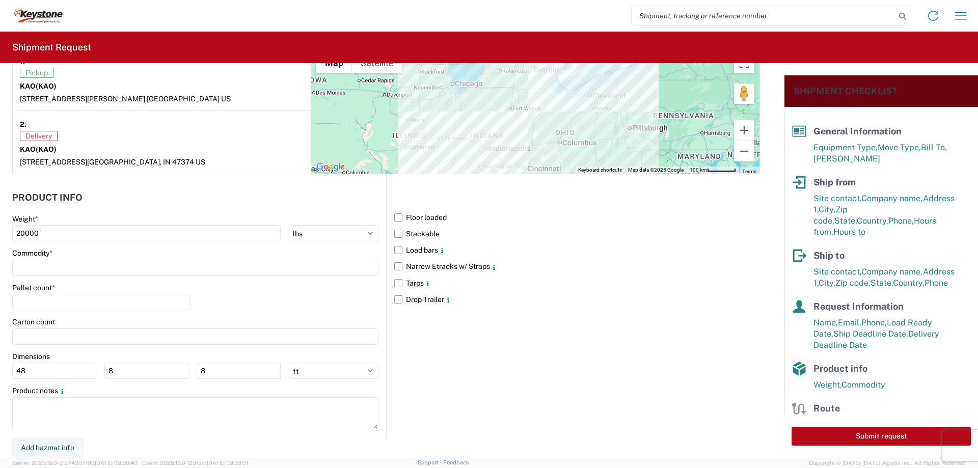
type input "General Auto Parts (dry)"
click at [31, 301] on input "number" at bounding box center [101, 302] width 179 height 16
type input "20"
click at [388, 267] on main "Floor loaded Stackable Load bars Narrow Etracks w/ Straps Tarps Drop Trailer" at bounding box center [572, 258] width 373 height 99
click at [397, 268] on label "Narrow Etracks w/ Straps" at bounding box center [577, 266] width 366 height 16
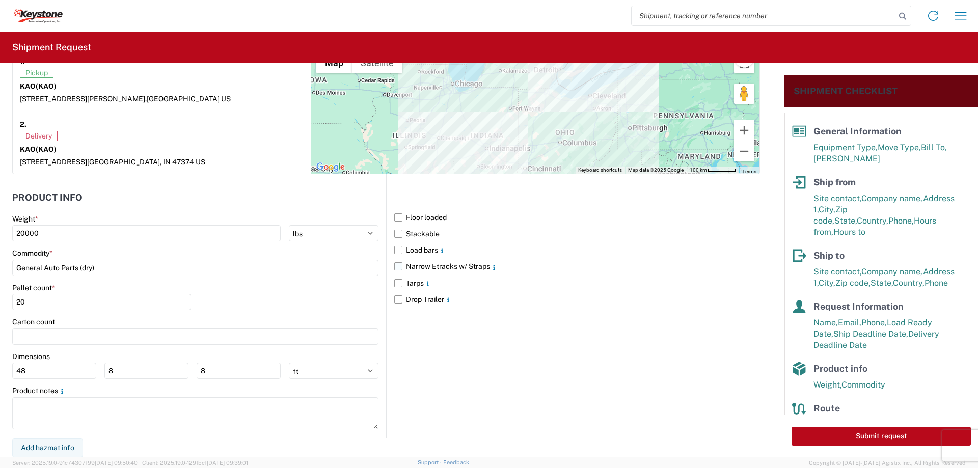
click at [0, 0] on input "Narrow Etracks w/ Straps" at bounding box center [0, 0] width 0 height 0
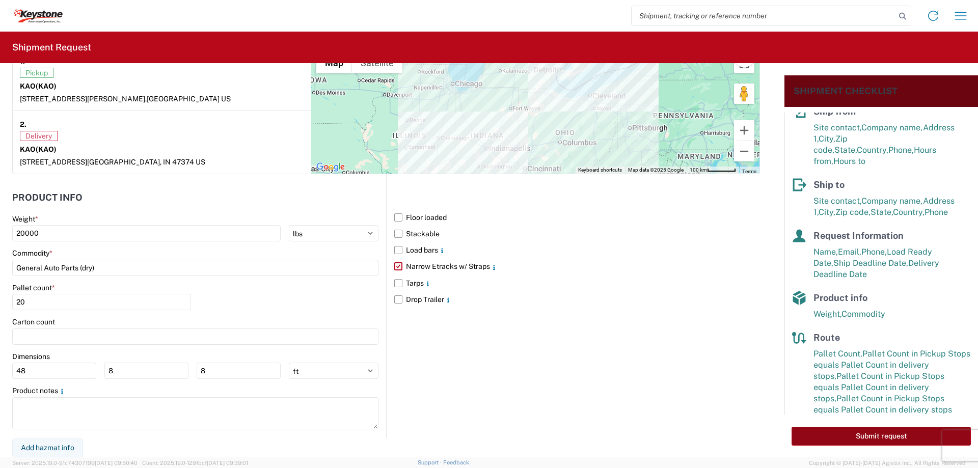
click at [843, 436] on button "Submit request" at bounding box center [880, 436] width 179 height 19
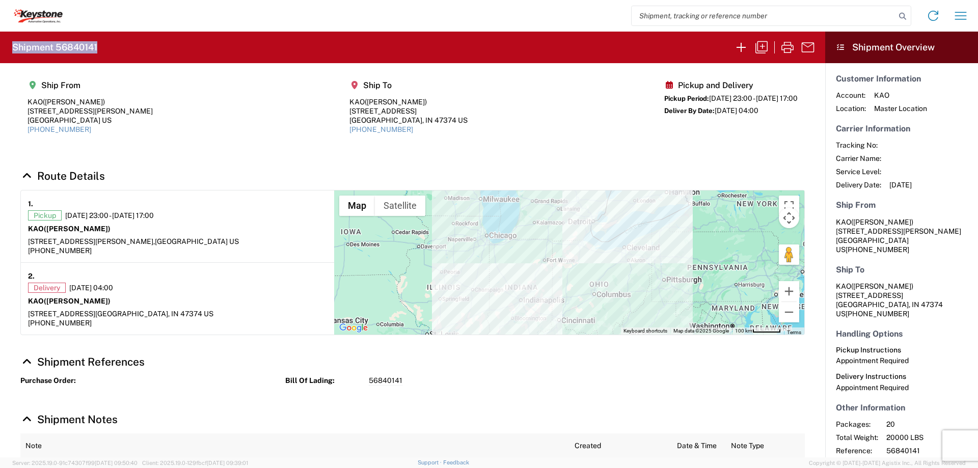
drag, startPoint x: 100, startPoint y: 47, endPoint x: 15, endPoint y: 54, distance: 84.8
click at [15, 54] on agx-form-header "Shipment 56840141" at bounding box center [412, 48] width 825 height 32
copy h2 "Shipment 56840141"
